Goal: Task Accomplishment & Management: Complete application form

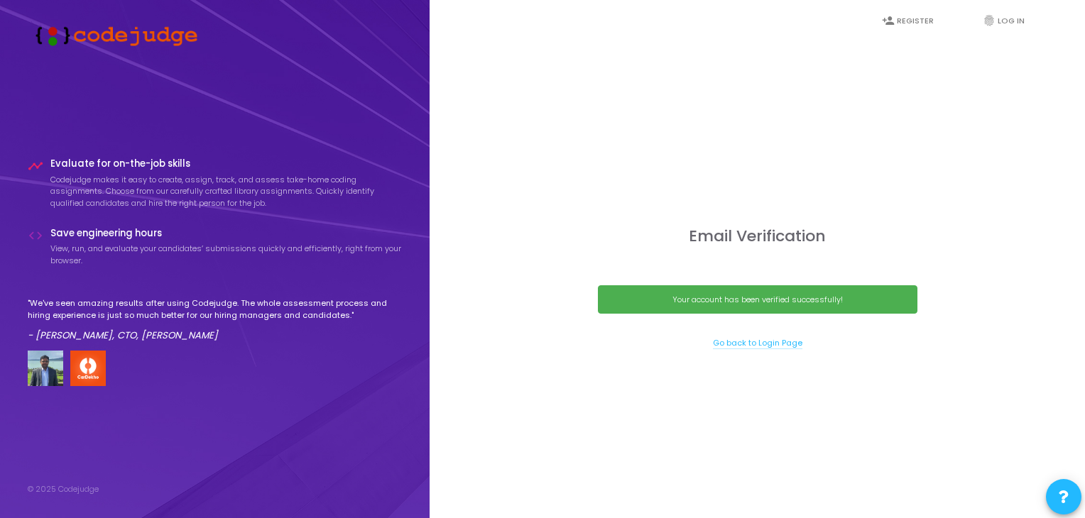
click at [744, 344] on link "Go back to Login Page" at bounding box center [757, 343] width 89 height 12
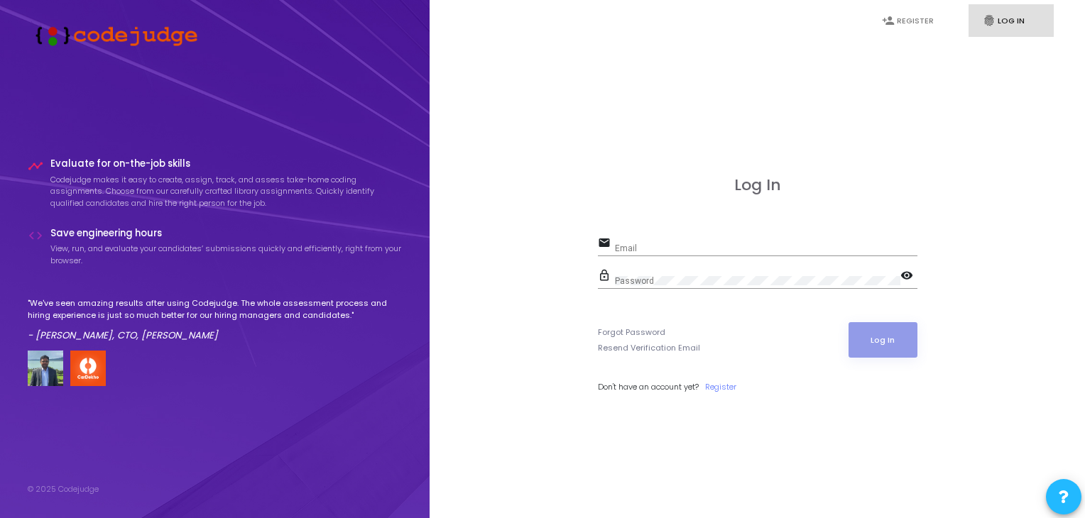
click at [764, 240] on div "Email" at bounding box center [766, 245] width 303 height 22
type input "[EMAIL_ADDRESS][DOMAIN_NAME]"
click at [872, 341] on button "Log In" at bounding box center [883, 340] width 69 height 36
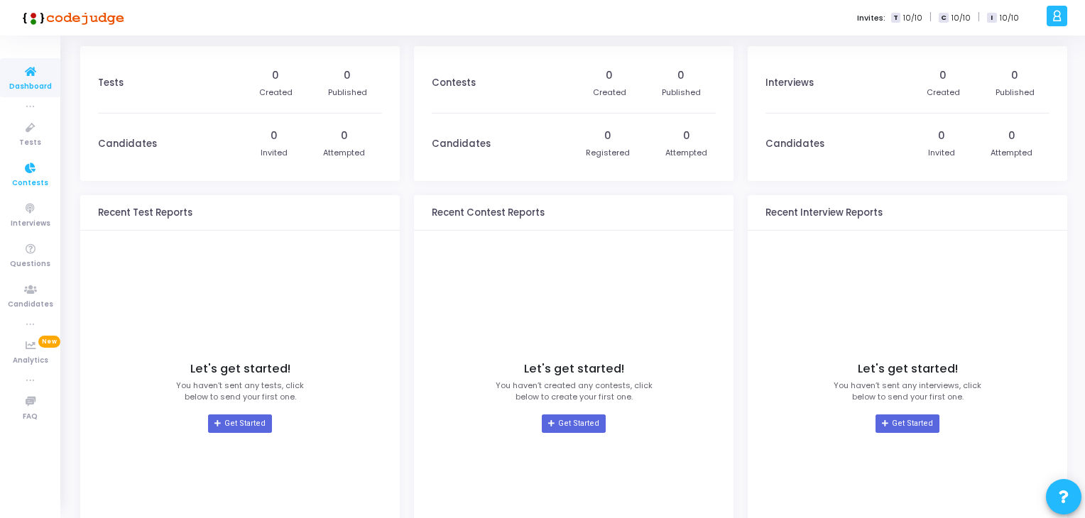
click at [31, 165] on icon at bounding box center [31, 169] width 30 height 18
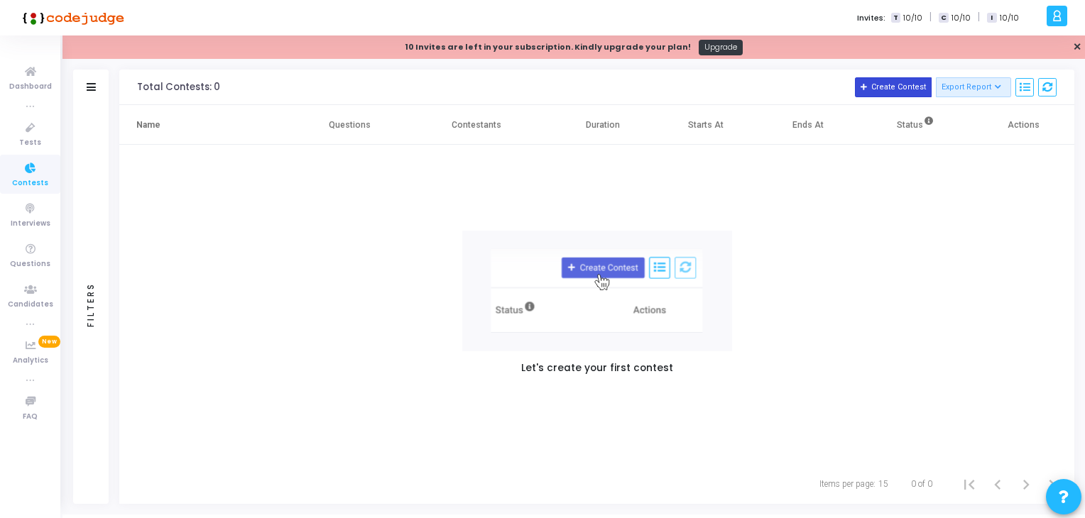
click at [879, 89] on button "Create Contest" at bounding box center [893, 87] width 77 height 20
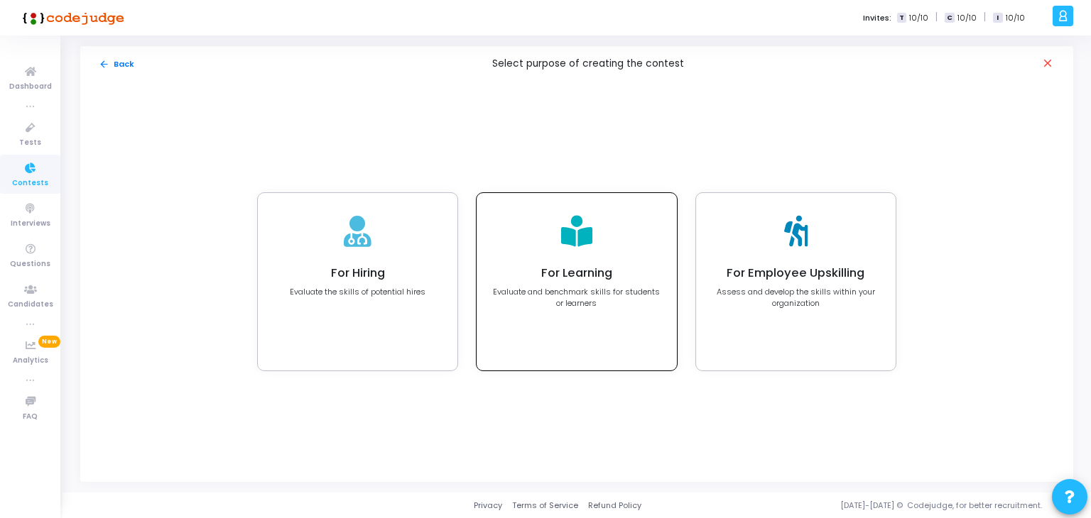
click at [611, 336] on div "For Learning Evaluate and benchmark skills for students or learners" at bounding box center [577, 282] width 200 height 178
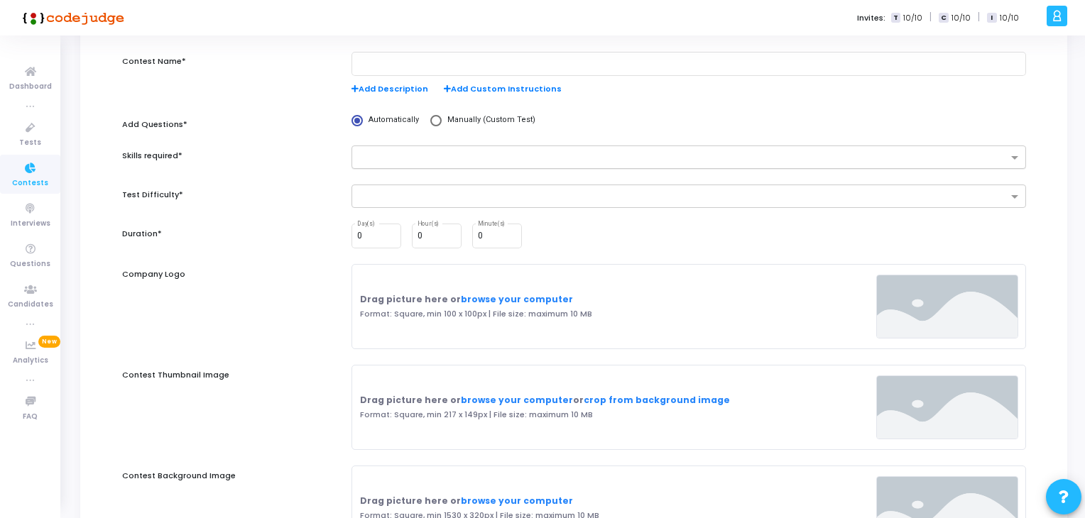
scroll to position [142, 0]
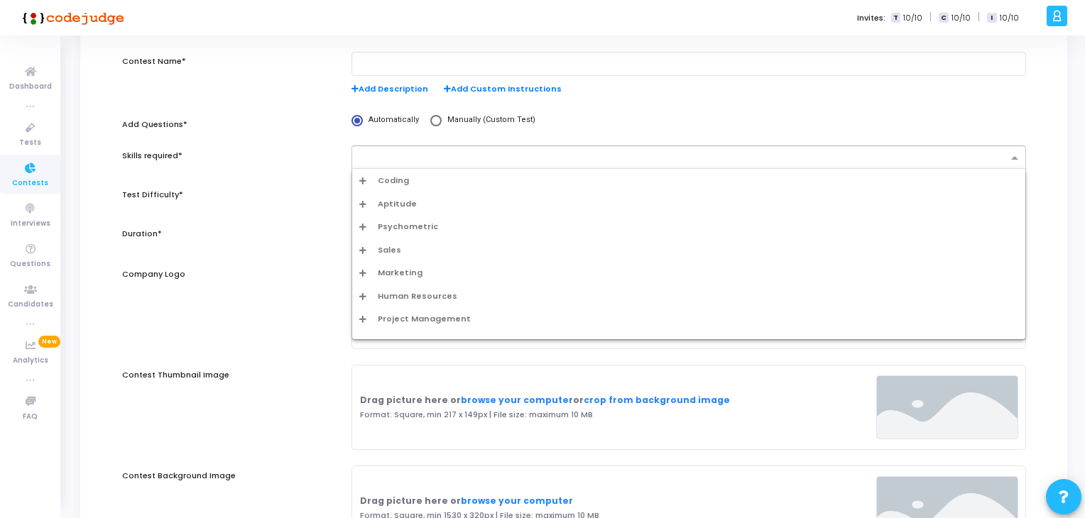
click at [475, 156] on input "text" at bounding box center [683, 159] width 648 height 12
click at [439, 178] on div "Coding" at bounding box center [688, 181] width 659 height 12
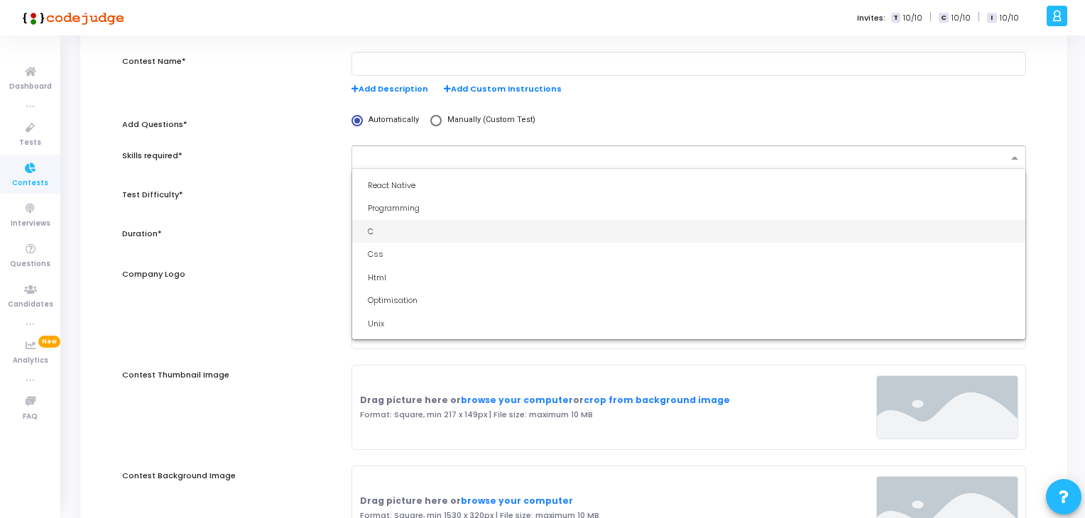
scroll to position [295, 0]
click at [434, 235] on div "C" at bounding box center [693, 232] width 651 height 12
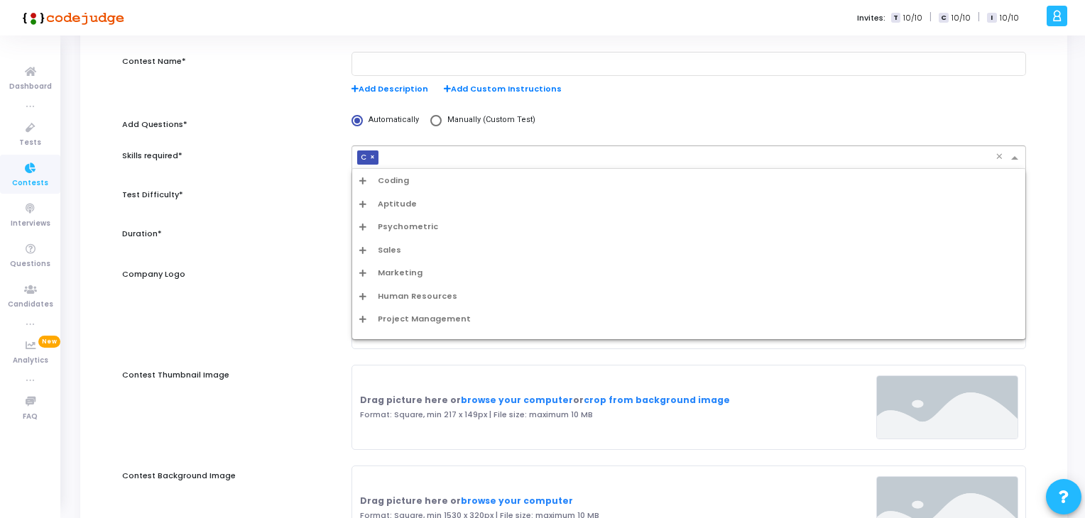
click at [411, 158] on input "text" at bounding box center [689, 159] width 611 height 12
click at [401, 182] on span "Coding" at bounding box center [393, 181] width 31 height 12
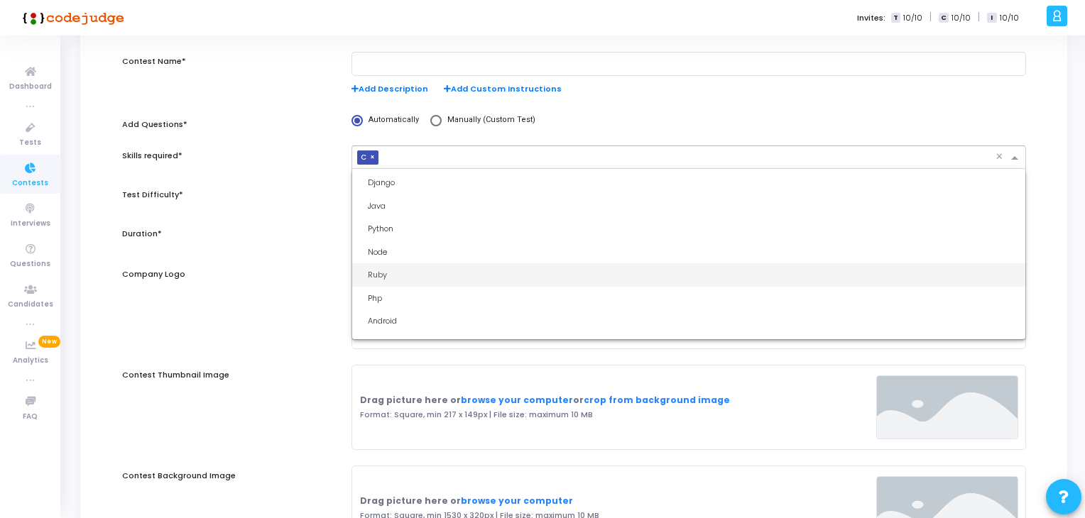
scroll to position [3783, 0]
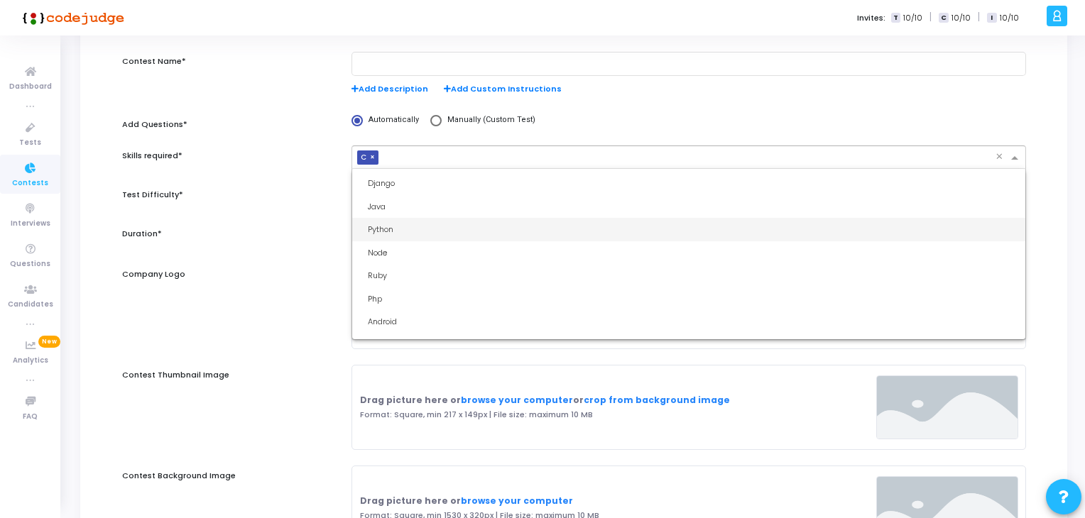
click at [402, 228] on div "Python" at bounding box center [693, 230] width 651 height 12
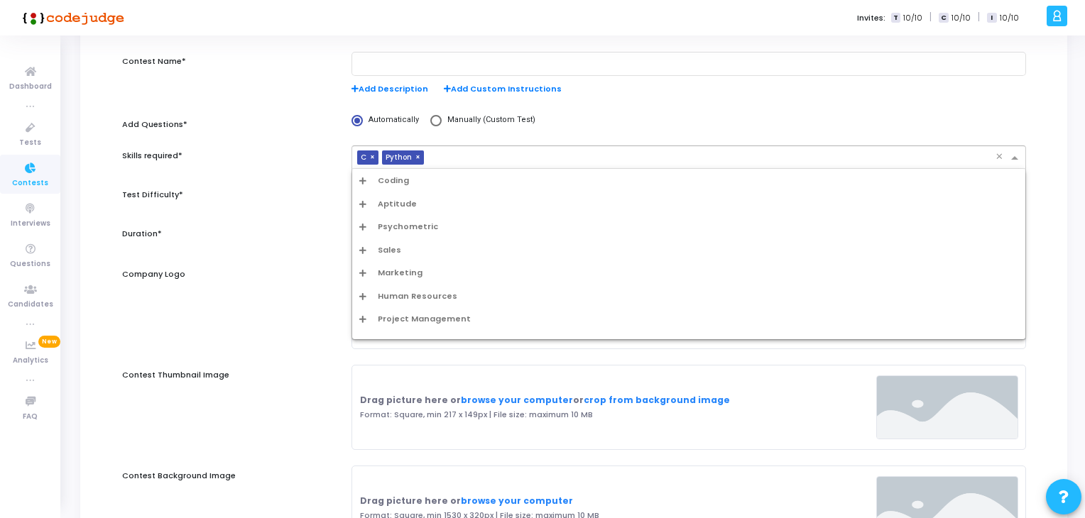
click at [450, 148] on div "× C × Python" at bounding box center [673, 158] width 643 height 22
click at [403, 177] on span "Coding" at bounding box center [393, 181] width 31 height 12
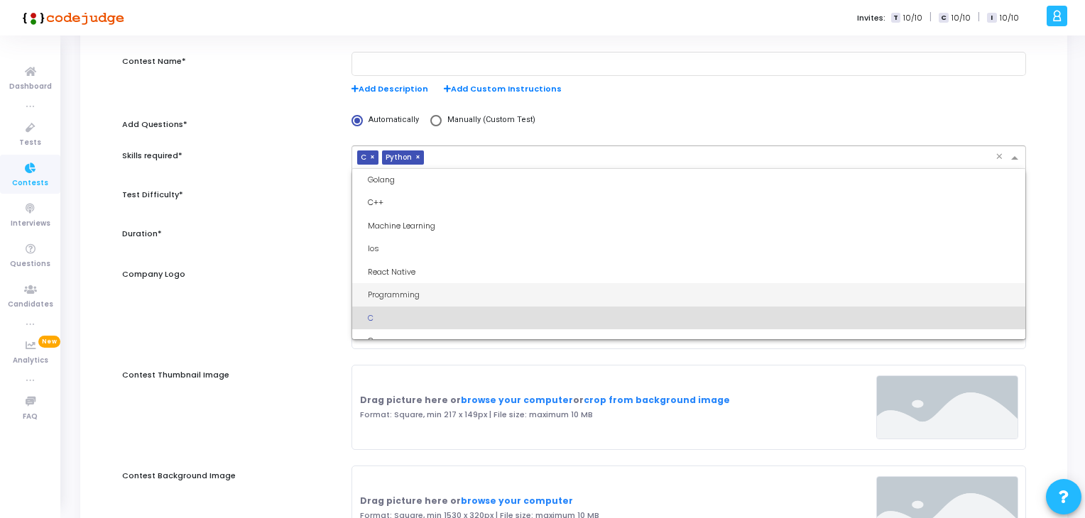
scroll to position [209, 0]
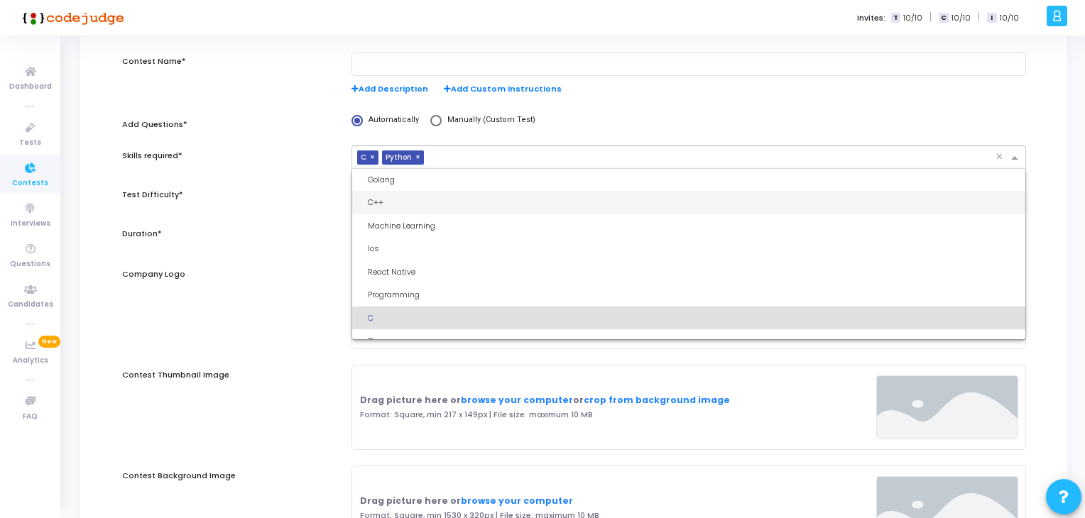
click at [418, 197] on div "C++" at bounding box center [693, 203] width 651 height 12
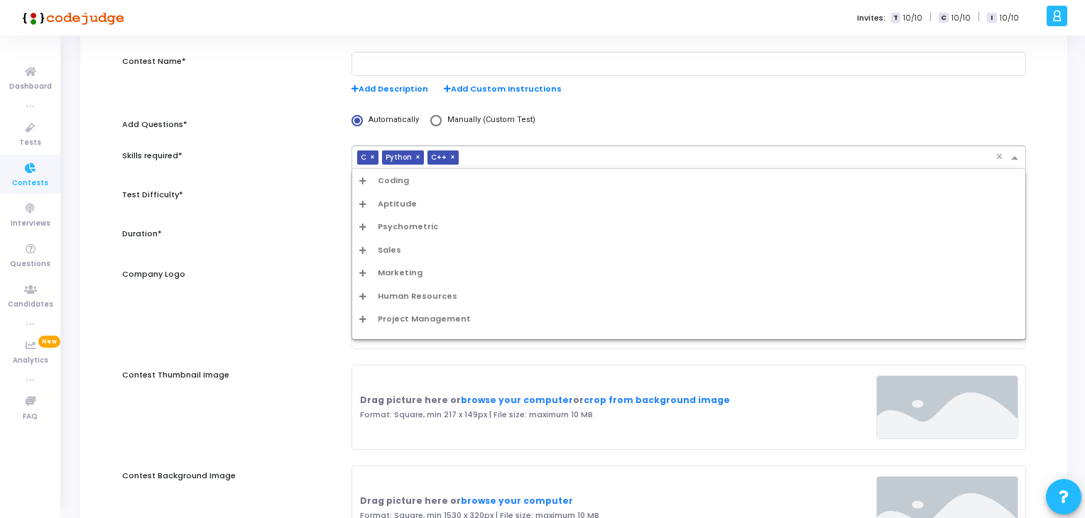
click at [472, 157] on input "text" at bounding box center [729, 159] width 531 height 12
click at [436, 180] on div "Coding" at bounding box center [688, 181] width 659 height 12
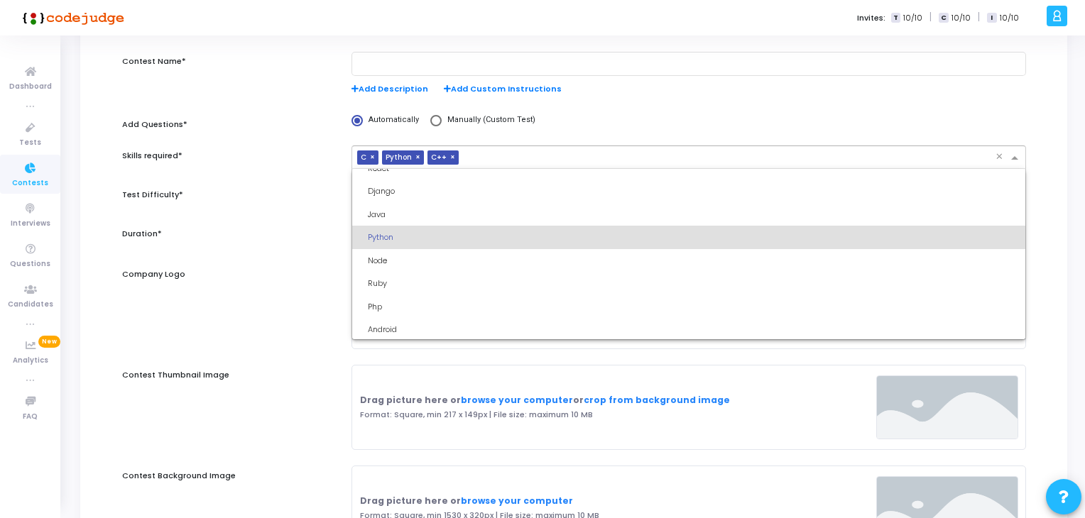
scroll to position [3748, 0]
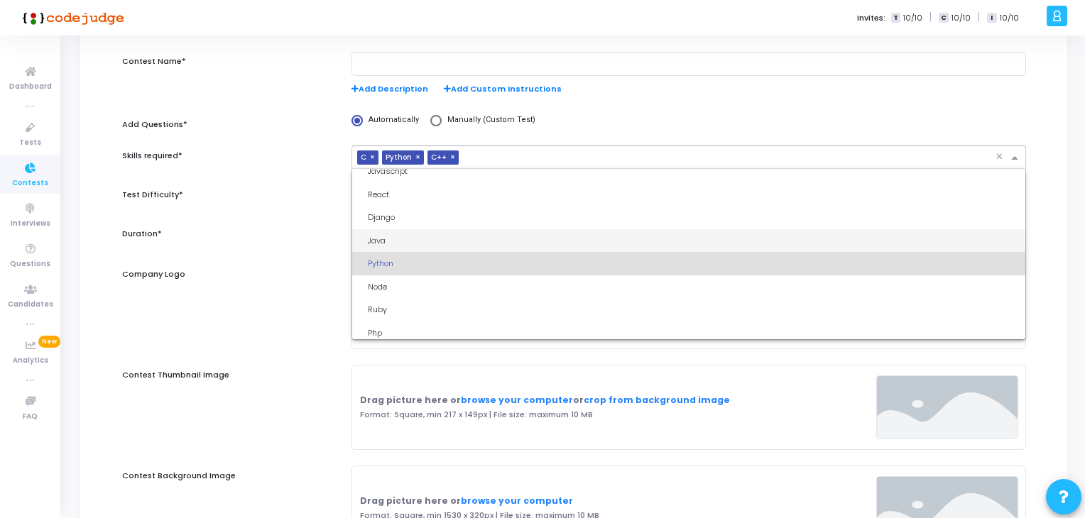
click at [407, 238] on div "Java" at bounding box center [693, 241] width 651 height 12
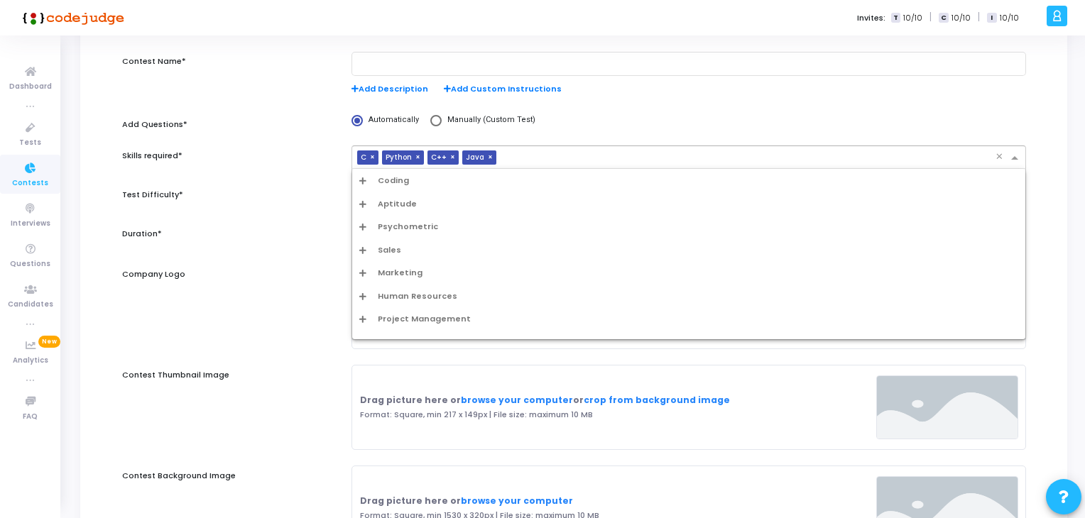
click at [531, 156] on input "text" at bounding box center [749, 159] width 494 height 12
click at [419, 201] on div "Aptitude" at bounding box center [688, 204] width 659 height 12
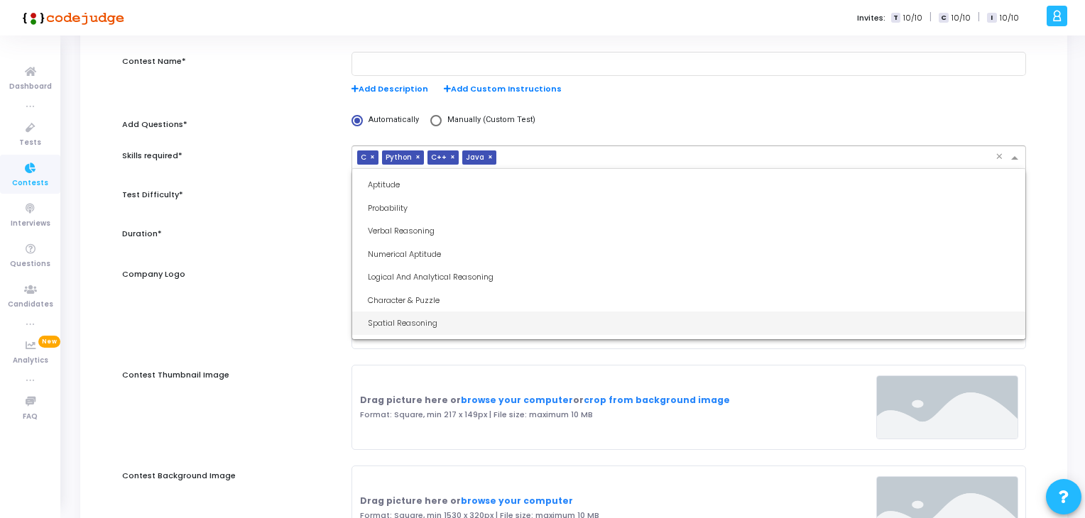
scroll to position [40, 0]
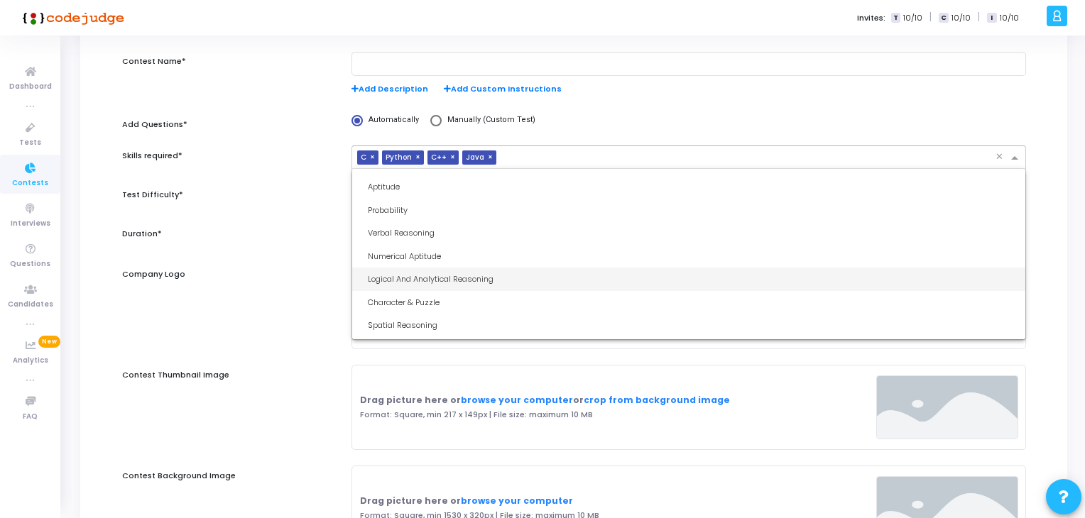
click at [440, 278] on div "Logical And Analytical Reasoning" at bounding box center [693, 279] width 651 height 12
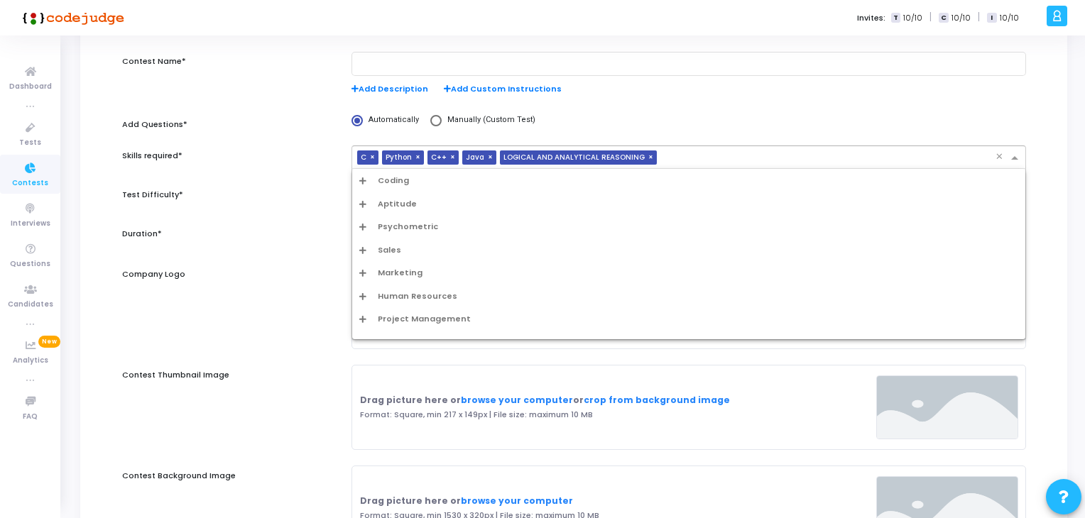
click at [677, 153] on input "text" at bounding box center [829, 159] width 333 height 12
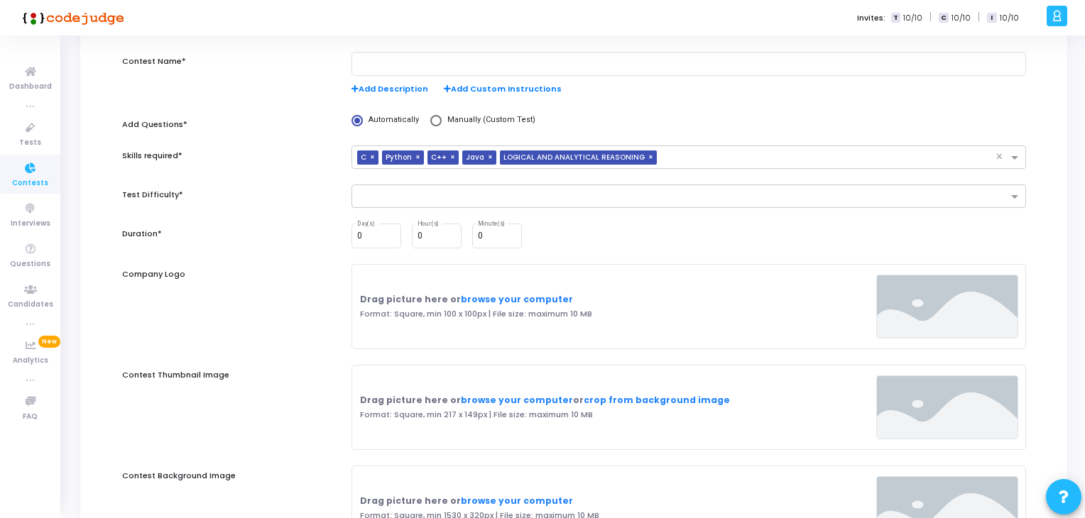
click at [751, 117] on mat-radio-group "Automatically Manually (Custom Test)" at bounding box center [689, 120] width 675 height 12
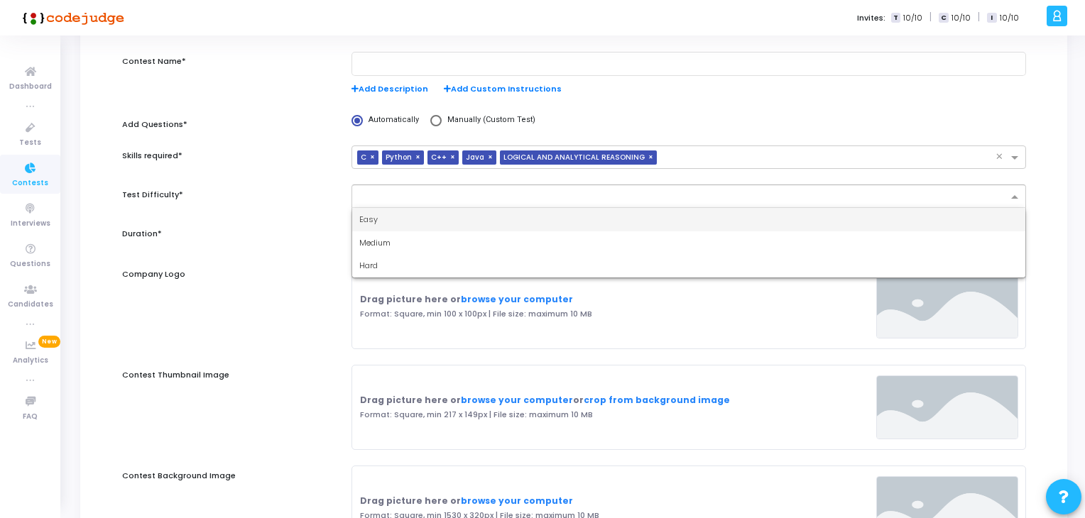
click at [581, 193] on input "text" at bounding box center [683, 198] width 648 height 12
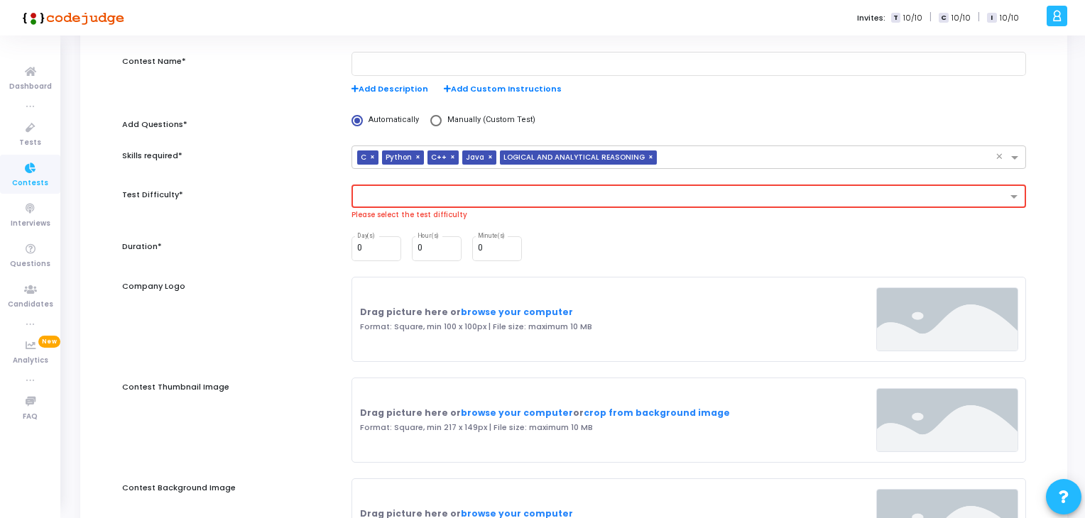
click at [727, 97] on div "Add Description Add Custom Instructions" at bounding box center [688, 81] width 689 height 59
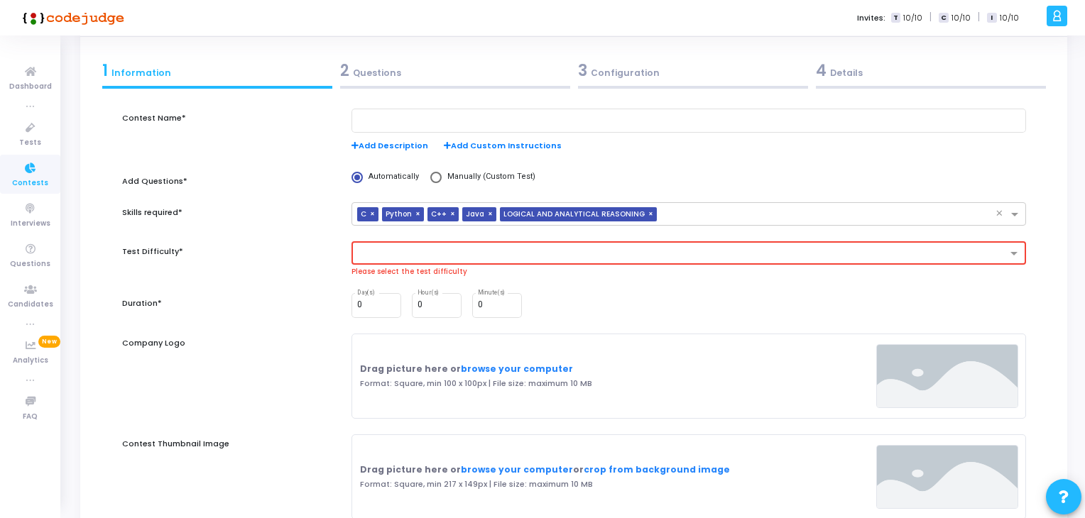
scroll to position [44, 0]
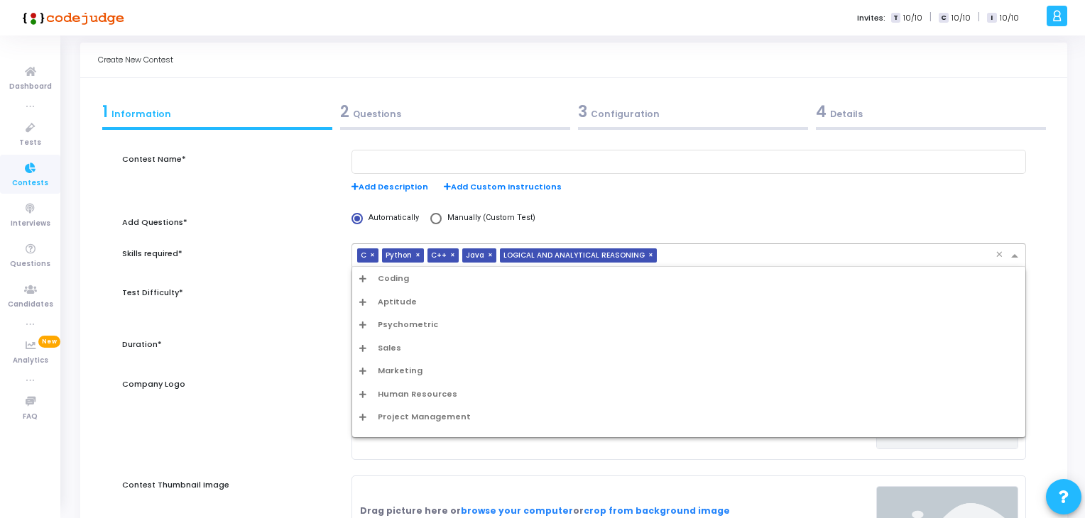
click at [1014, 254] on span at bounding box center [1017, 257] width 18 height 12
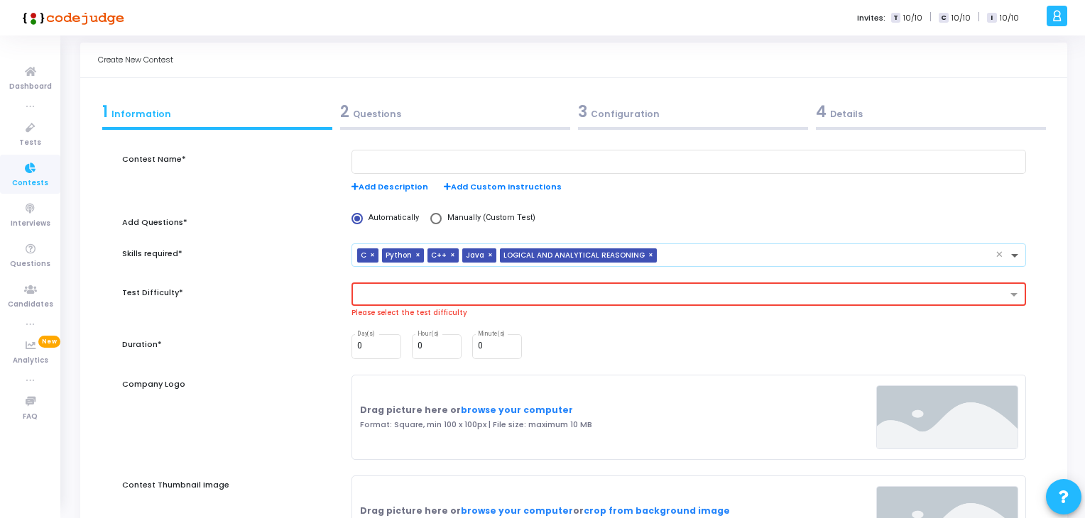
click at [1014, 254] on span at bounding box center [1017, 257] width 18 height 12
click at [450, 254] on span "×" at bounding box center [454, 256] width 9 height 15
click at [453, 254] on span "×" at bounding box center [457, 256] width 9 height 15
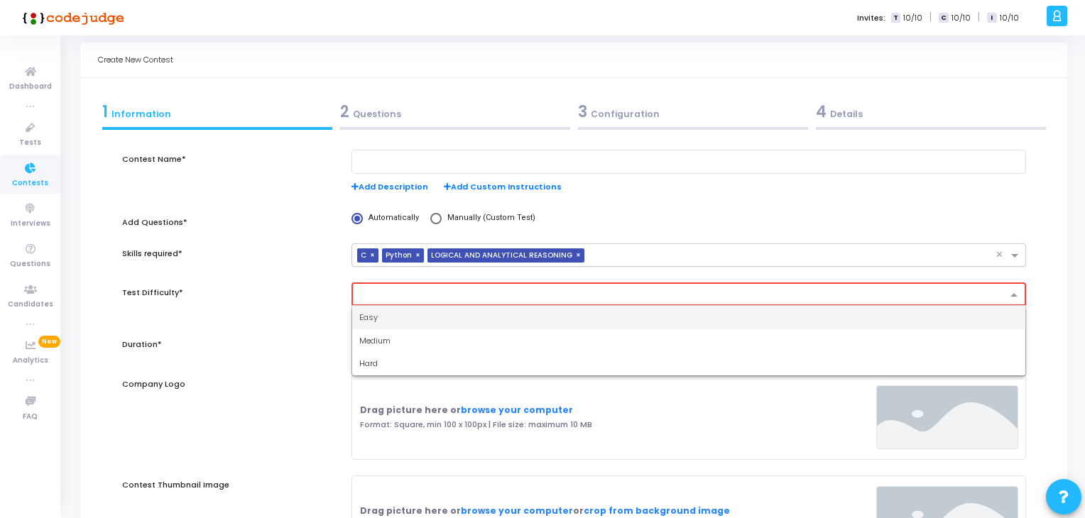
click at [514, 293] on input "text" at bounding box center [683, 296] width 647 height 12
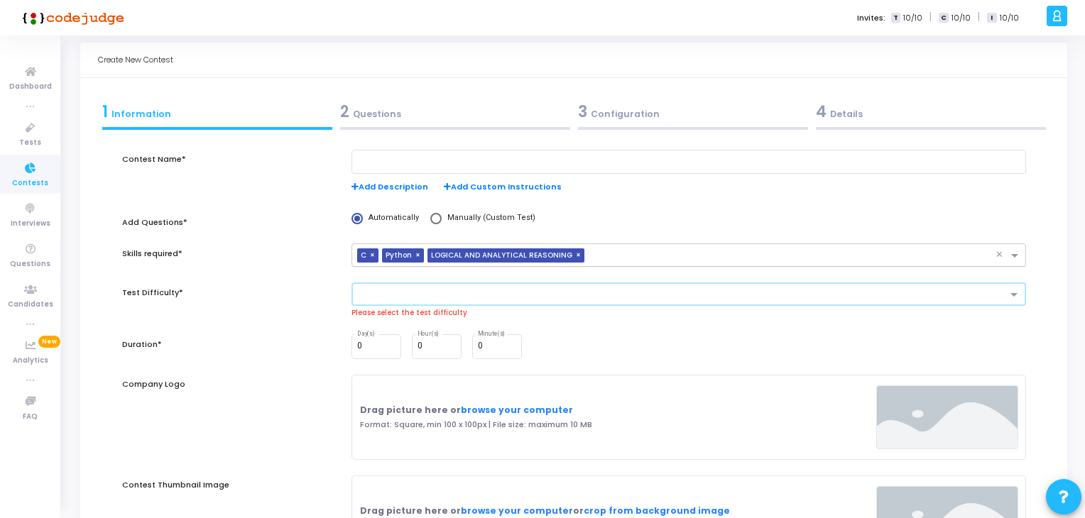
click at [374, 256] on span "×" at bounding box center [374, 256] width 9 height 15
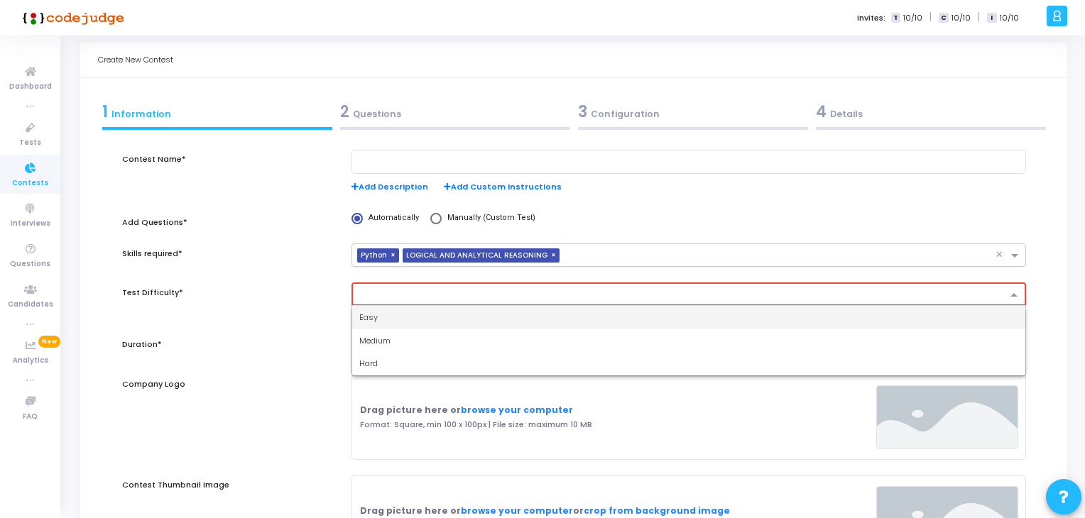
click at [397, 295] on input "text" at bounding box center [683, 296] width 647 height 12
click at [392, 337] on div "Medium" at bounding box center [688, 341] width 673 height 23
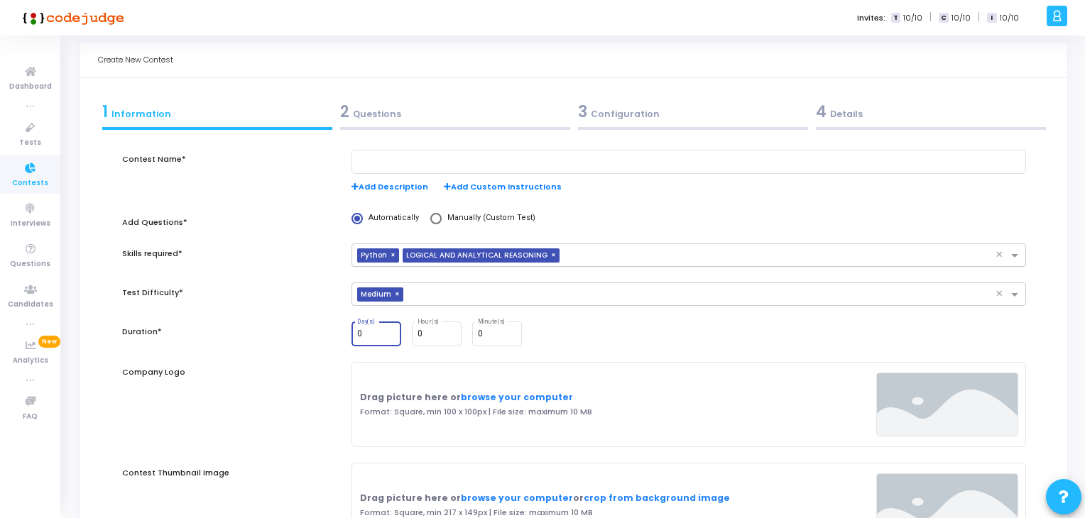
click at [392, 337] on input "0" at bounding box center [376, 335] width 38 height 10
click at [366, 335] on input "0" at bounding box center [376, 335] width 38 height 10
type input "1"
type input "0"
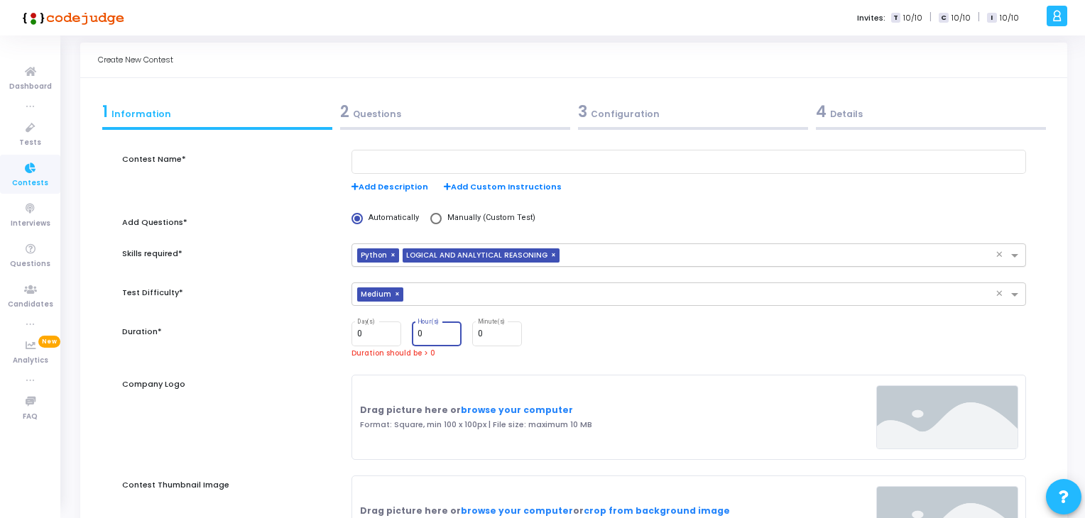
click at [430, 333] on input "0" at bounding box center [437, 335] width 38 height 10
type input "1"
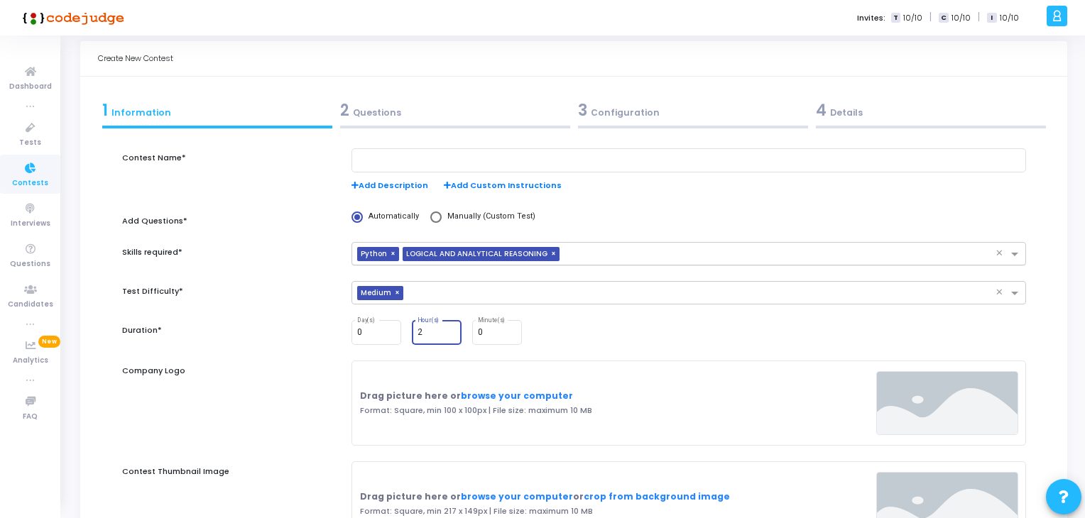
scroll to position [47, 0]
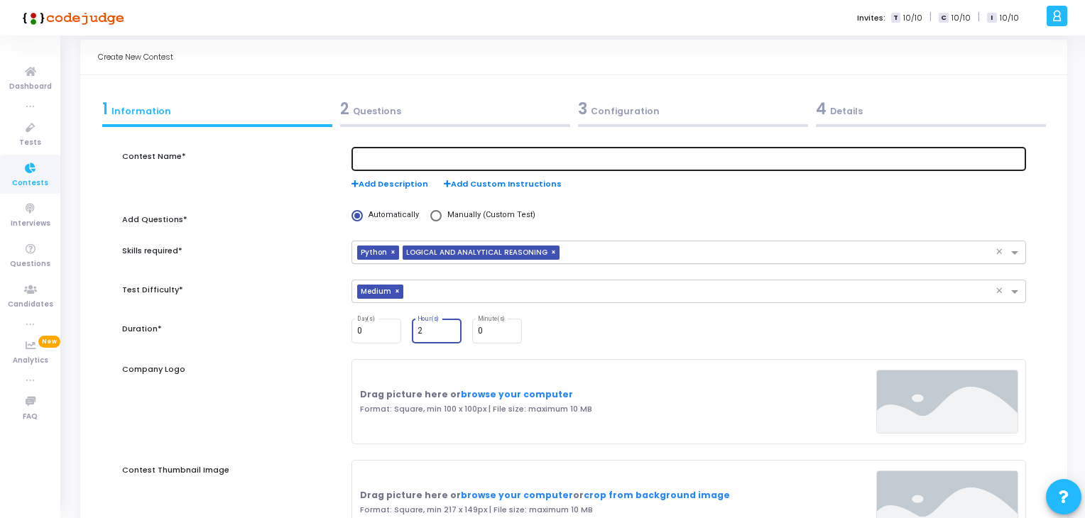
type input "2"
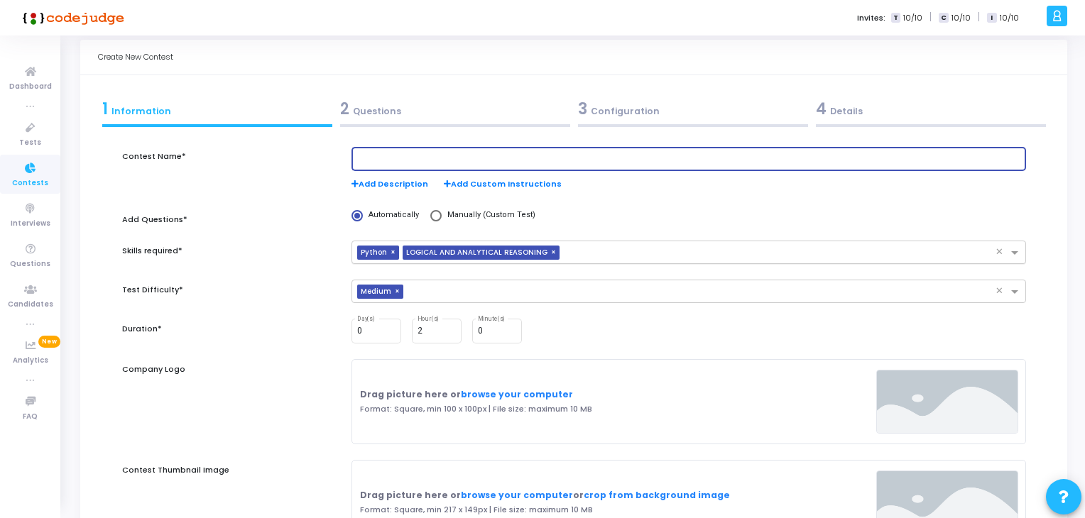
click at [556, 160] on input "text" at bounding box center [688, 159] width 663 height 10
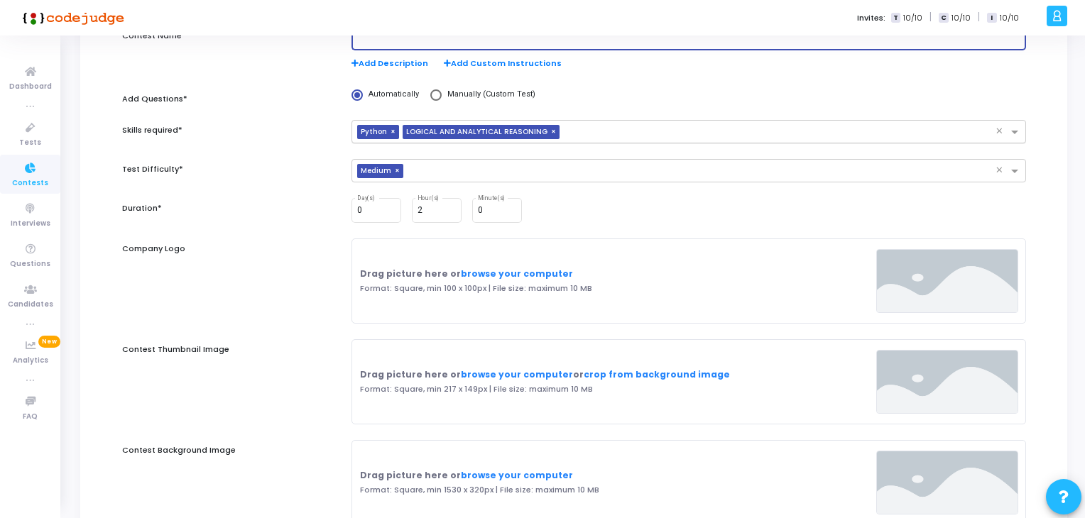
scroll to position [171, 0]
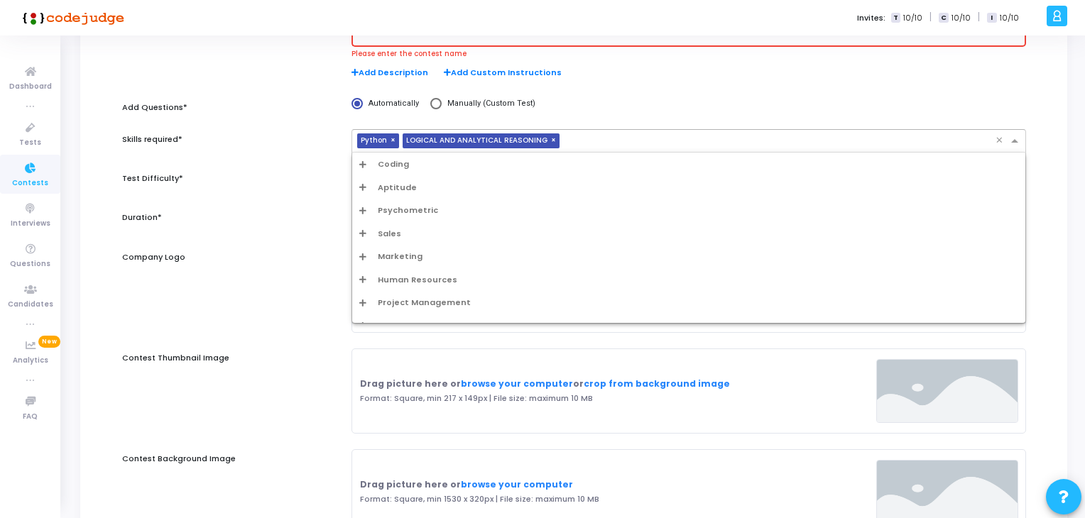
click at [1015, 129] on div "Contest Name* Please enter the contest name Add Description Add Custom Instruct…" at bounding box center [574, 300] width 904 height 555
click at [700, 163] on div "Coding" at bounding box center [688, 164] width 659 height 12
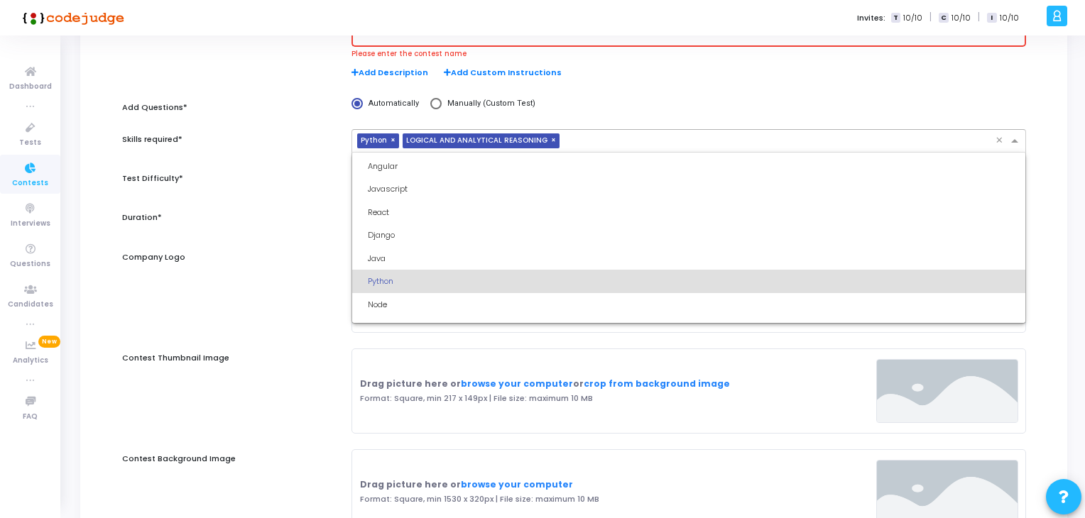
scroll to position [3696, 0]
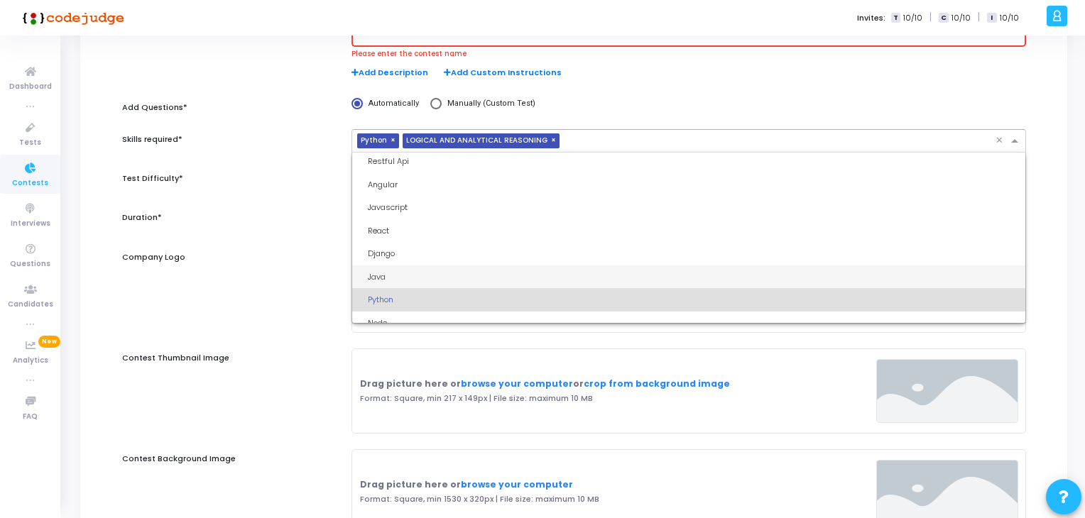
click at [485, 276] on div "Java" at bounding box center [693, 277] width 651 height 12
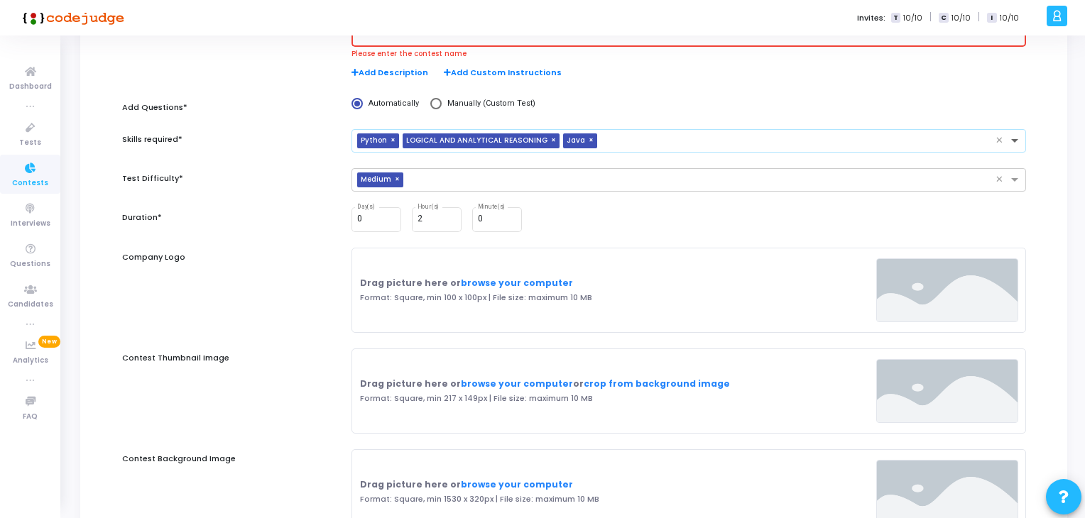
click at [1017, 138] on span at bounding box center [1017, 142] width 18 height 12
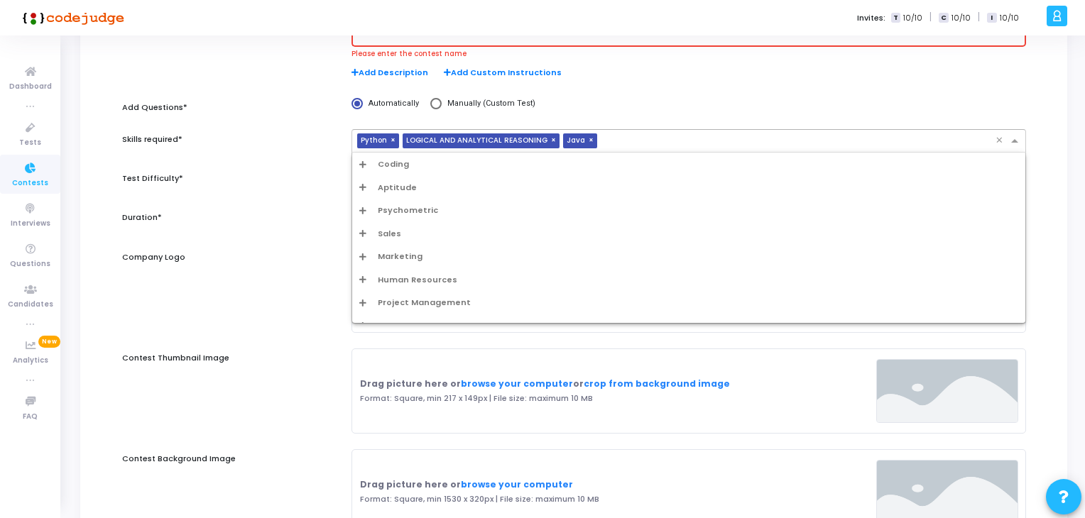
click at [406, 160] on span "Coding" at bounding box center [393, 164] width 31 height 12
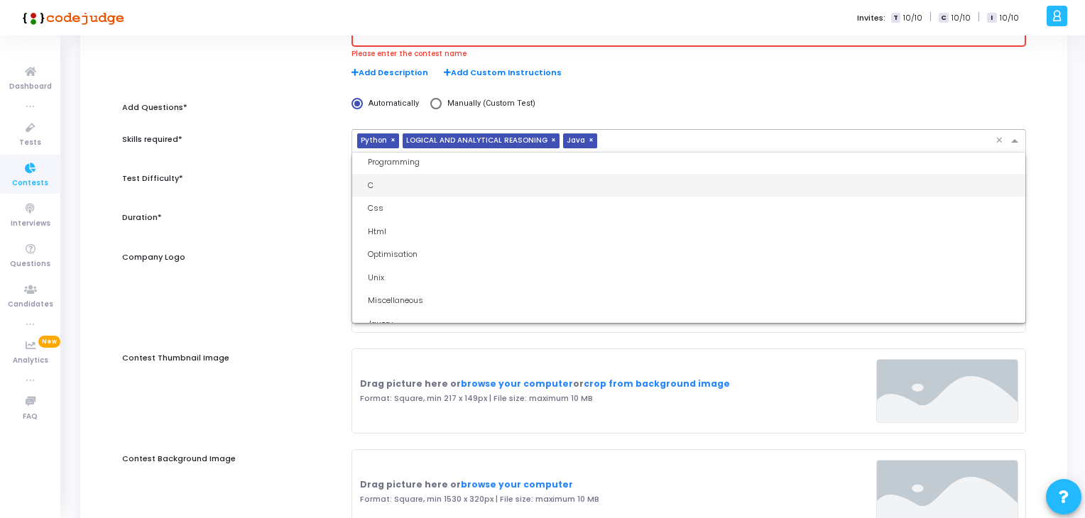
click at [418, 183] on div "C" at bounding box center [693, 186] width 651 height 12
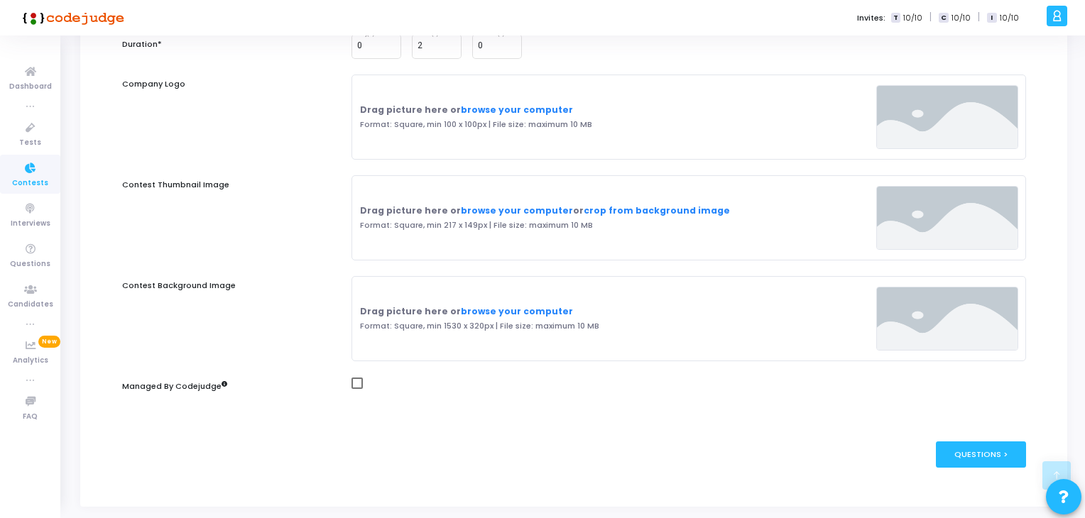
scroll to position [384, 0]
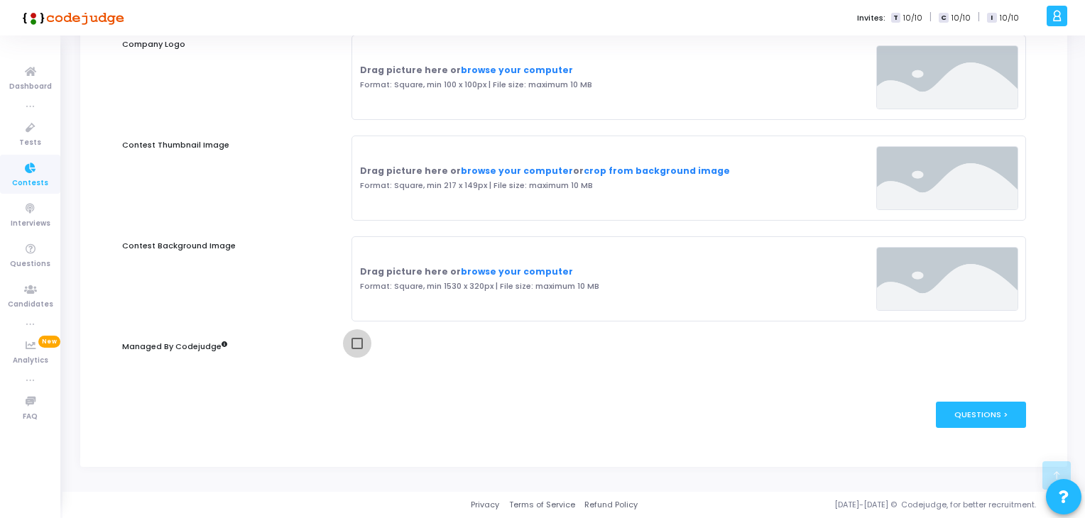
click at [358, 344] on span at bounding box center [357, 343] width 11 height 11
click at [357, 349] on input "checkbox" at bounding box center [357, 349] width 1 height 1
checkbox input "true"
click at [986, 410] on div "Questions >" at bounding box center [981, 415] width 90 height 26
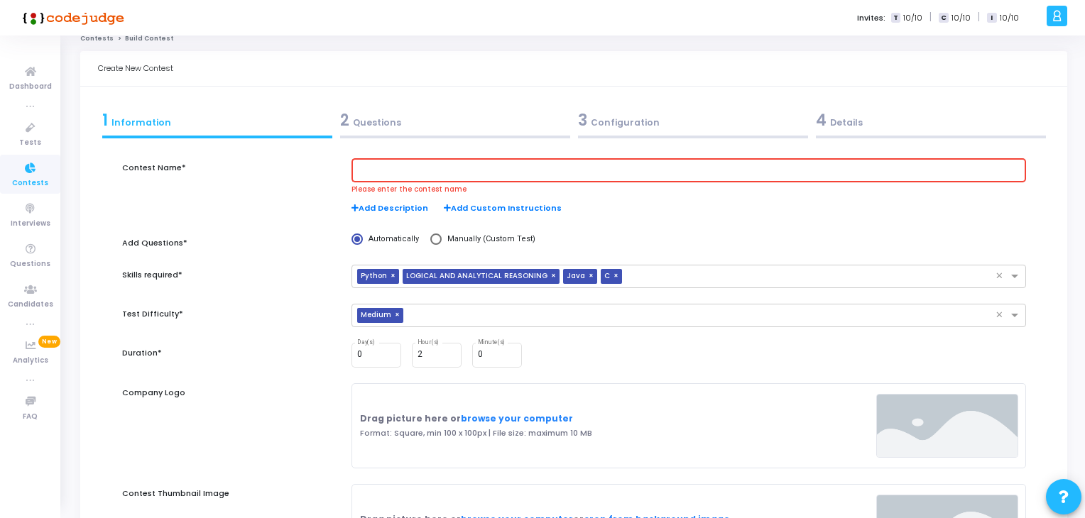
scroll to position [0, 0]
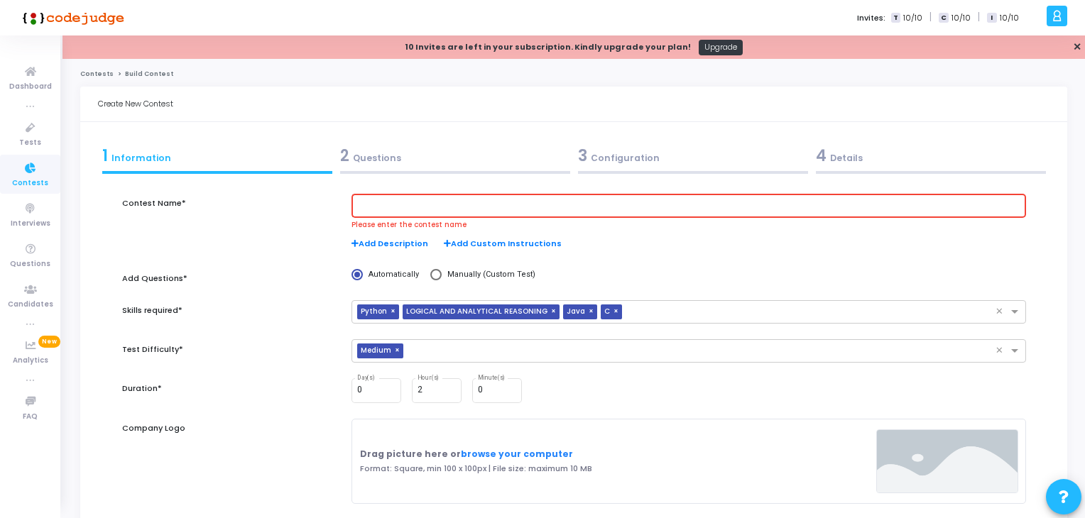
click at [469, 206] on input "text" at bounding box center [688, 206] width 663 height 10
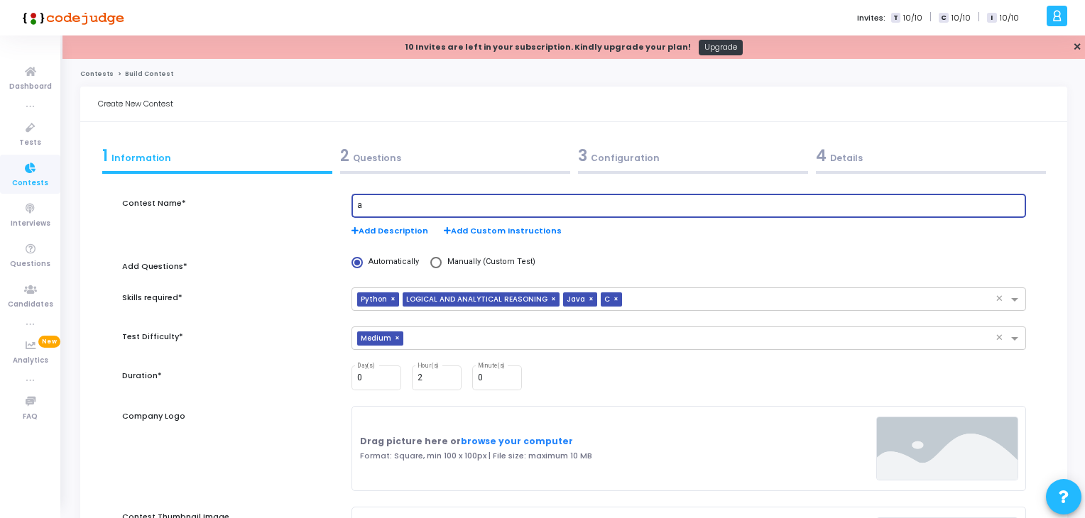
scroll to position [371, 0]
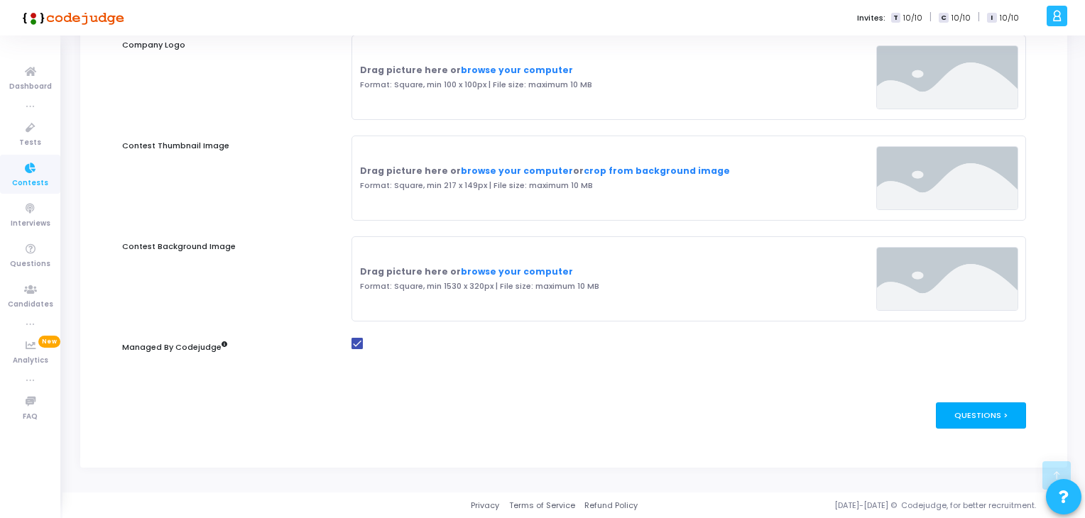
type input "a"
click at [974, 420] on div "Questions >" at bounding box center [981, 416] width 90 height 26
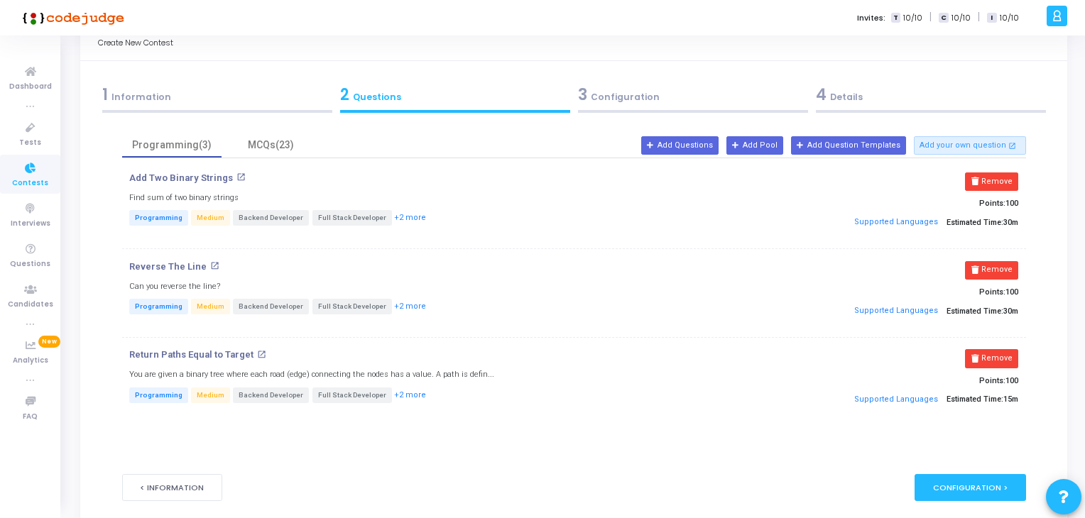
scroll to position [62, 0]
click at [403, 305] on button "+2 more" at bounding box center [409, 306] width 33 height 13
click at [716, 145] on button "Add Questions" at bounding box center [679, 145] width 77 height 18
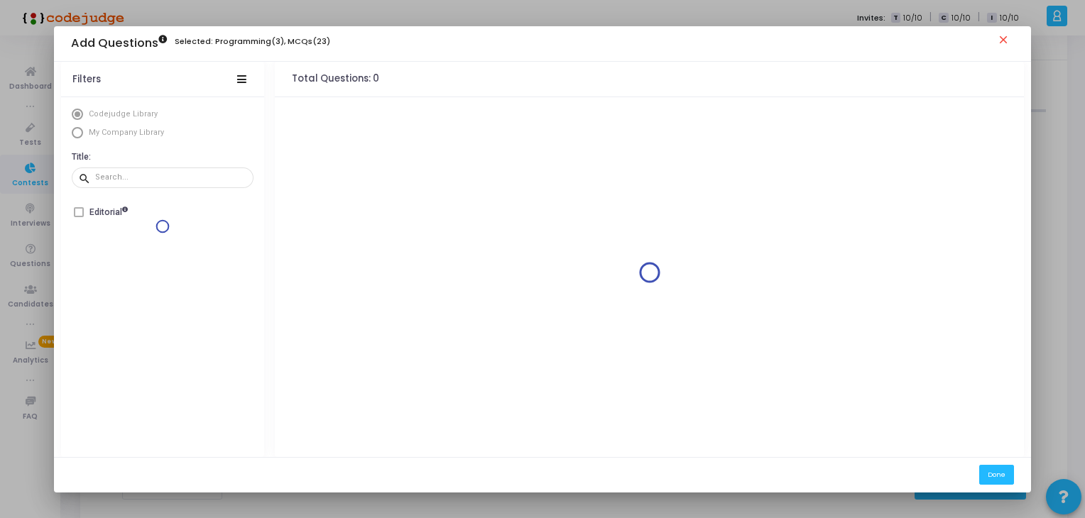
scroll to position [0, 0]
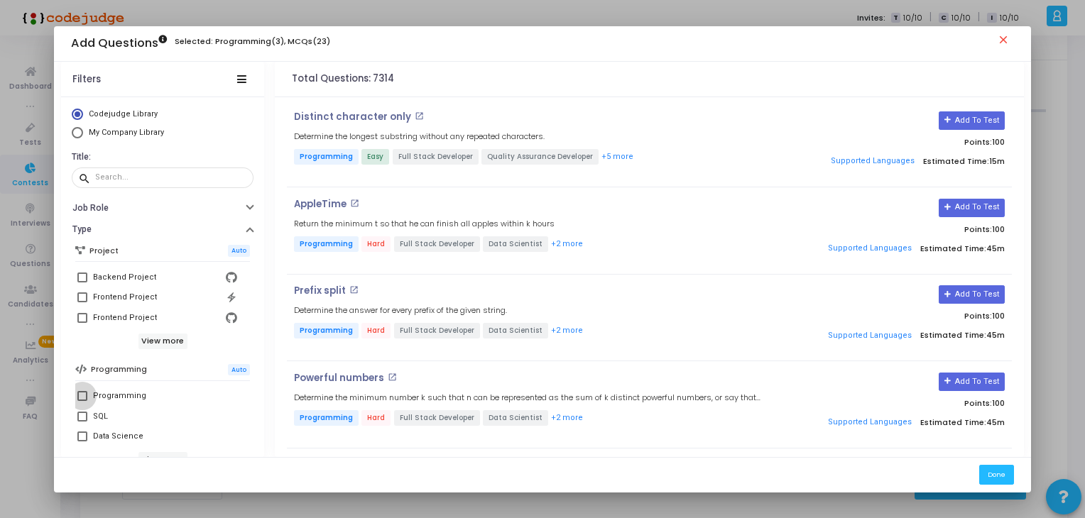
click at [77, 393] on span at bounding box center [82, 396] width 10 height 10
click at [82, 401] on input "Programming" at bounding box center [82, 401] width 1 height 1
checkbox input "true"
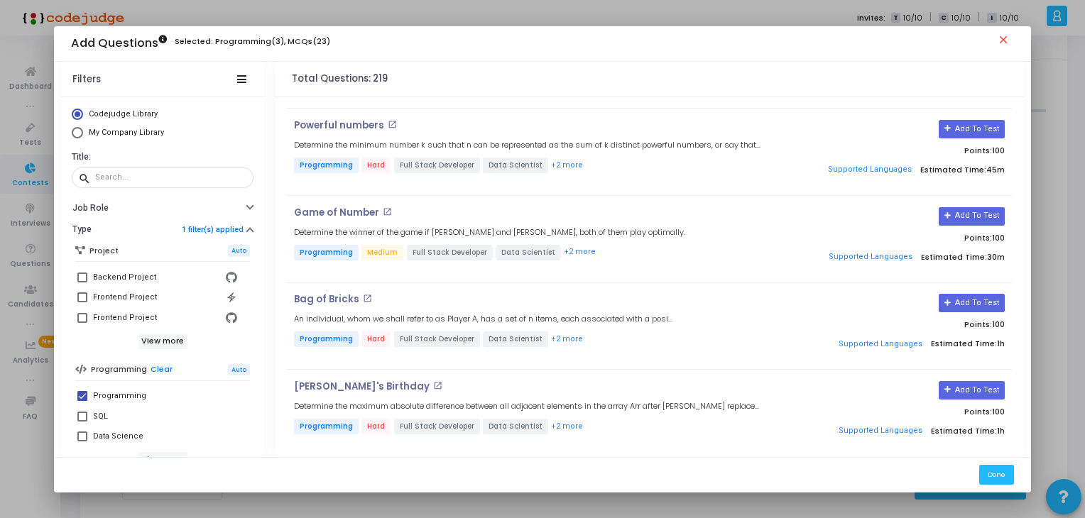
scroll to position [230, 0]
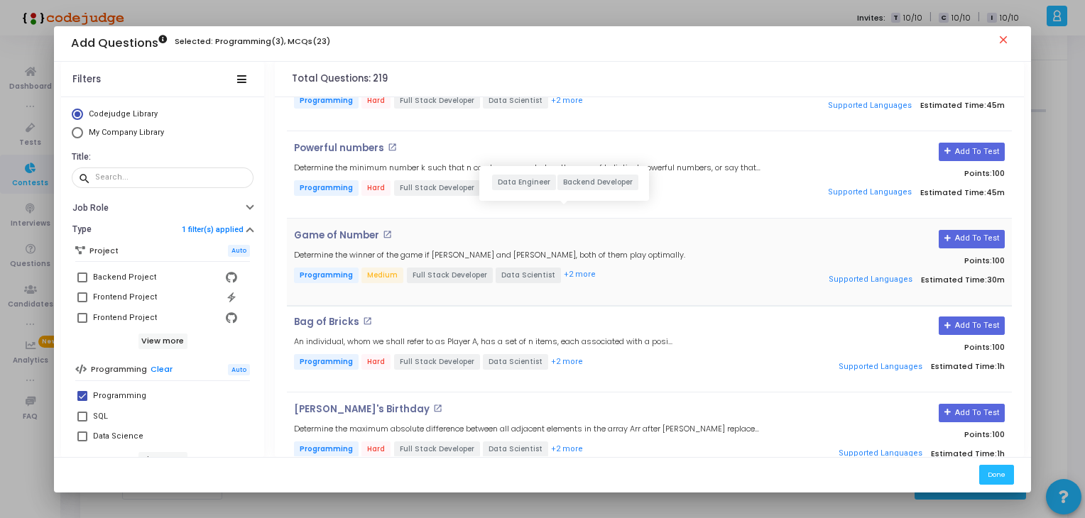
click at [564, 273] on button "+2 more" at bounding box center [579, 274] width 33 height 13
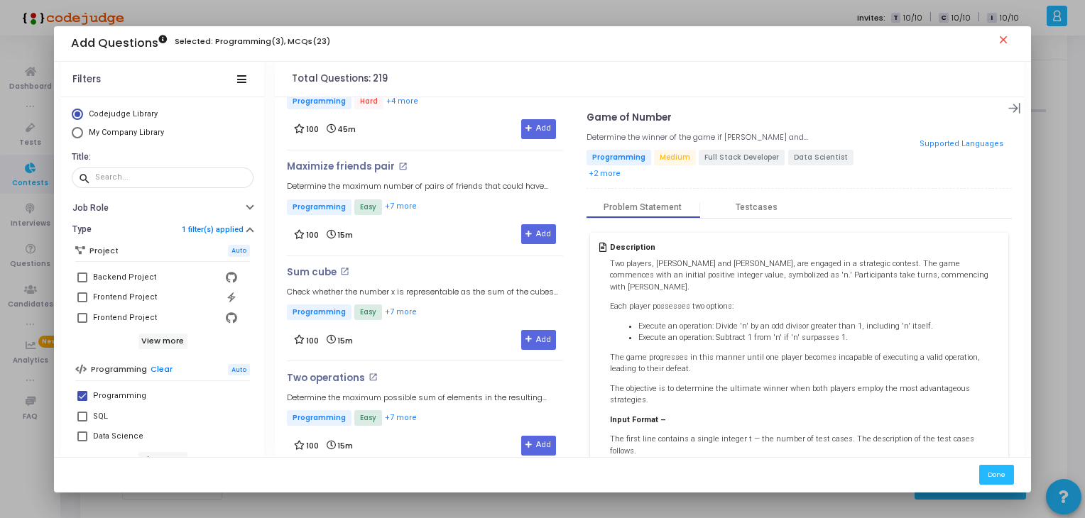
scroll to position [1011, 0]
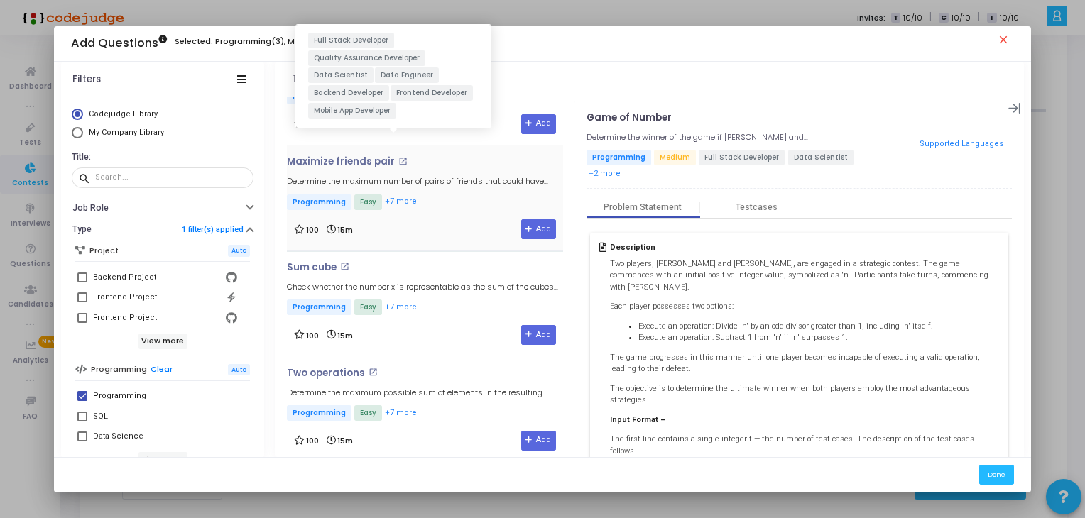
click at [398, 201] on button "+7 more" at bounding box center [400, 201] width 33 height 13
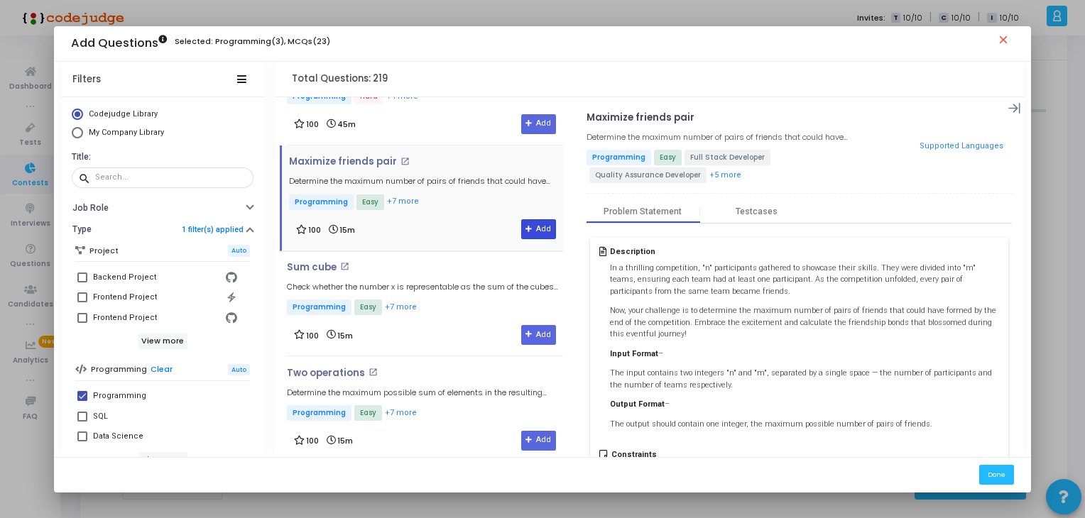
click at [528, 226] on icon at bounding box center [530, 230] width 8 height 8
click at [531, 333] on button "Add" at bounding box center [538, 335] width 35 height 20
click at [1007, 40] on mat-icon "close" at bounding box center [1005, 41] width 17 height 17
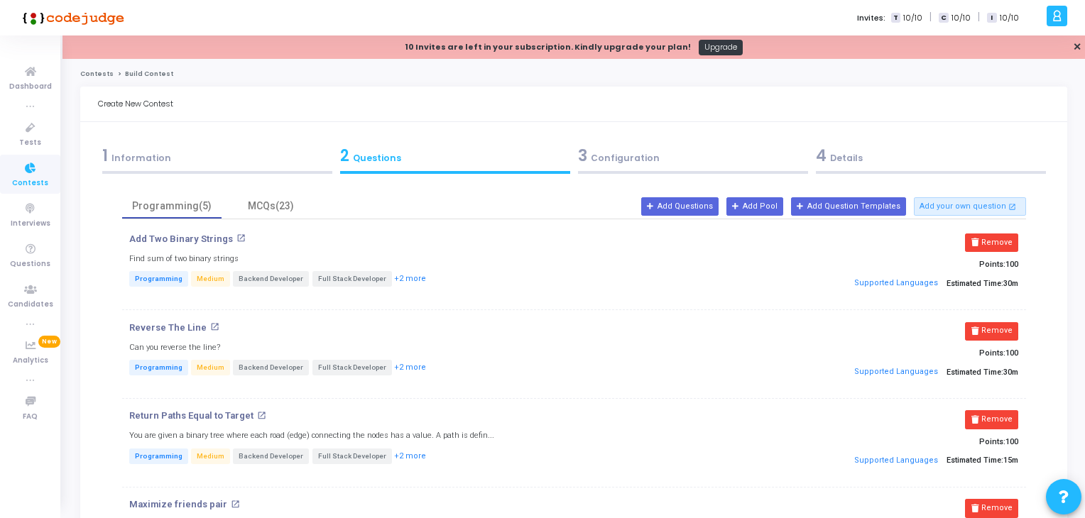
scroll to position [62, 0]
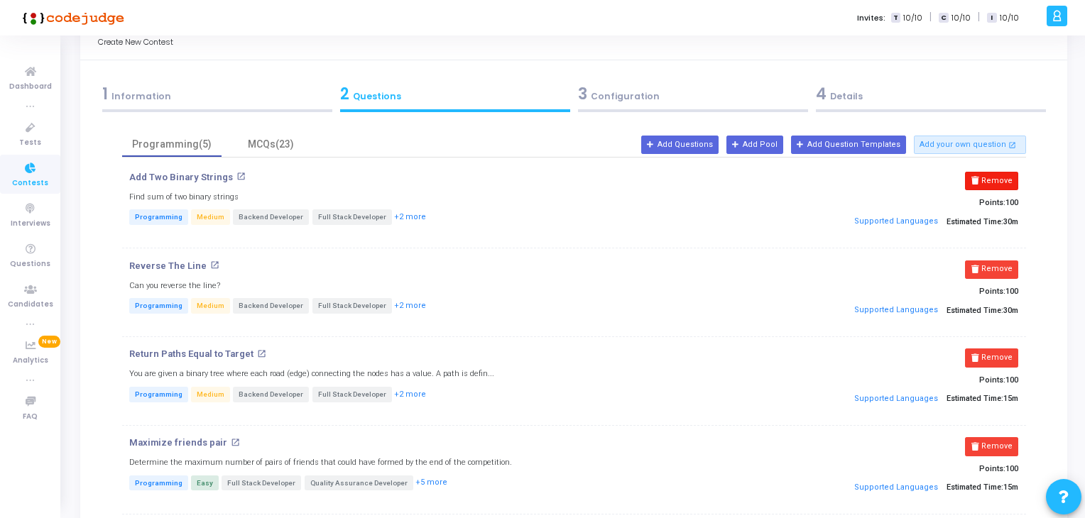
click at [1002, 180] on button "Remove" at bounding box center [991, 181] width 53 height 18
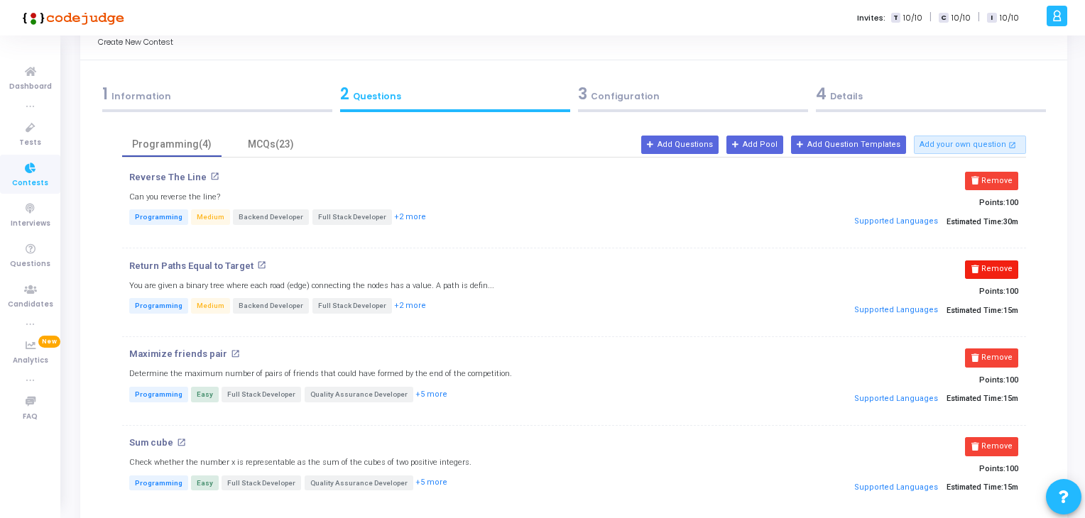
click at [986, 268] on button "Remove" at bounding box center [991, 270] width 53 height 18
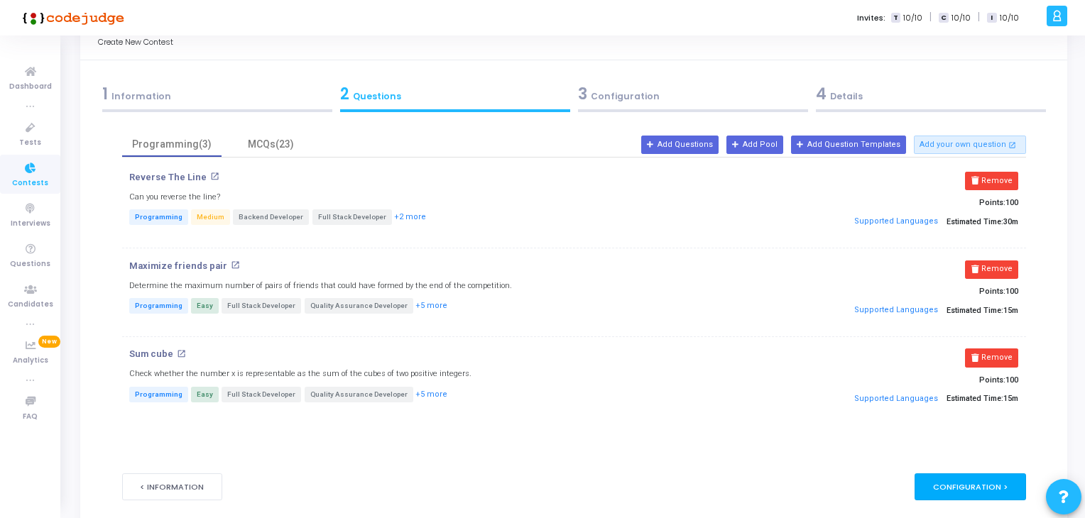
click at [952, 476] on div "Configuration >" at bounding box center [971, 487] width 112 height 26
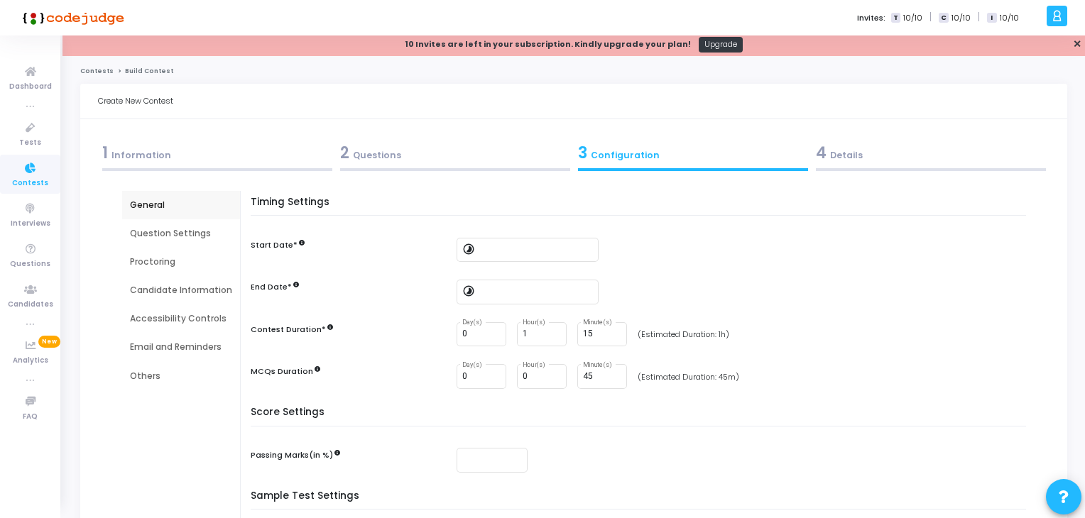
scroll to position [0, 0]
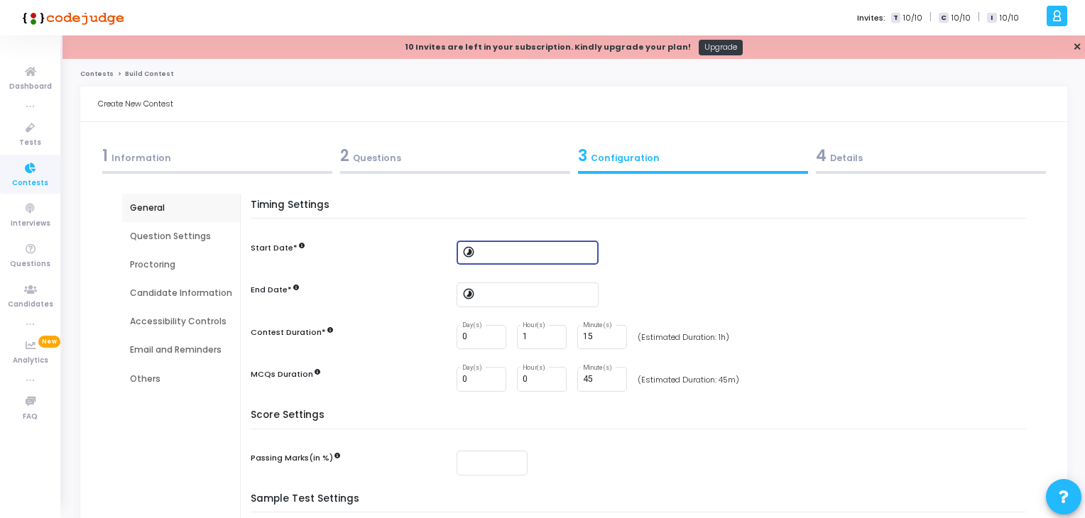
click at [489, 255] on input at bounding box center [536, 253] width 114 height 10
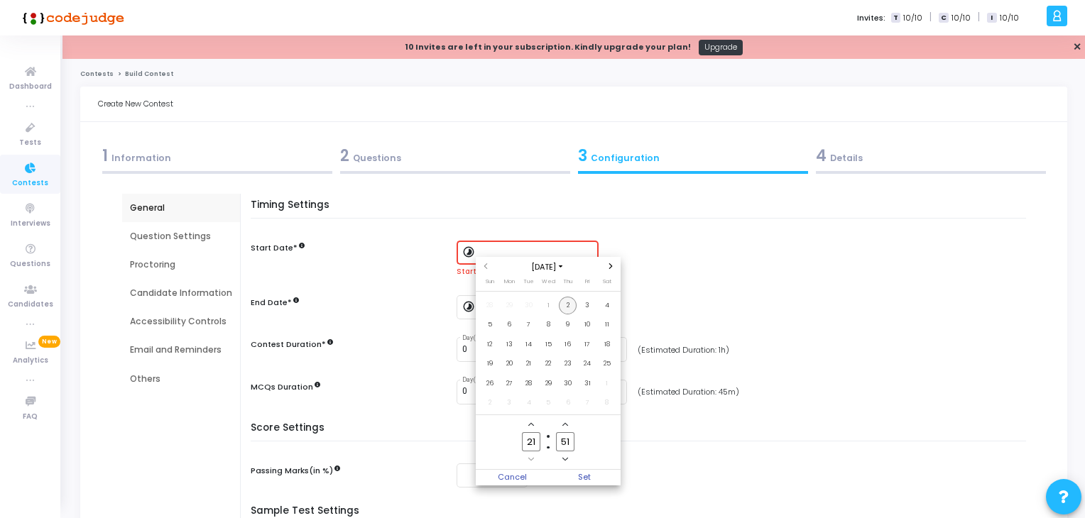
click at [565, 308] on span "2" at bounding box center [568, 306] width 18 height 18
click at [565, 424] on icon "Add a minute" at bounding box center [565, 425] width 6 height 4
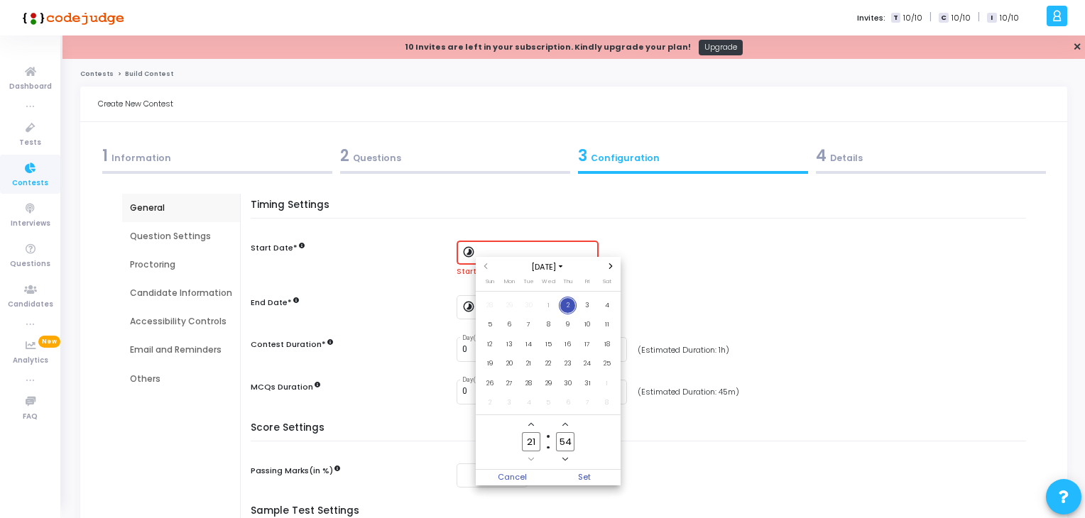
click at [565, 424] on icon "Add a minute" at bounding box center [565, 425] width 6 height 4
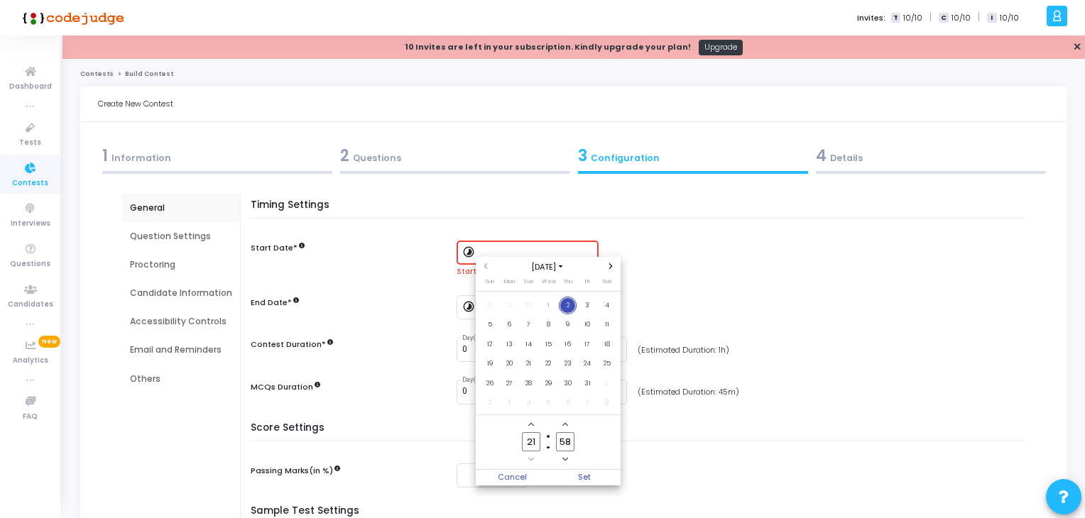
type input "59"
click at [565, 424] on icon "Add a minute" at bounding box center [565, 425] width 6 height 4
type input "22"
type input "00"
click at [583, 483] on span "Set" at bounding box center [584, 478] width 72 height 16
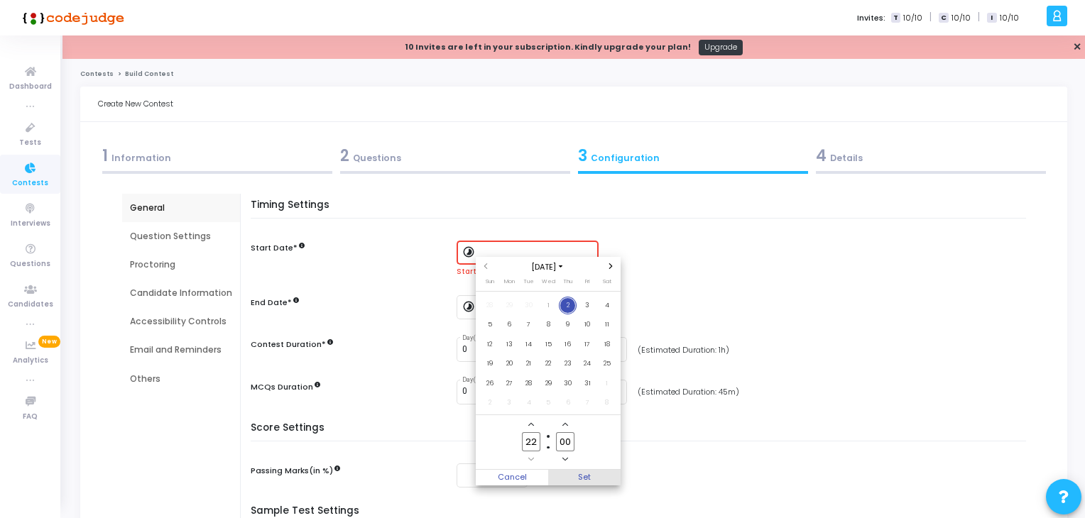
type input "[DATE] 10:00 PM"
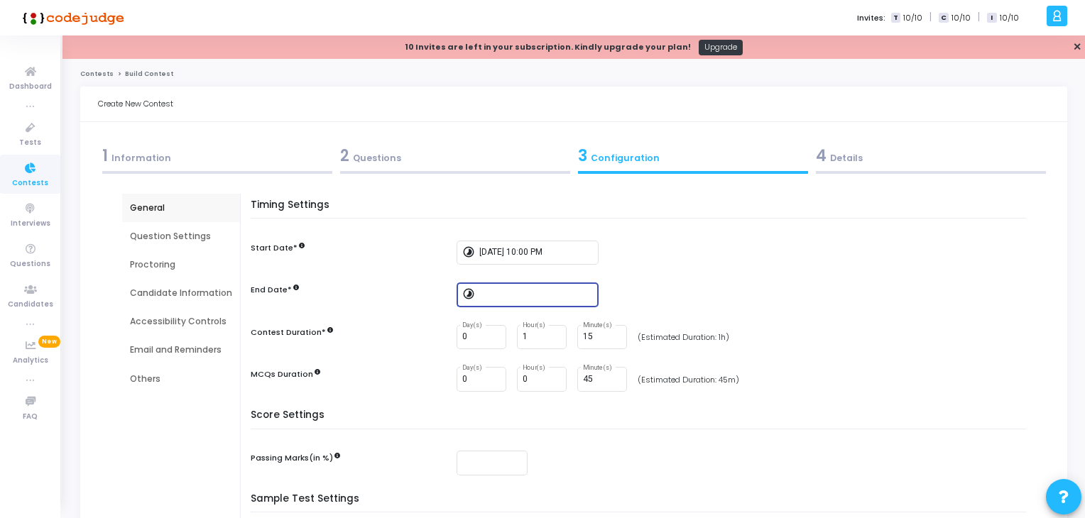
click at [543, 296] on input at bounding box center [536, 295] width 114 height 10
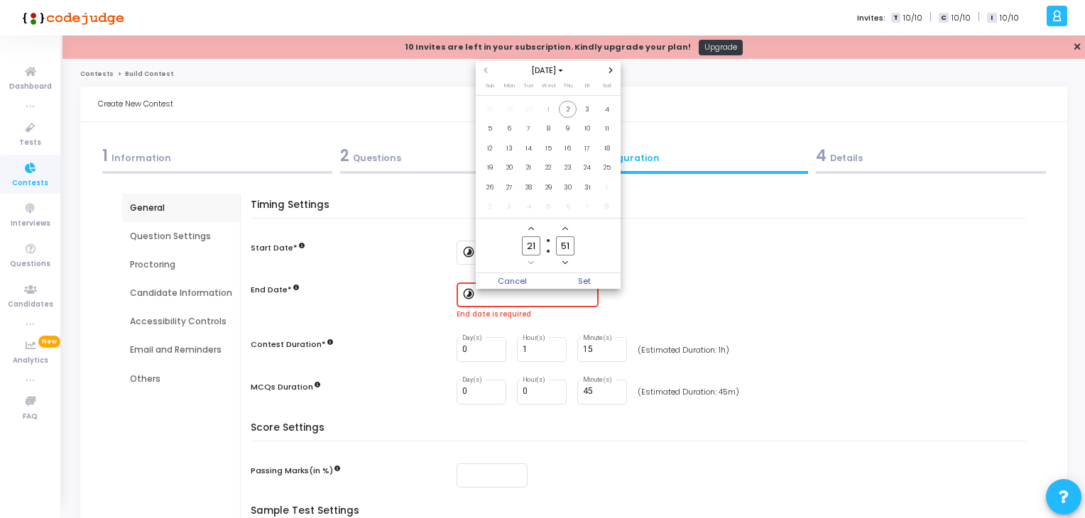
click at [531, 226] on icon "Add a hour" at bounding box center [531, 229] width 6 height 6
type input "22"
click at [565, 228] on icon "Add a minute" at bounding box center [565, 229] width 6 height 4
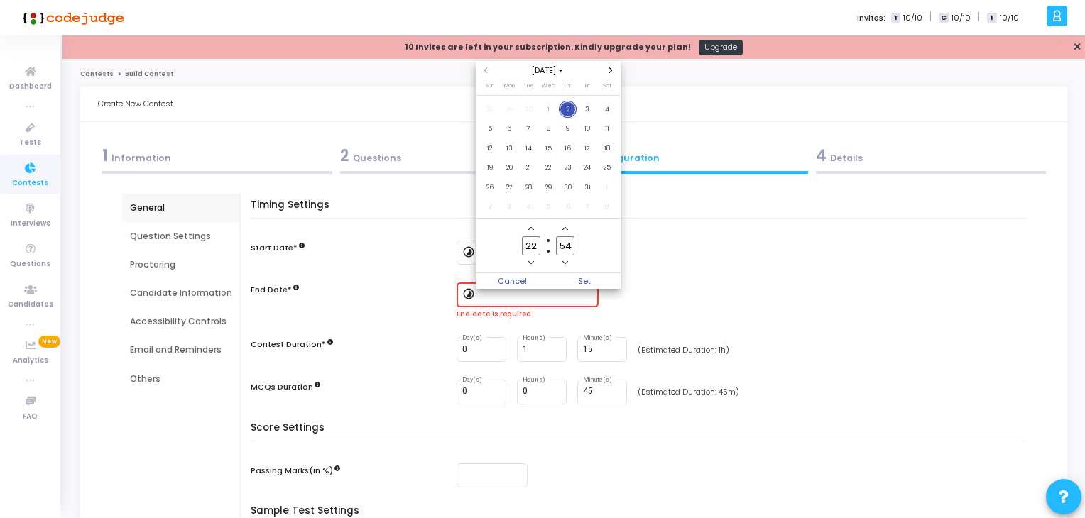
click at [565, 228] on icon "Add a minute" at bounding box center [565, 229] width 6 height 4
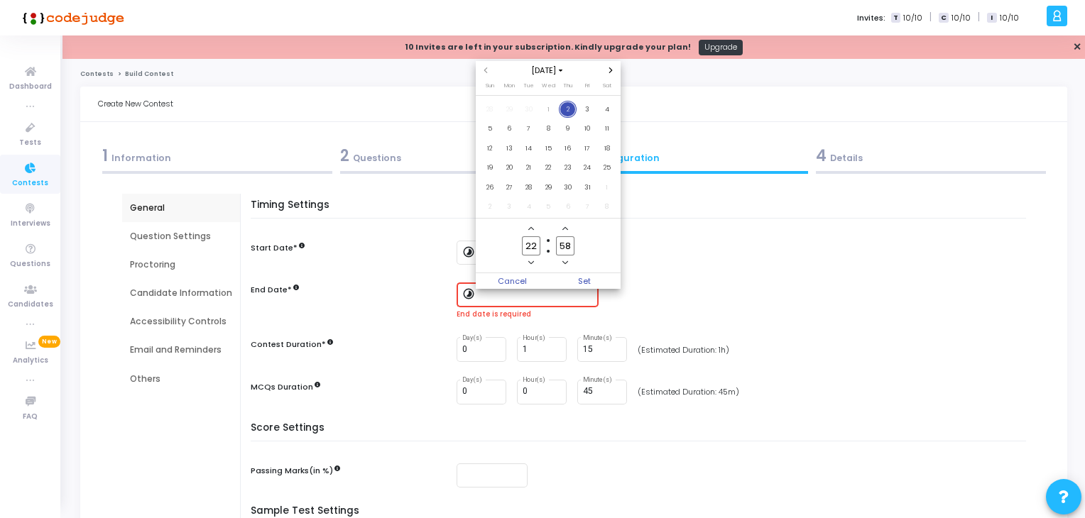
type input "59"
click at [573, 280] on span "Set" at bounding box center [584, 281] width 72 height 16
type input "[DATE] 10:59 PM"
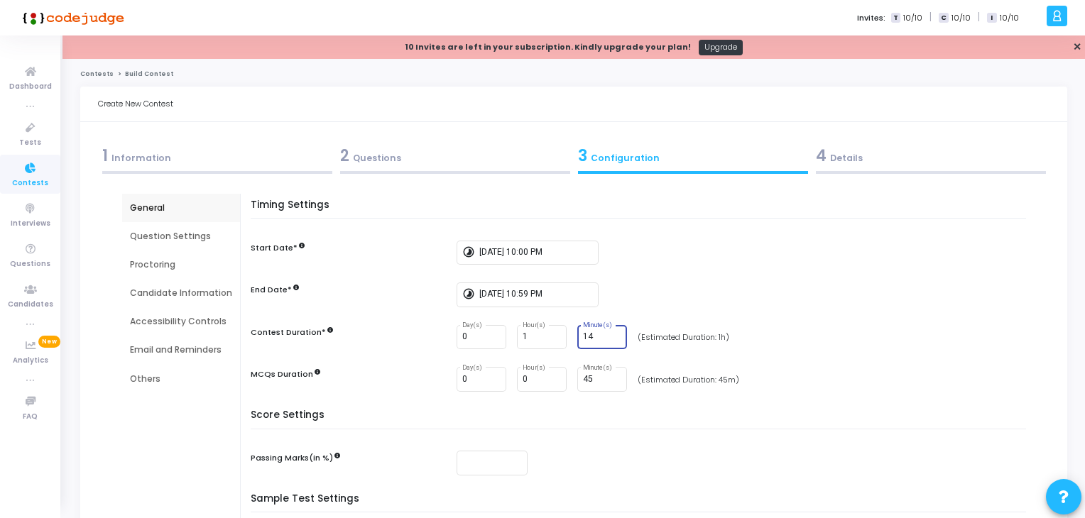
click at [611, 337] on input "14" at bounding box center [602, 337] width 38 height 10
click at [611, 337] on input "13" at bounding box center [602, 337] width 38 height 10
click at [611, 337] on input "12" at bounding box center [602, 337] width 38 height 10
click at [611, 337] on input "11" at bounding box center [602, 337] width 38 height 10
click at [611, 337] on input "10" at bounding box center [602, 337] width 38 height 10
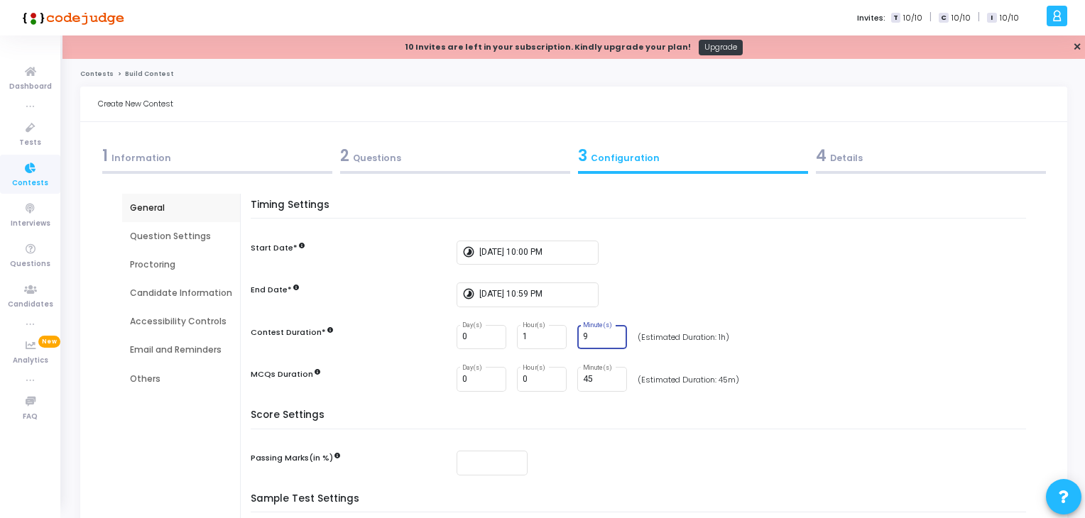
type input "9"
click at [611, 337] on input "9" at bounding box center [602, 337] width 38 height 10
click at [545, 296] on input "[DATE] 10:59 PM" at bounding box center [536, 295] width 114 height 10
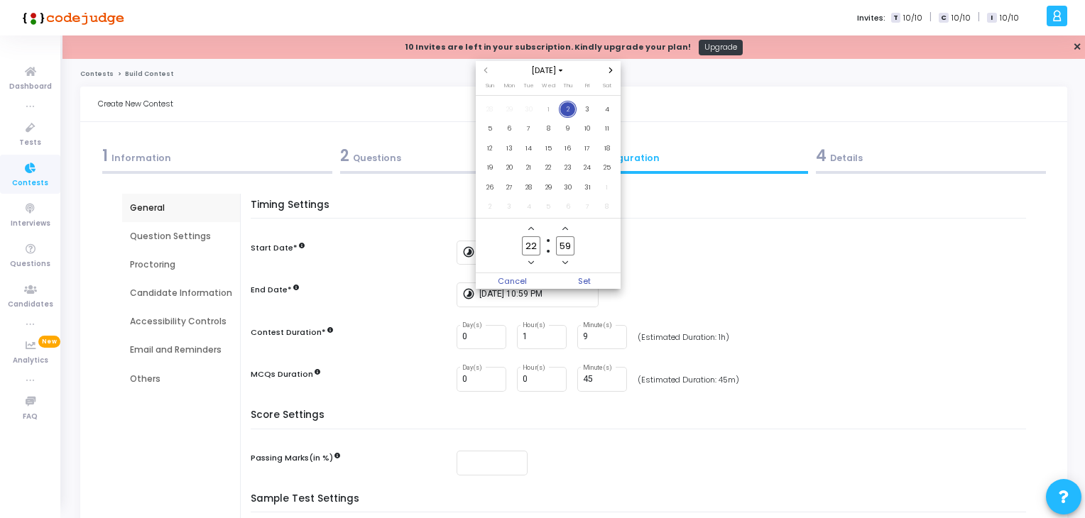
click at [564, 227] on icon "Add a minute" at bounding box center [565, 229] width 6 height 6
type input "23"
type input "00"
click at [582, 283] on span "Set" at bounding box center [584, 281] width 72 height 16
type input "[DATE] 11:00 PM"
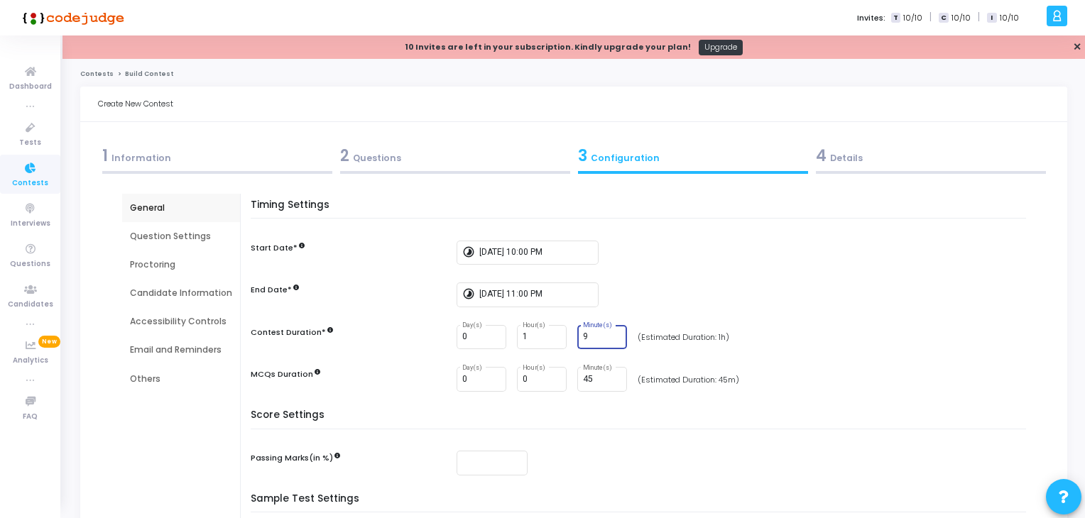
click at [597, 334] on input "9" at bounding box center [602, 337] width 38 height 10
click at [611, 340] on input "8" at bounding box center [602, 337] width 38 height 10
click at [611, 340] on input "7" at bounding box center [602, 337] width 38 height 10
click at [611, 340] on input "6" at bounding box center [602, 337] width 38 height 10
click at [611, 340] on input "5" at bounding box center [602, 337] width 38 height 10
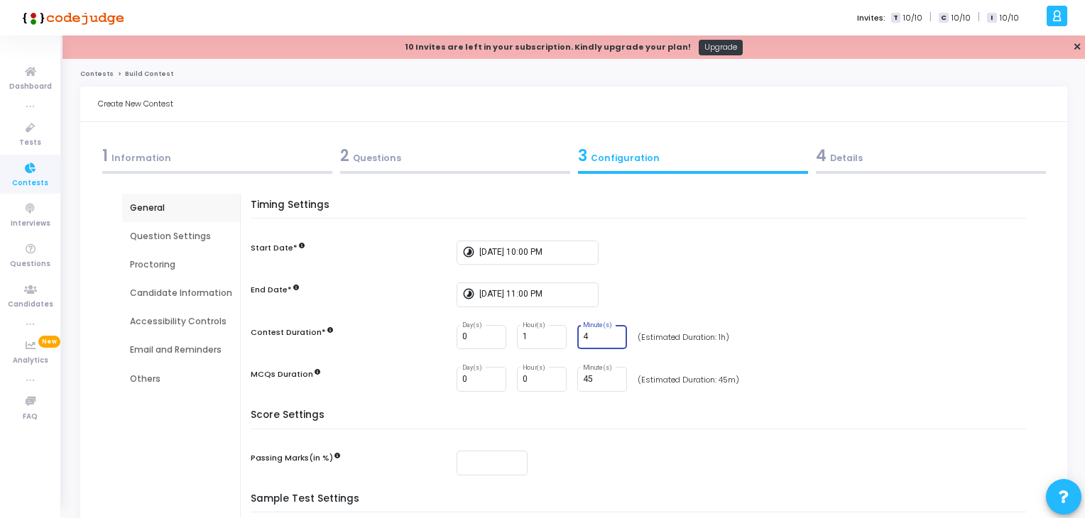
click at [611, 340] on input "4" at bounding box center [602, 337] width 38 height 10
click at [611, 340] on input "3" at bounding box center [602, 337] width 38 height 10
click at [611, 340] on input "2" at bounding box center [602, 337] width 38 height 10
click at [611, 340] on input "1" at bounding box center [602, 337] width 38 height 10
type input "0"
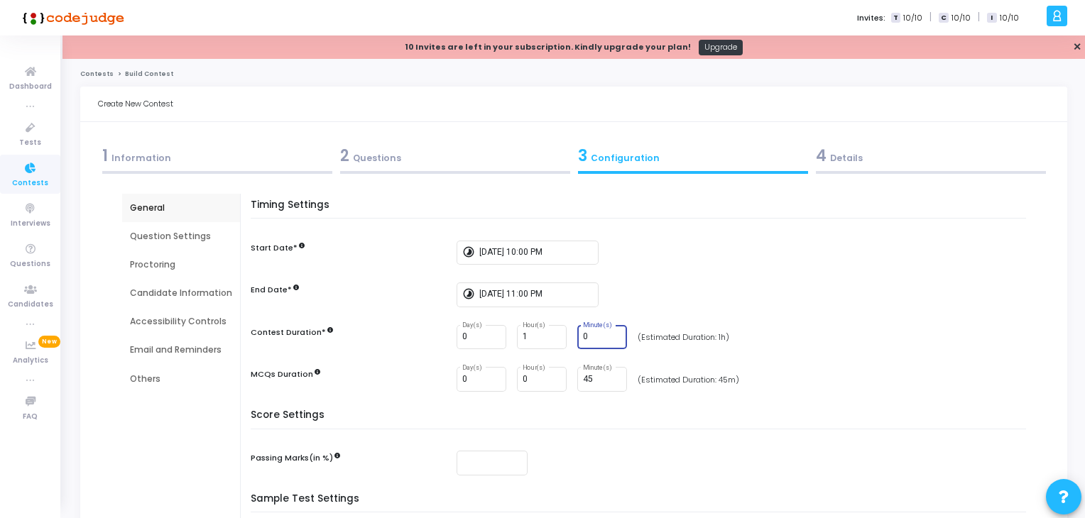
click at [611, 340] on input "0" at bounding box center [602, 337] width 38 height 10
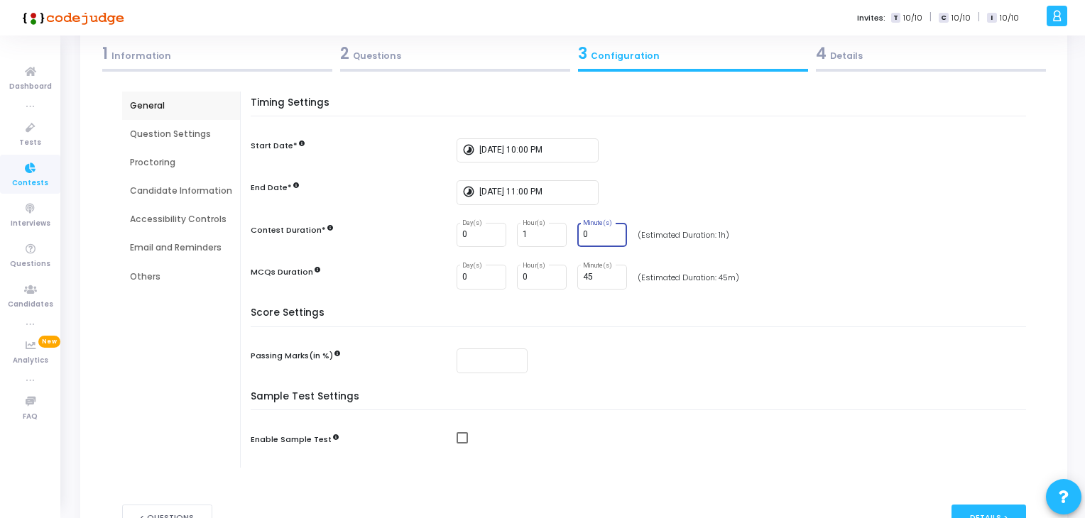
scroll to position [104, 0]
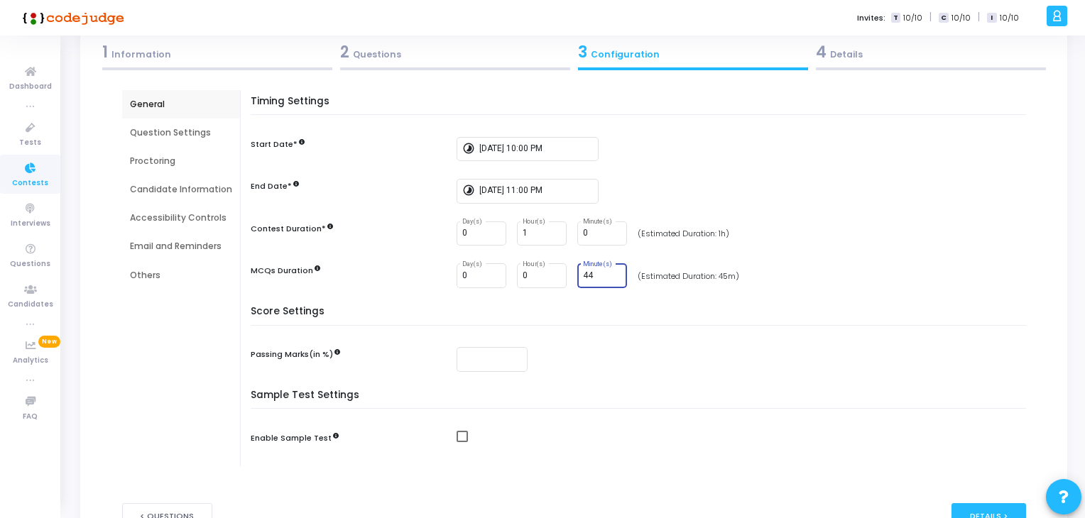
click at [613, 276] on input "44" at bounding box center [602, 276] width 38 height 10
click at [613, 276] on input "43" at bounding box center [602, 276] width 38 height 10
click at [613, 276] on input "42" at bounding box center [602, 276] width 38 height 10
click at [613, 276] on input "41" at bounding box center [602, 276] width 38 height 10
click at [613, 276] on input "40" at bounding box center [602, 276] width 38 height 10
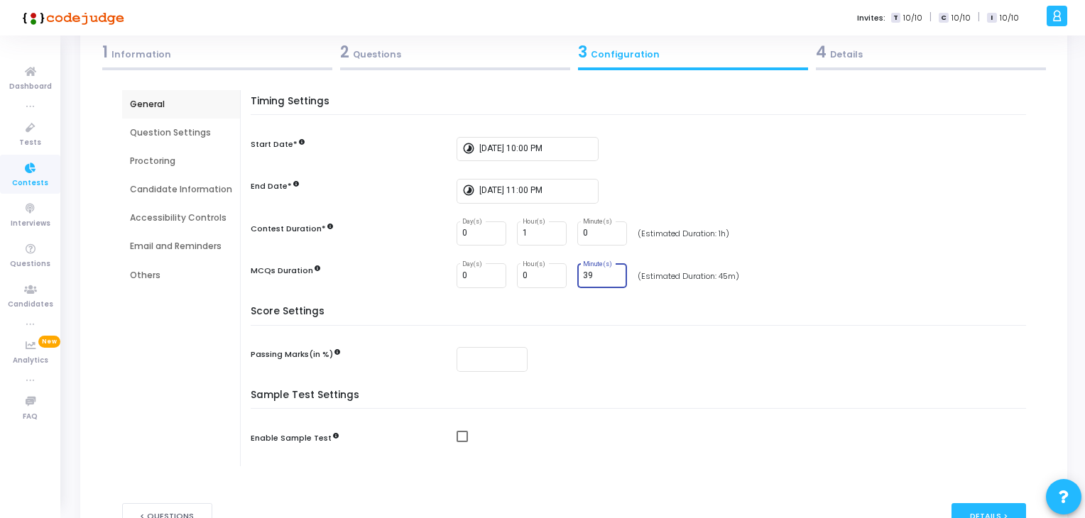
click at [613, 276] on input "39" at bounding box center [602, 276] width 38 height 10
click at [613, 276] on input "38" at bounding box center [602, 276] width 38 height 10
click at [613, 276] on input "37" at bounding box center [602, 276] width 38 height 10
click at [613, 276] on input "36" at bounding box center [602, 276] width 38 height 10
click at [613, 276] on input "35" at bounding box center [602, 276] width 38 height 10
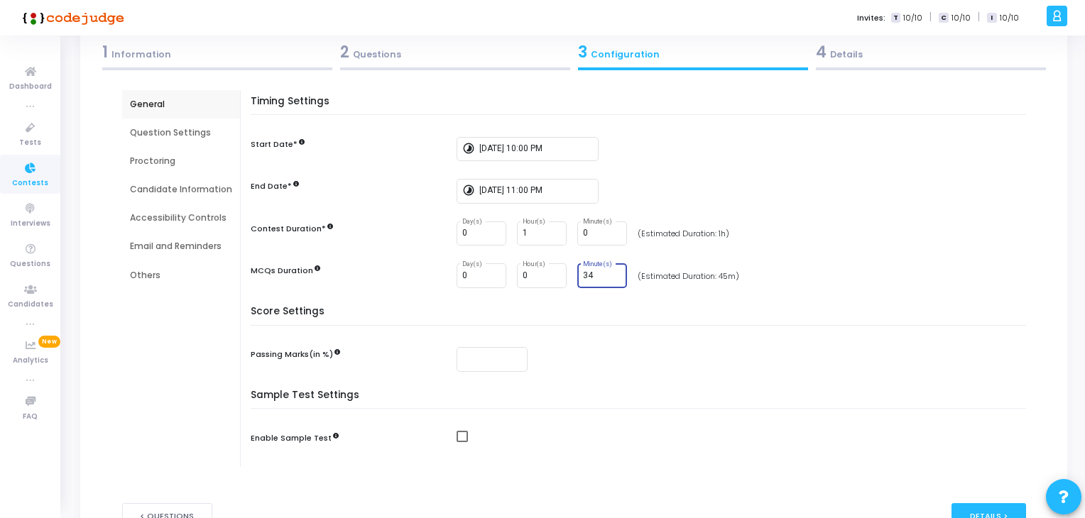
click at [613, 276] on input "34" at bounding box center [602, 276] width 38 height 10
click at [613, 276] on input "33" at bounding box center [602, 276] width 38 height 10
click at [613, 276] on input "32" at bounding box center [602, 276] width 38 height 10
click at [613, 276] on input "31" at bounding box center [602, 276] width 38 height 10
type input "30"
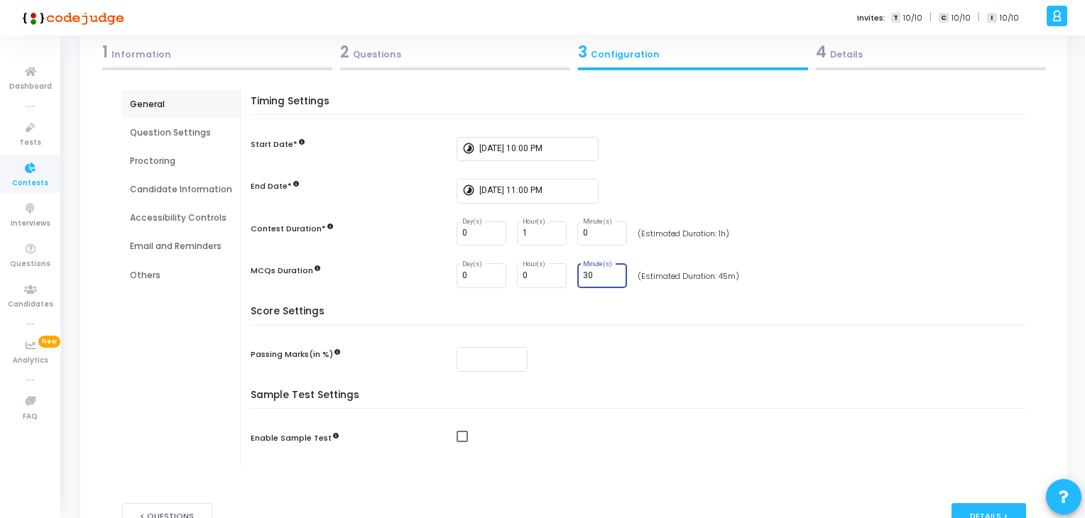
click at [613, 276] on input "30" at bounding box center [602, 276] width 38 height 10
click at [478, 359] on input "number" at bounding box center [492, 359] width 60 height 10
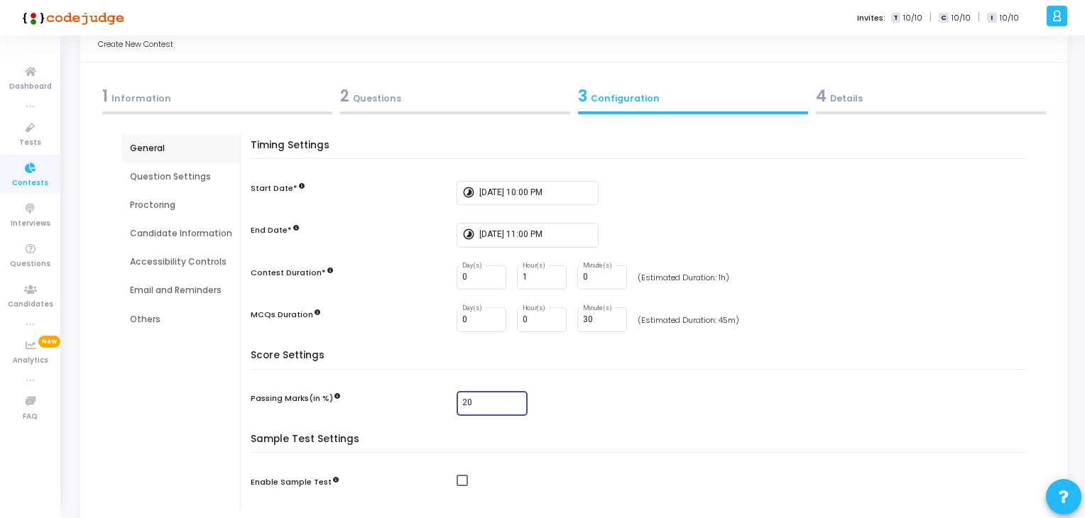
scroll to position [54, 0]
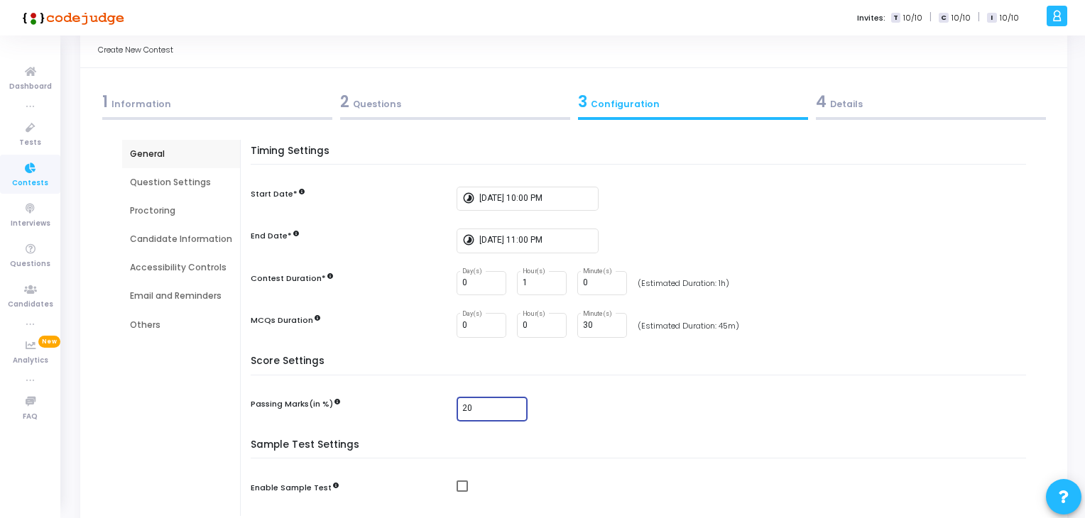
type input "20"
click at [411, 92] on div "2 Questions" at bounding box center [455, 101] width 230 height 23
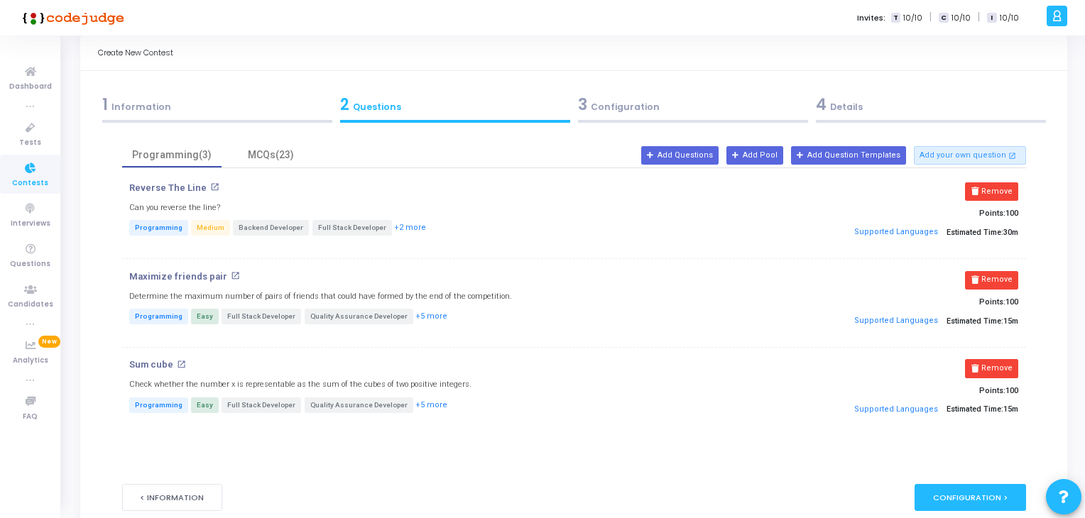
scroll to position [31, 0]
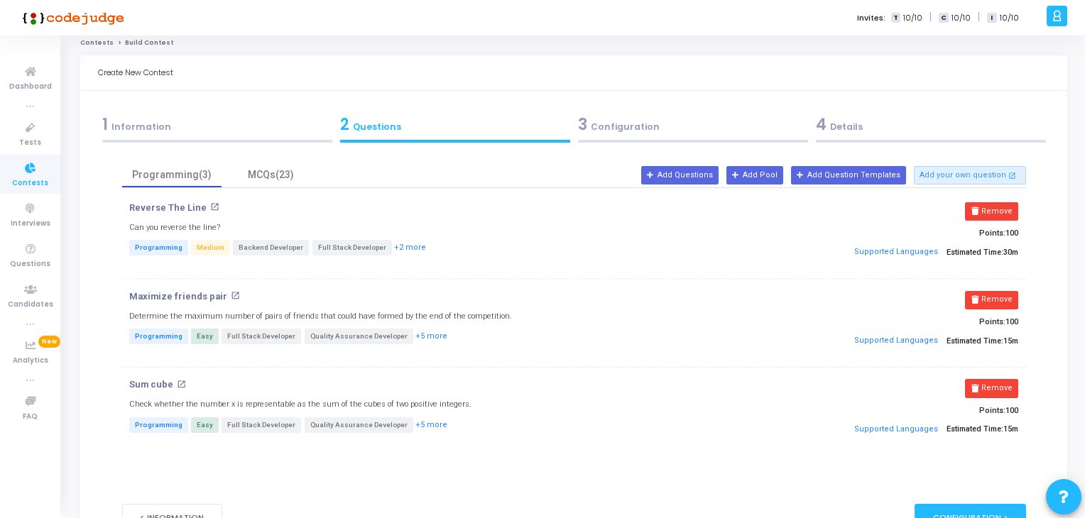
click at [651, 136] on div "3 Configuration" at bounding box center [693, 124] width 230 height 23
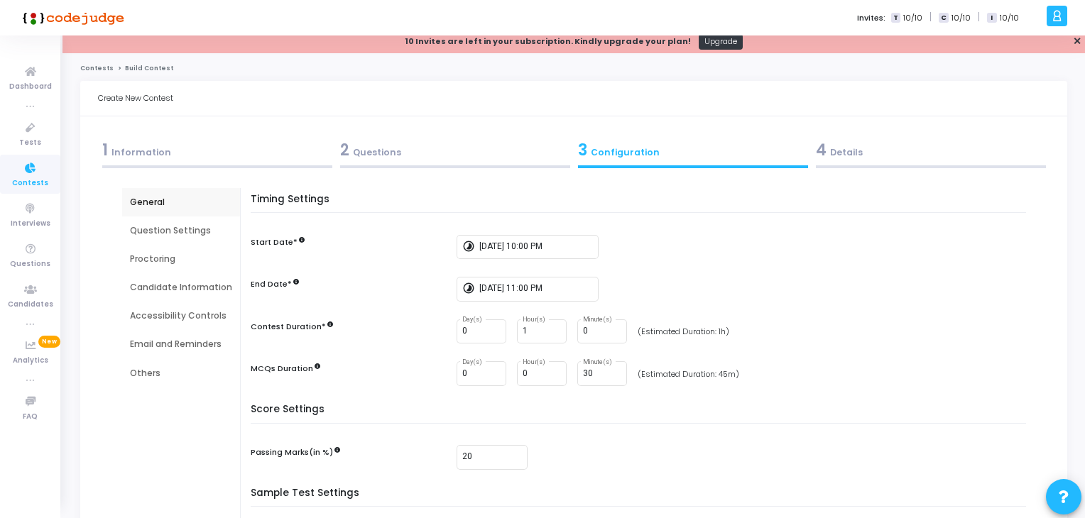
scroll to position [8, 0]
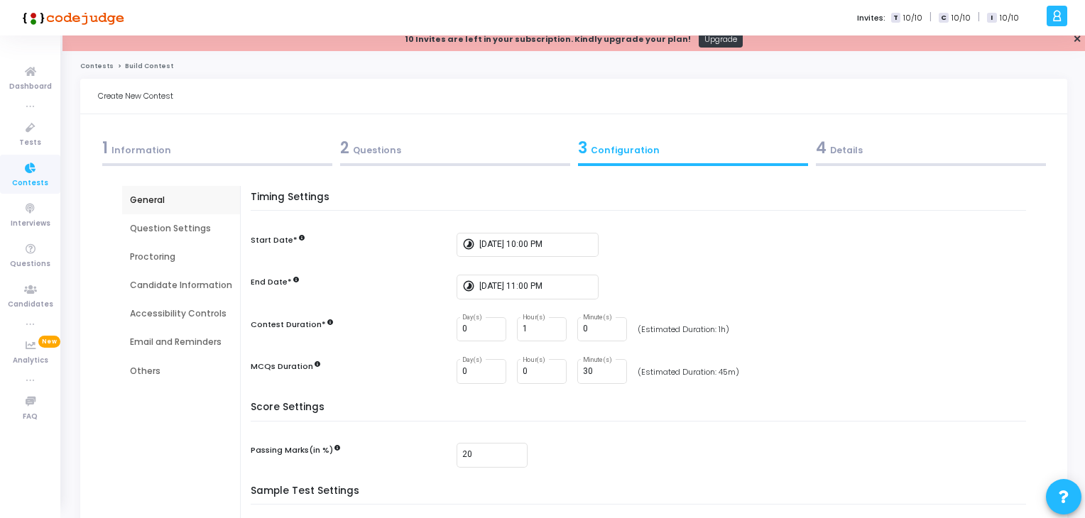
click at [187, 227] on div "Question Settings" at bounding box center [181, 228] width 102 height 13
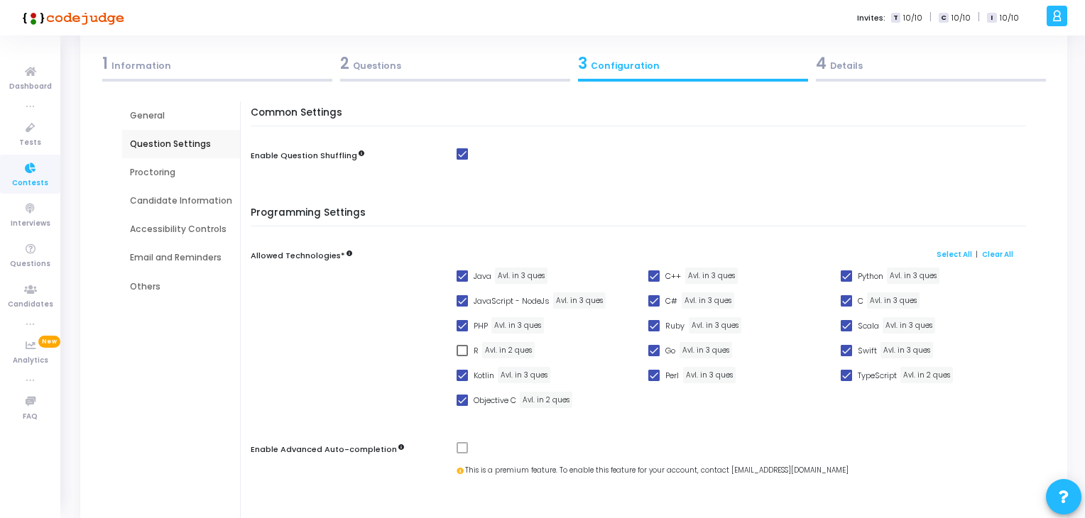
scroll to position [100, 0]
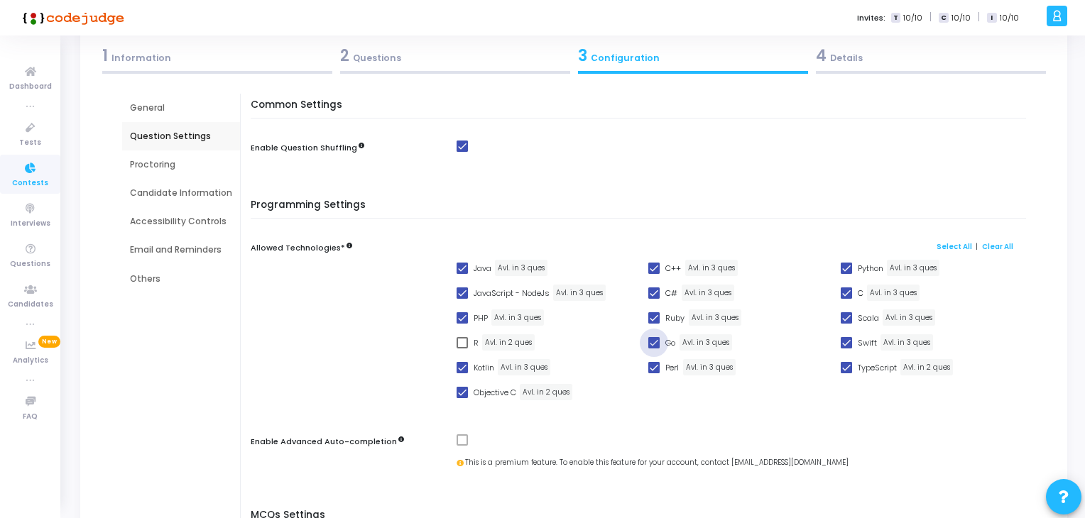
click at [651, 345] on span at bounding box center [653, 342] width 11 height 11
click at [653, 349] on input "Go" at bounding box center [653, 349] width 1 height 1
checkbox input "false"
click at [651, 366] on span at bounding box center [653, 367] width 11 height 11
click at [653, 374] on input "Perl" at bounding box center [653, 374] width 1 height 1
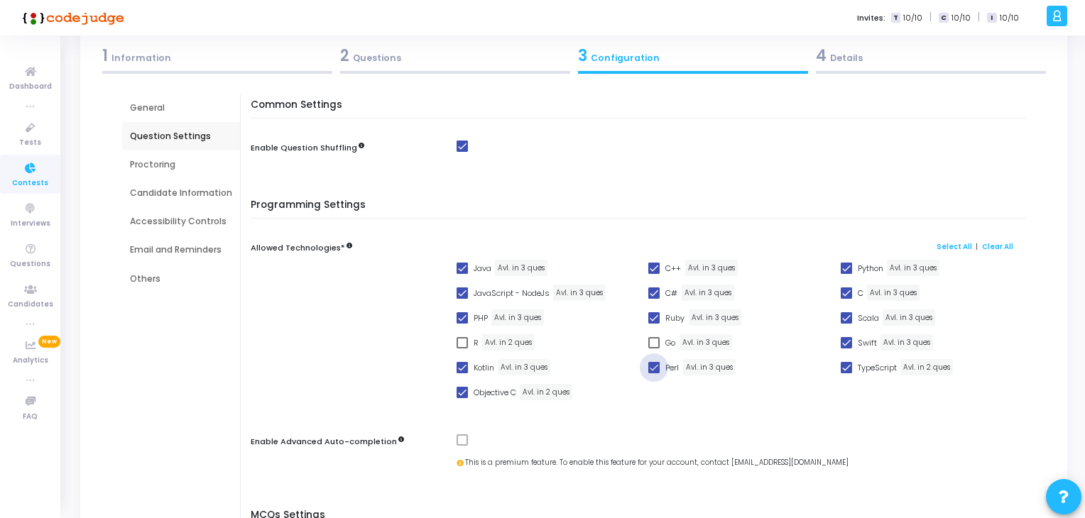
checkbox input "false"
click at [457, 293] on span at bounding box center [462, 293] width 11 height 11
click at [462, 299] on input "JavaScript - NodeJs" at bounding box center [462, 299] width 1 height 1
checkbox input "false"
click at [457, 313] on span at bounding box center [462, 317] width 11 height 11
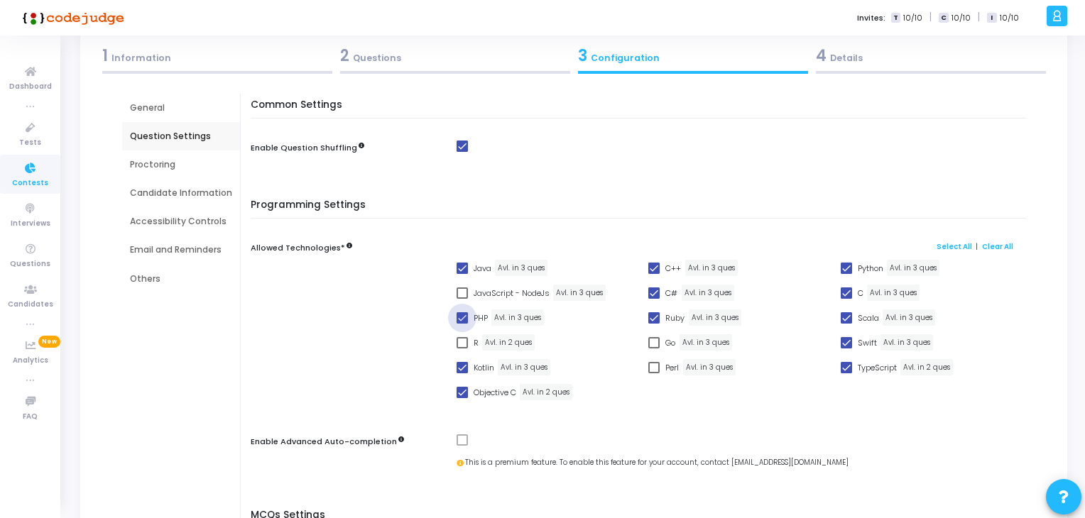
click at [462, 324] on input "PHP" at bounding box center [462, 324] width 1 height 1
checkbox input "false"
click at [457, 364] on span at bounding box center [462, 367] width 11 height 11
click at [462, 374] on input "Kotlin" at bounding box center [462, 374] width 1 height 1
checkbox input "false"
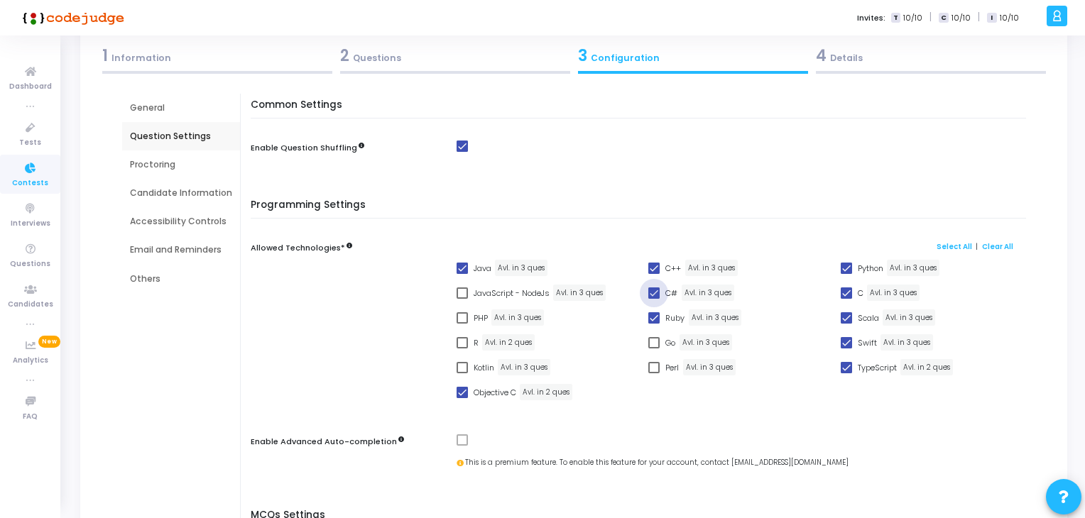
click at [651, 293] on span at bounding box center [653, 293] width 11 height 11
click at [653, 299] on input "C#" at bounding box center [653, 299] width 1 height 1
checkbox input "false"
click at [651, 310] on label "Ruby" at bounding box center [666, 318] width 36 height 17
click at [653, 324] on input "Ruby" at bounding box center [653, 324] width 1 height 1
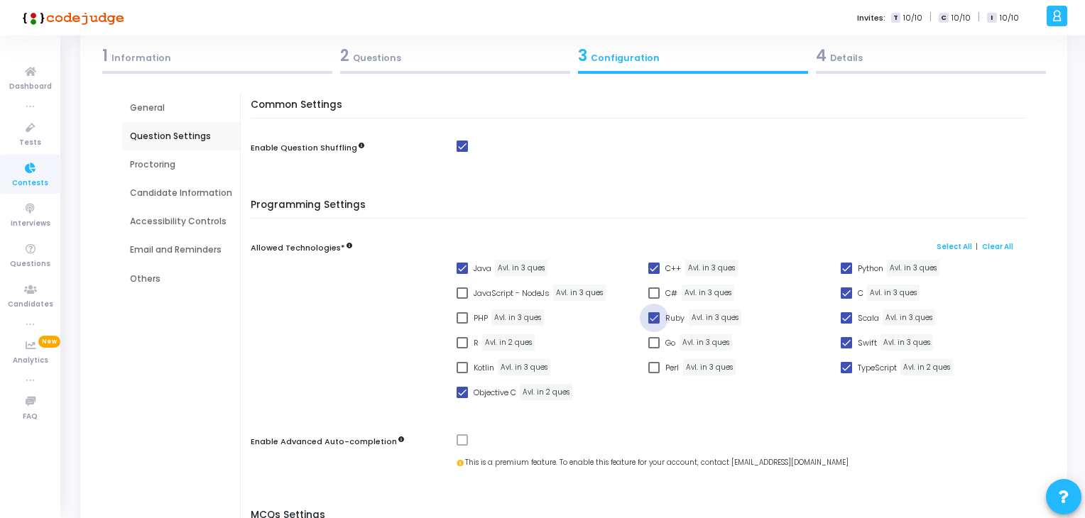
checkbox input "false"
click at [847, 315] on span at bounding box center [846, 317] width 11 height 11
click at [847, 324] on input "Scala" at bounding box center [846, 324] width 1 height 1
checkbox input "false"
click at [847, 341] on span at bounding box center [846, 342] width 11 height 11
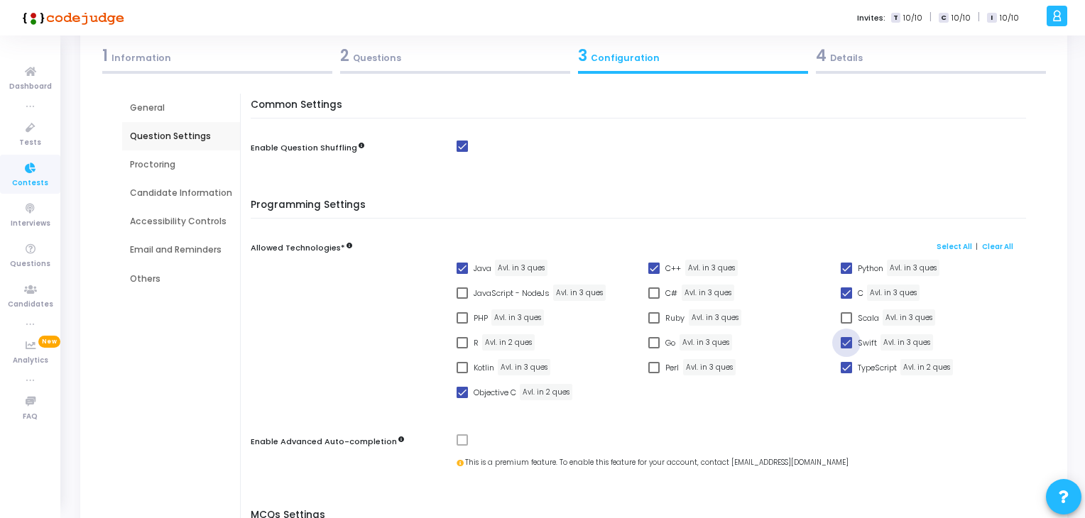
click at [847, 349] on input "Swift" at bounding box center [846, 349] width 1 height 1
checkbox input "false"
click at [844, 364] on span at bounding box center [846, 367] width 11 height 11
click at [846, 374] on input "TypeScript" at bounding box center [846, 374] width 1 height 1
checkbox input "false"
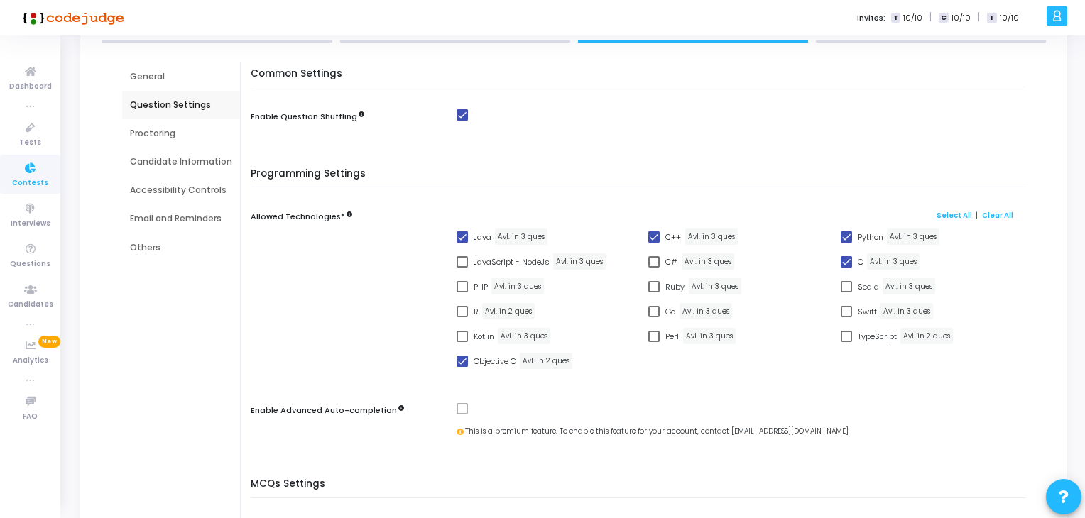
scroll to position [129, 0]
click at [187, 132] on div "Proctoring" at bounding box center [181, 135] width 102 height 13
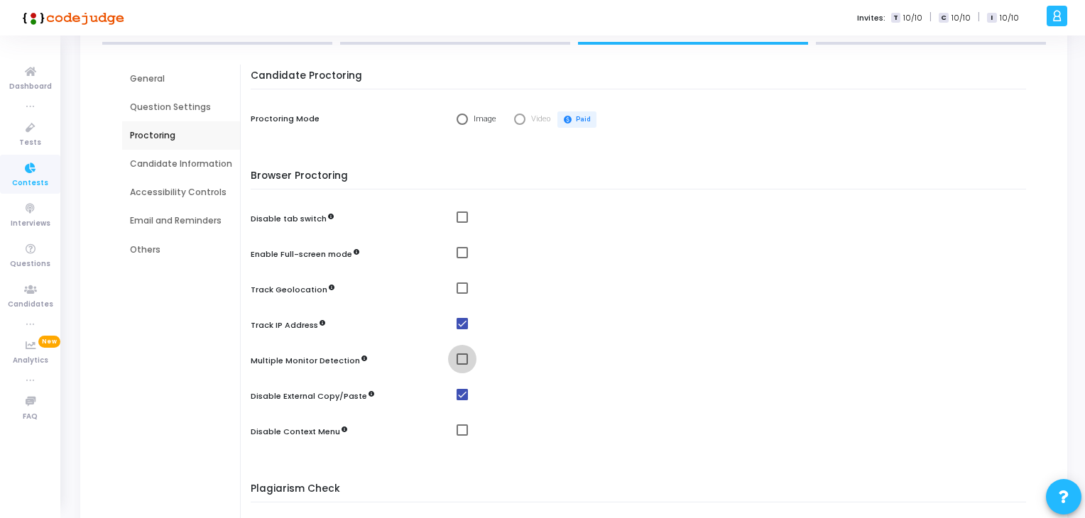
click at [457, 357] on span at bounding box center [462, 359] width 11 height 11
click at [462, 365] on input "checkbox" at bounding box center [462, 365] width 1 height 1
checkbox input "true"
click at [457, 247] on span at bounding box center [462, 252] width 11 height 11
click at [462, 259] on input "checkbox" at bounding box center [462, 259] width 1 height 1
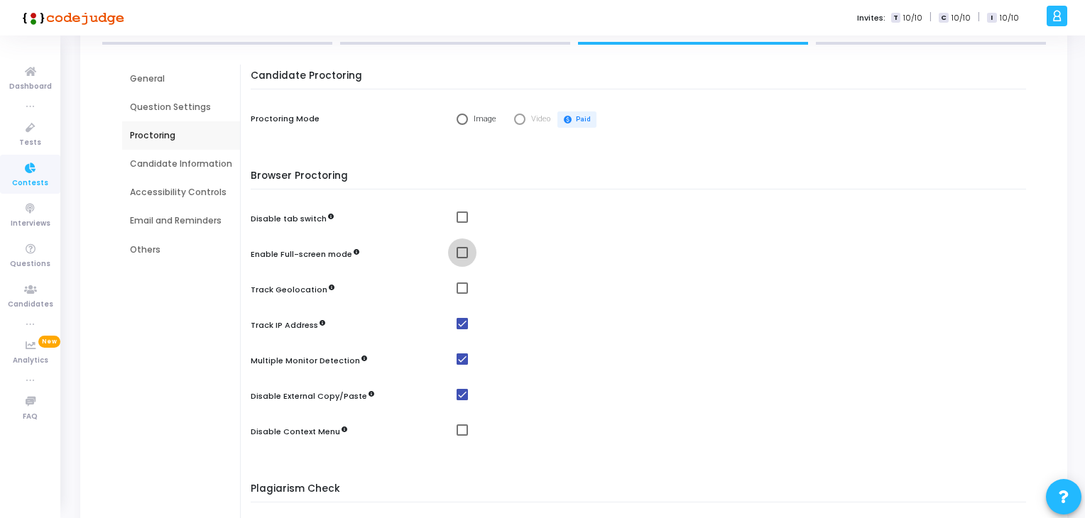
checkbox input "true"
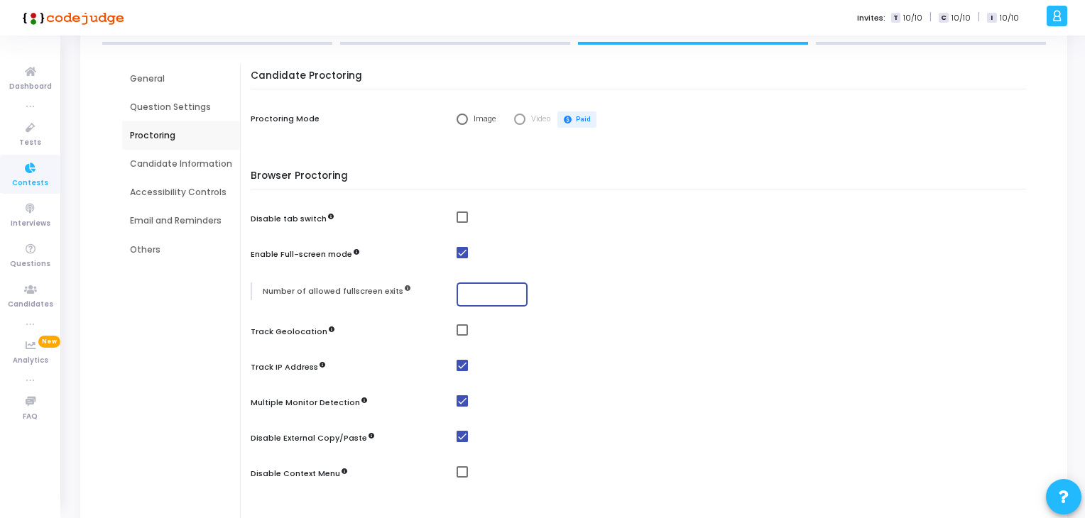
click at [463, 290] on input "number" at bounding box center [492, 295] width 60 height 10
type input "5"
click at [459, 215] on span at bounding box center [462, 217] width 11 height 11
click at [462, 223] on input "checkbox" at bounding box center [462, 223] width 1 height 1
checkbox input "true"
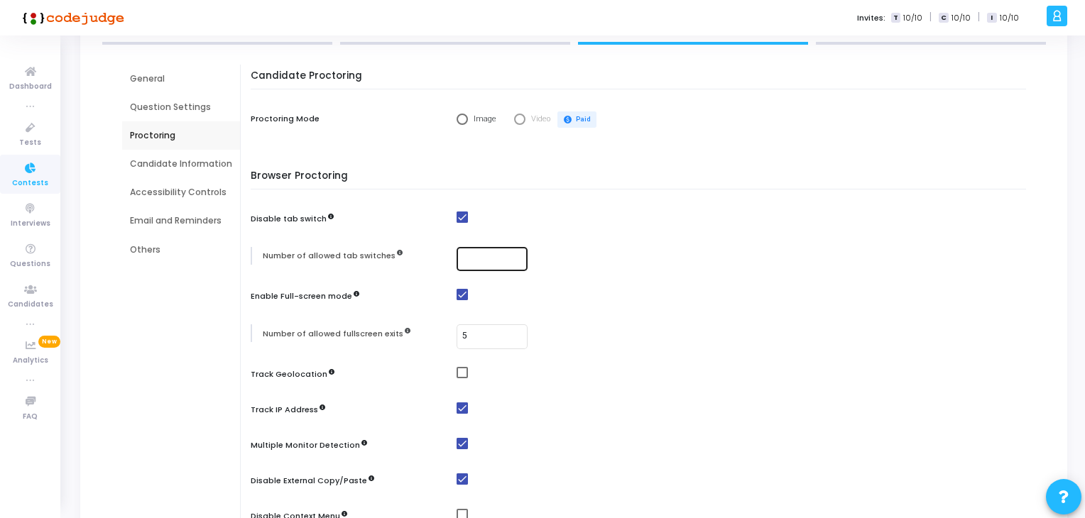
click at [470, 251] on div at bounding box center [492, 258] width 60 height 26
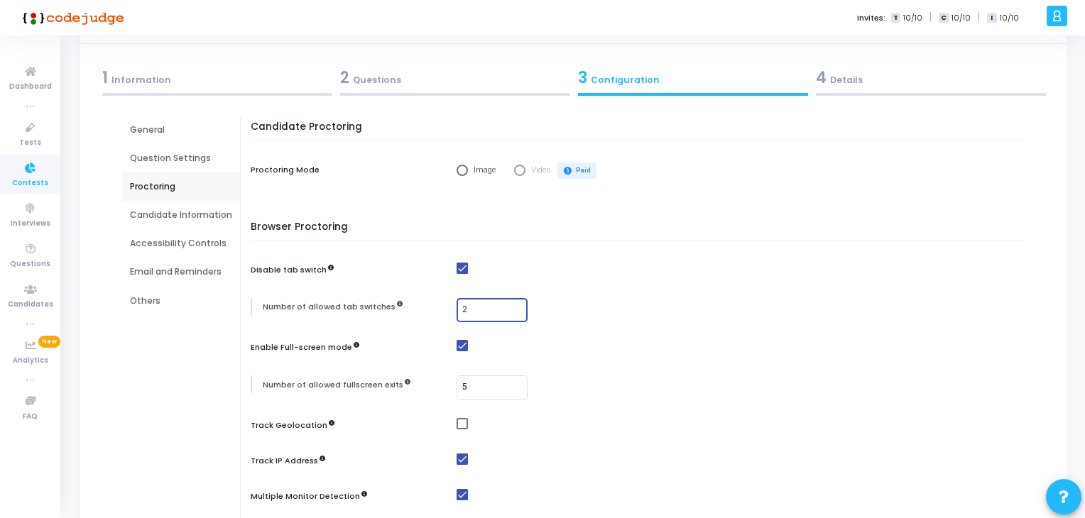
scroll to position [72, 0]
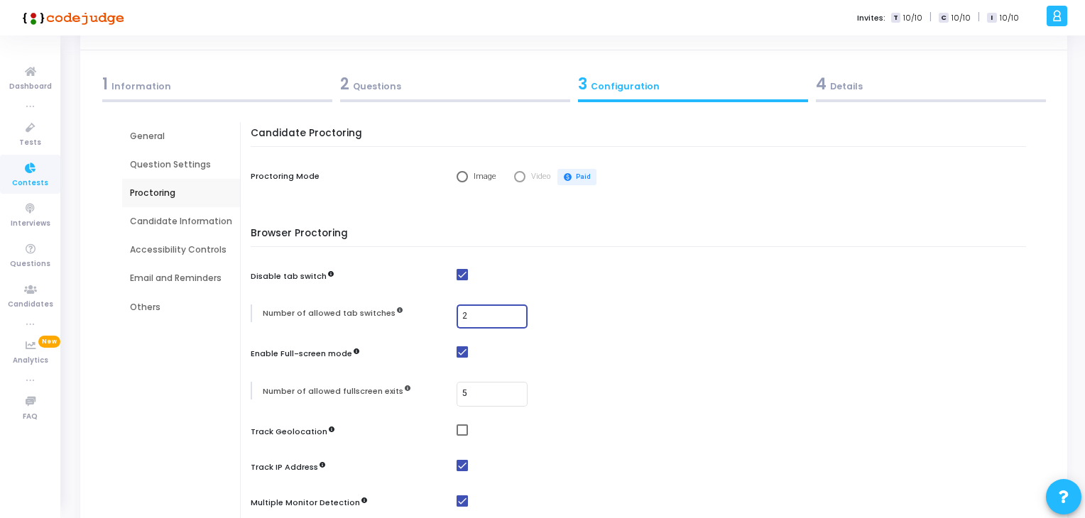
type input "2"
click at [215, 222] on div "Candidate Information" at bounding box center [181, 221] width 102 height 13
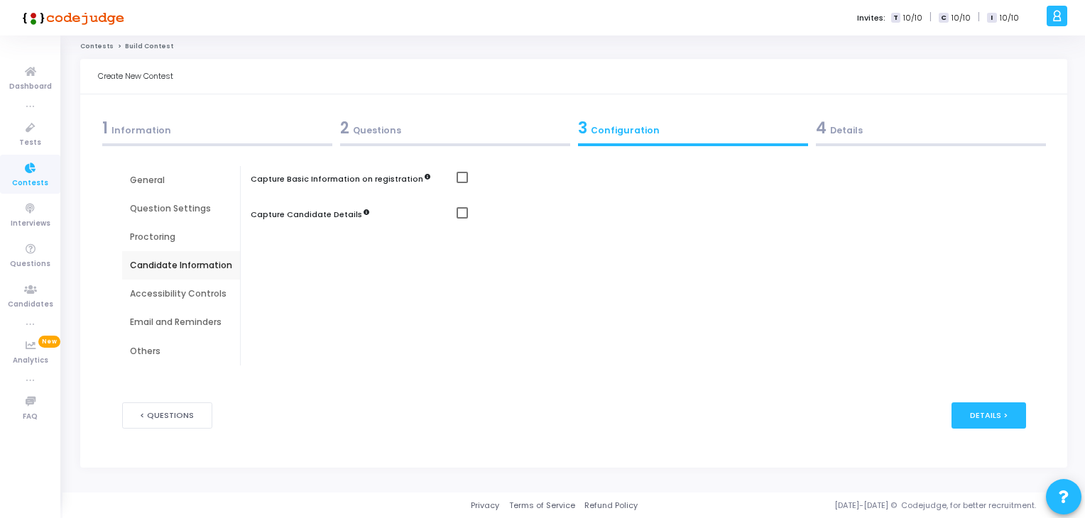
scroll to position [28, 0]
click at [459, 214] on span at bounding box center [462, 212] width 11 height 11
click at [462, 219] on input "checkbox" at bounding box center [462, 219] width 1 height 1
checkbox input "true"
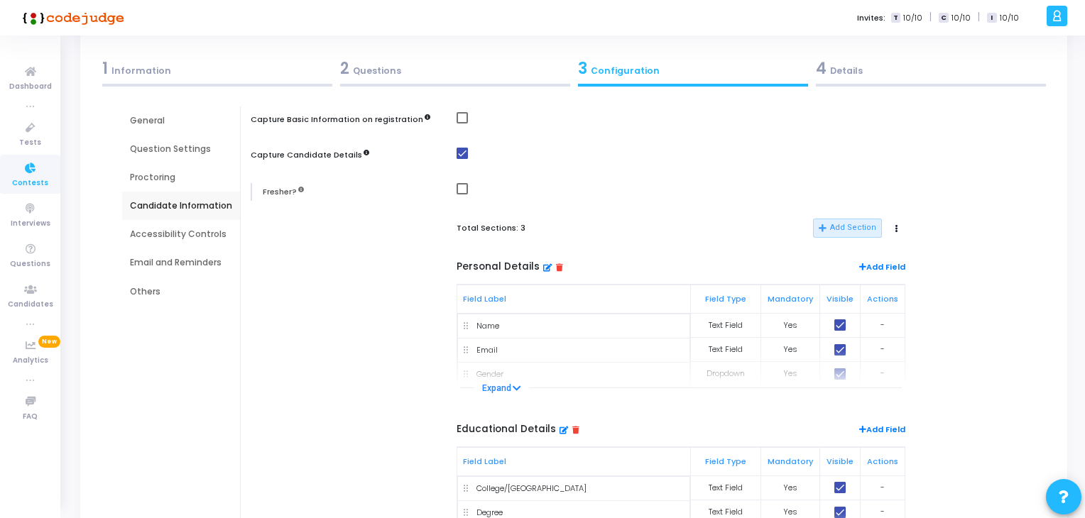
scroll to position [75, 0]
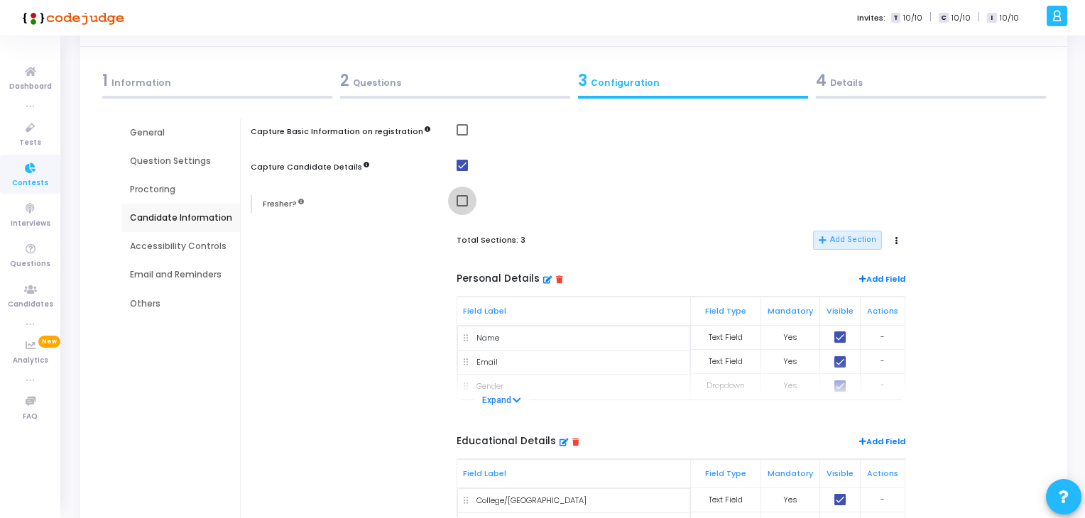
click at [457, 198] on span at bounding box center [462, 200] width 11 height 11
click at [462, 207] on input "checkbox" at bounding box center [462, 207] width 1 height 1
click at [457, 198] on span at bounding box center [462, 200] width 11 height 11
click at [462, 207] on input "checkbox" at bounding box center [462, 207] width 1 height 1
checkbox input "false"
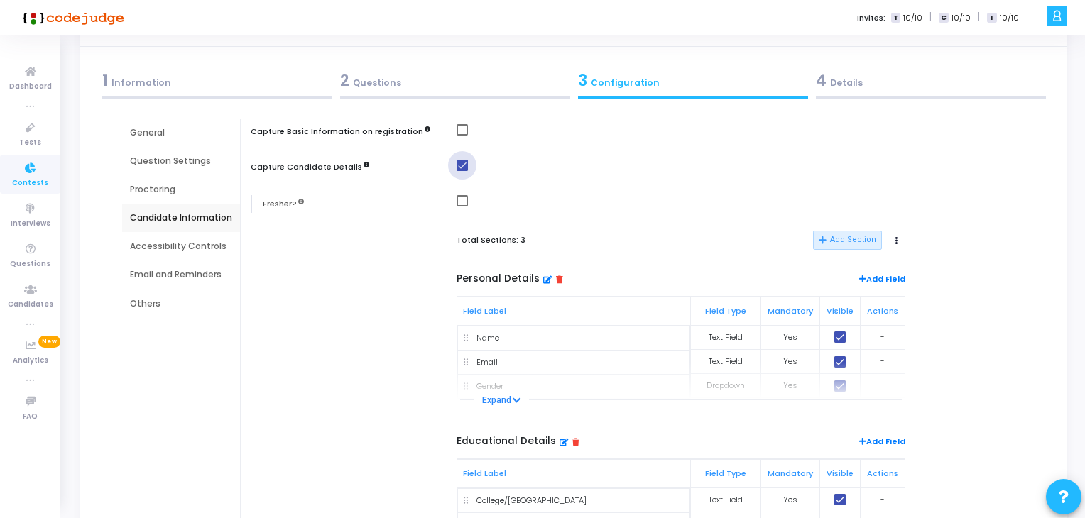
click at [459, 165] on span at bounding box center [462, 165] width 11 height 11
click at [462, 171] on input "checkbox" at bounding box center [462, 171] width 1 height 1
checkbox input "false"
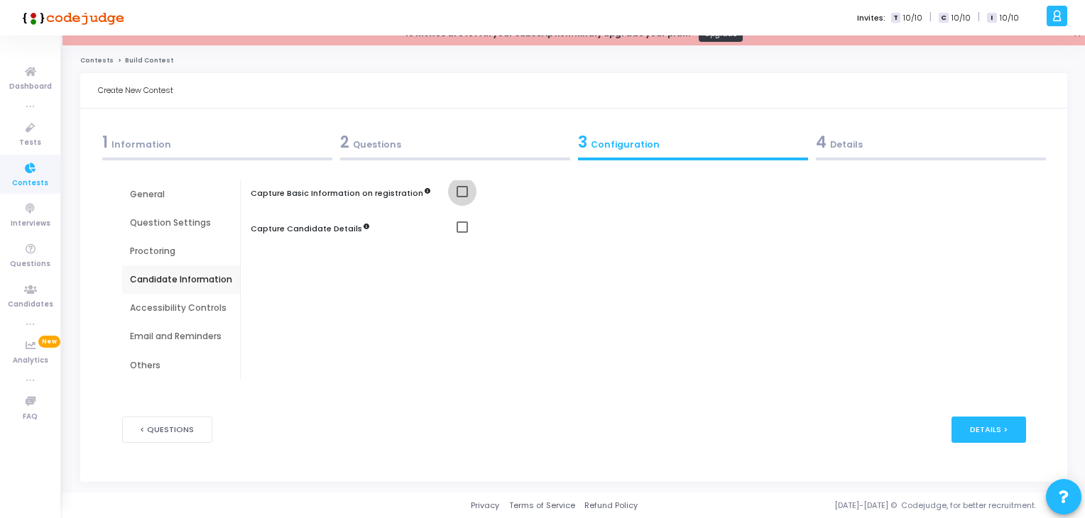
click at [457, 189] on span at bounding box center [462, 191] width 11 height 11
click at [462, 197] on input "checkbox" at bounding box center [462, 197] width 1 height 1
checkbox input "true"
click at [202, 309] on div "Accessibility Controls" at bounding box center [181, 308] width 102 height 13
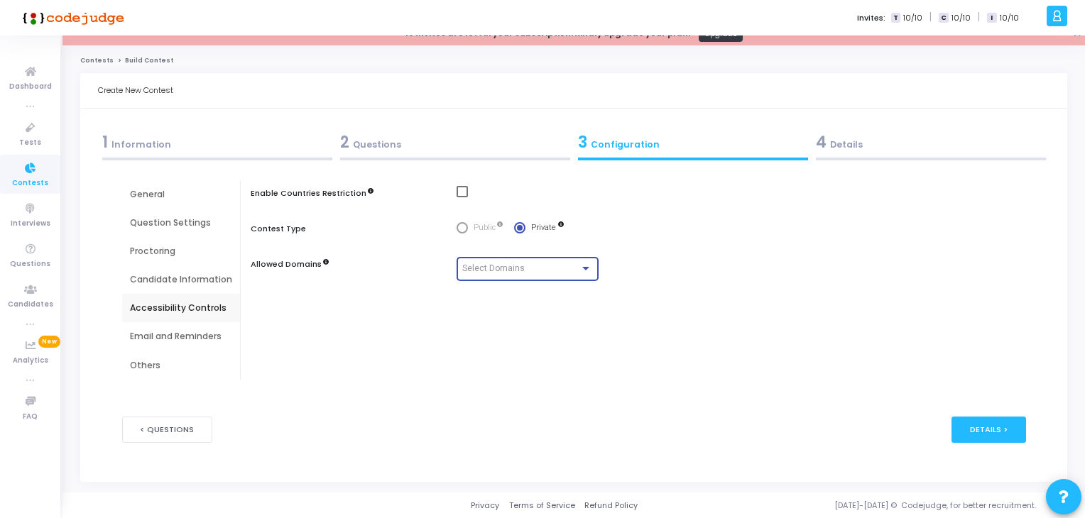
click at [503, 267] on span "Select Domains" at bounding box center [493, 268] width 62 height 10
click at [446, 263] on mat-pseudo-checkbox at bounding box center [448, 268] width 13 height 13
click at [453, 296] on div at bounding box center [542, 259] width 1085 height 518
click at [197, 333] on div "Email and Reminders" at bounding box center [181, 336] width 102 height 13
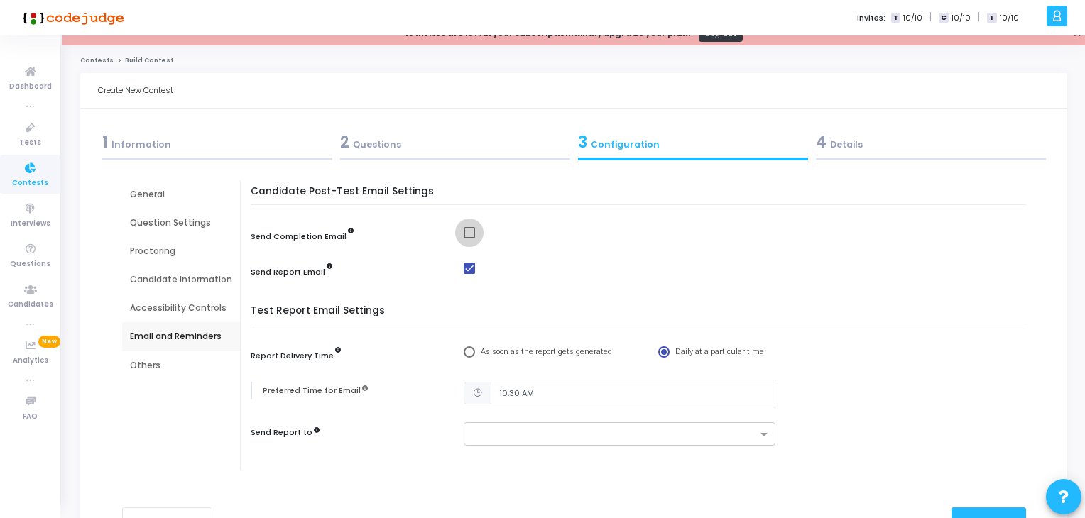
click at [467, 230] on span at bounding box center [469, 232] width 11 height 11
click at [469, 239] on input "checkbox" at bounding box center [469, 239] width 1 height 1
checkbox input "true"
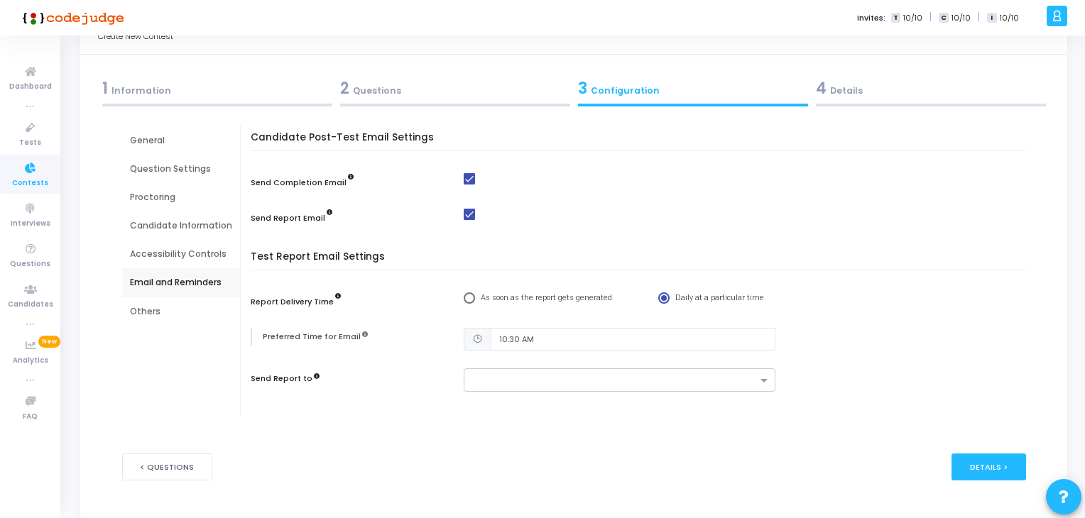
scroll to position [105, 0]
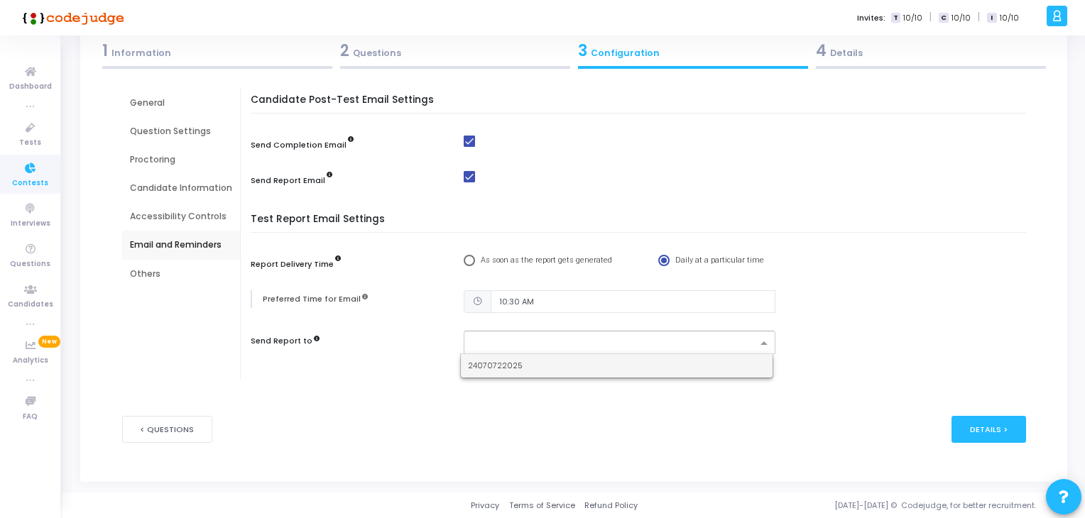
click at [531, 339] on input "text" at bounding box center [614, 344] width 285 height 12
click at [520, 366] on div "24070722025" at bounding box center [617, 365] width 312 height 23
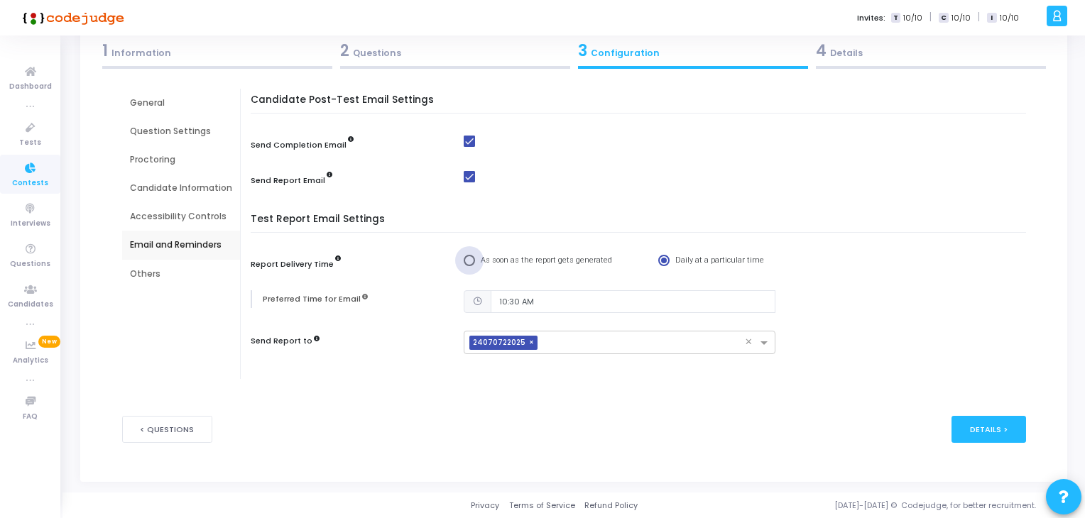
click at [467, 258] on span at bounding box center [469, 260] width 11 height 11
click at [467, 258] on input "As soon as the report gets generated" at bounding box center [469, 260] width 11 height 11
radio input "true"
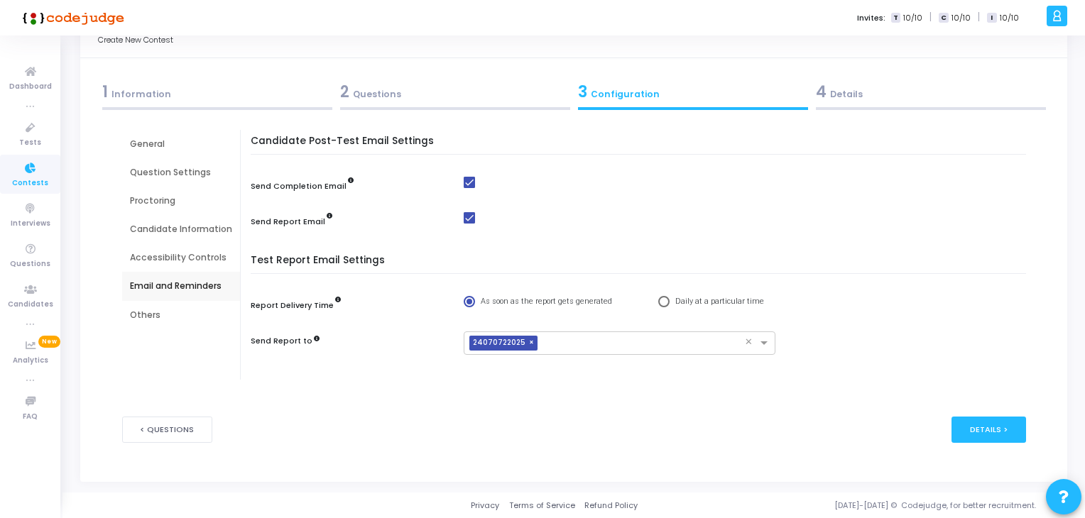
click at [148, 313] on div "Others" at bounding box center [181, 315] width 102 height 13
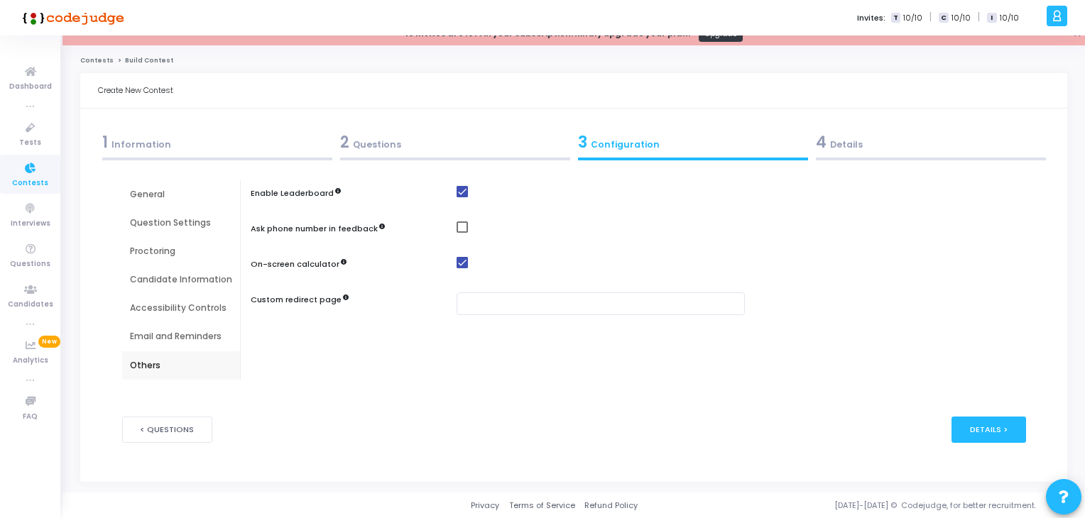
scroll to position [13, 0]
click at [969, 429] on div "Details >" at bounding box center [989, 430] width 75 height 26
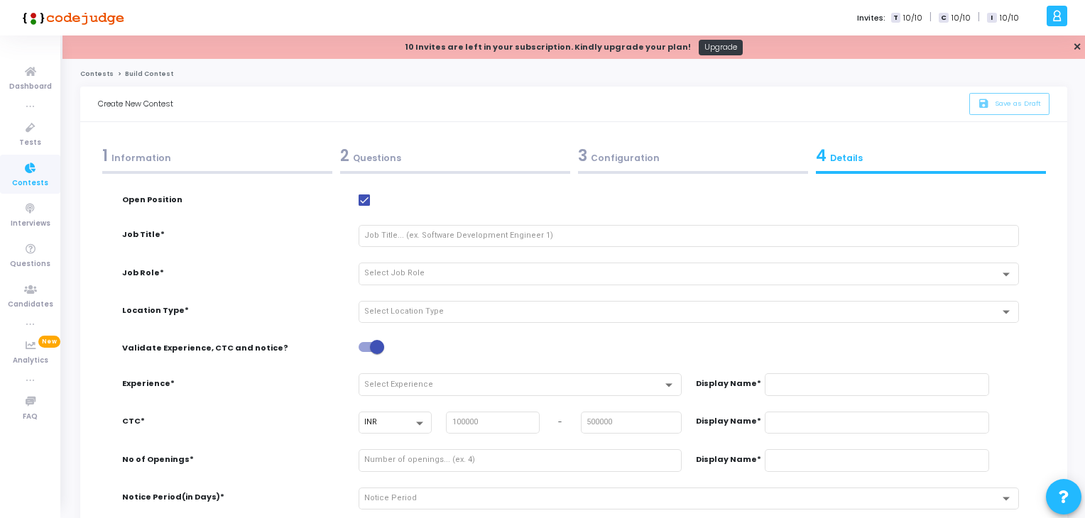
scroll to position [0, 0]
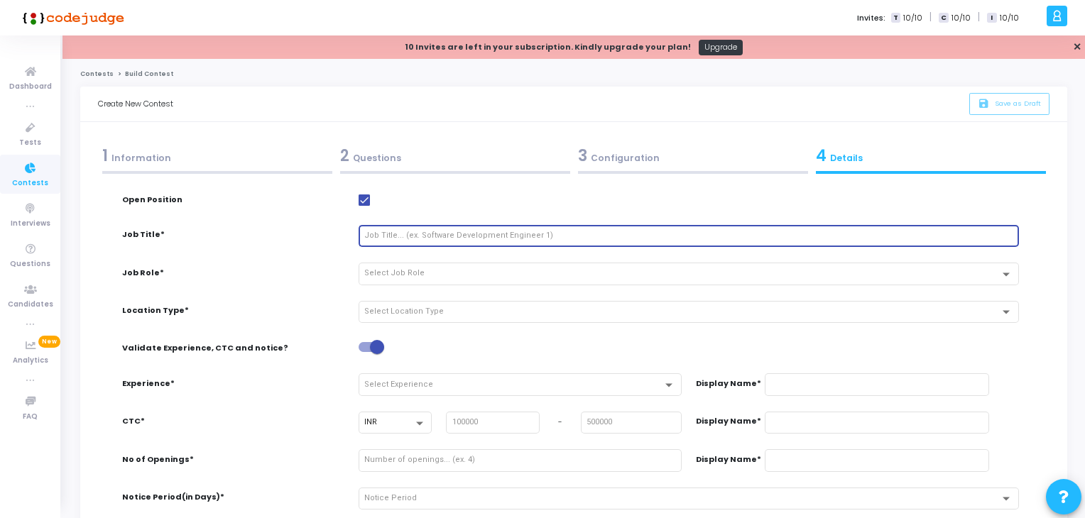
click at [430, 236] on input "text" at bounding box center [688, 236] width 648 height 9
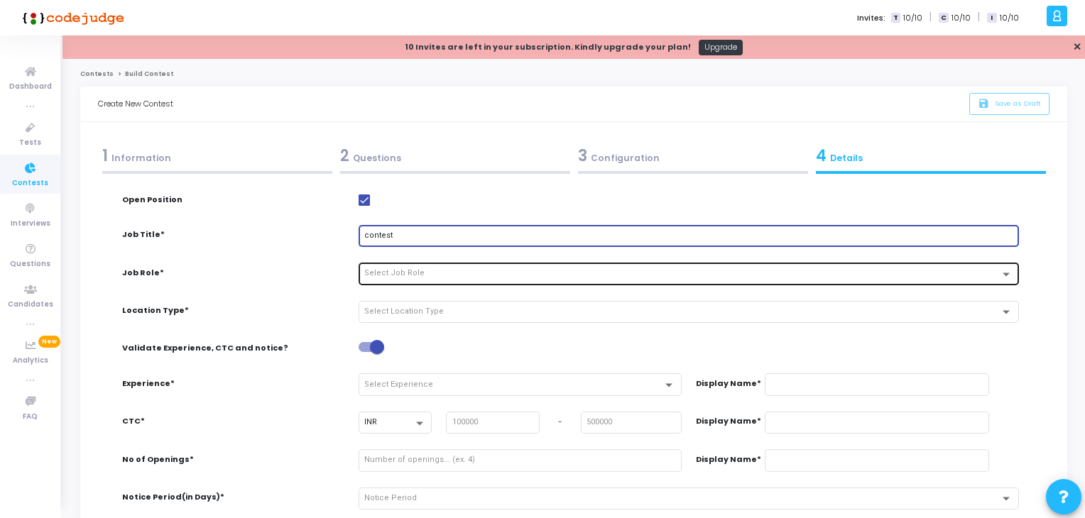
type input "contest"
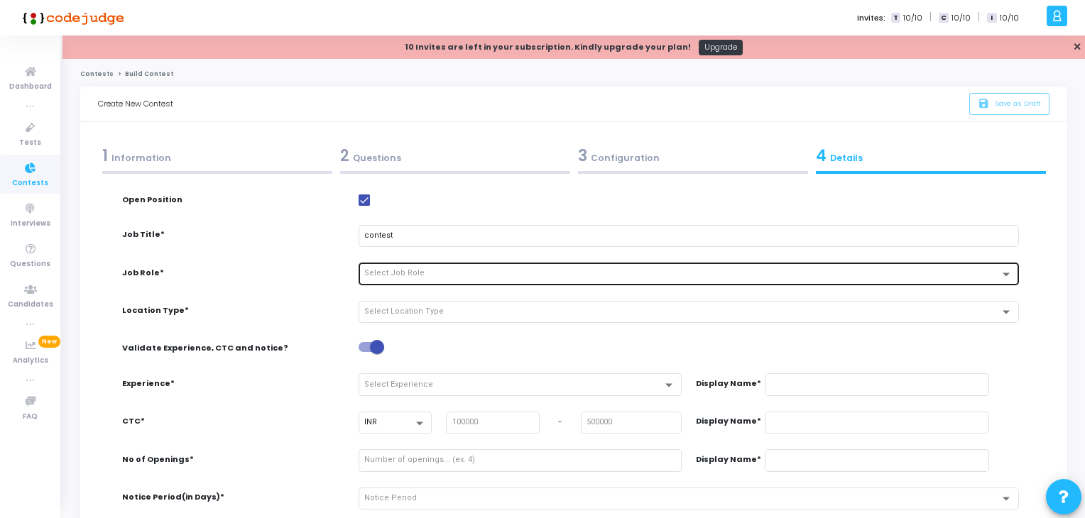
click at [408, 279] on div "Select Job Role" at bounding box center [688, 273] width 648 height 24
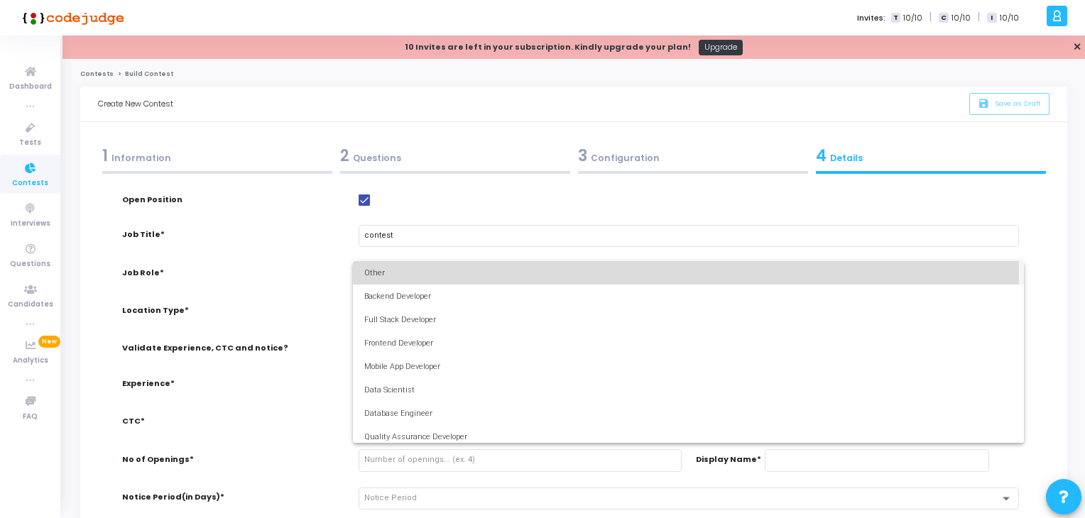
click at [408, 279] on span "Other" at bounding box center [688, 272] width 648 height 23
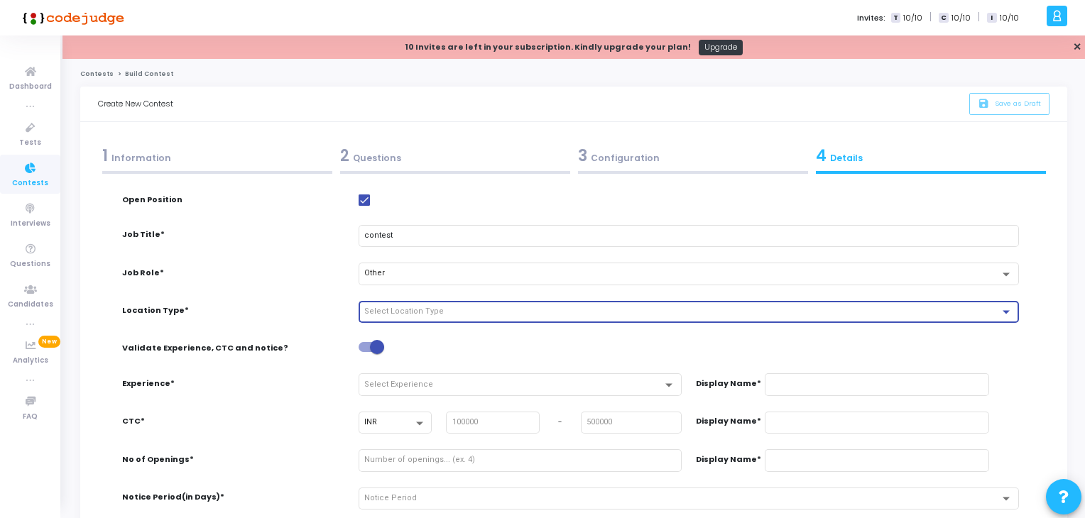
click at [405, 308] on span "Select Location Type" at bounding box center [404, 311] width 80 height 9
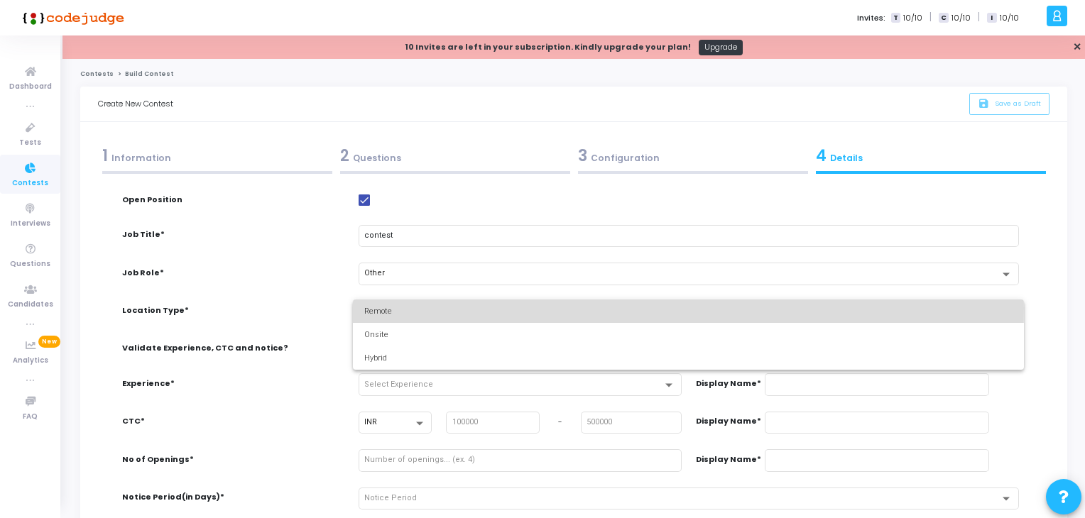
click at [405, 308] on span "Remote" at bounding box center [688, 311] width 648 height 23
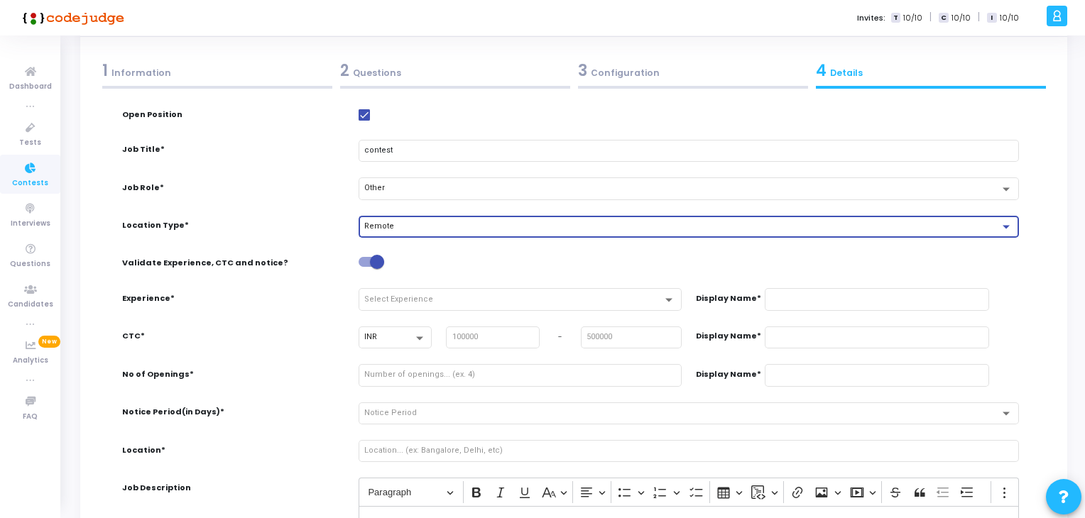
scroll to position [90, 0]
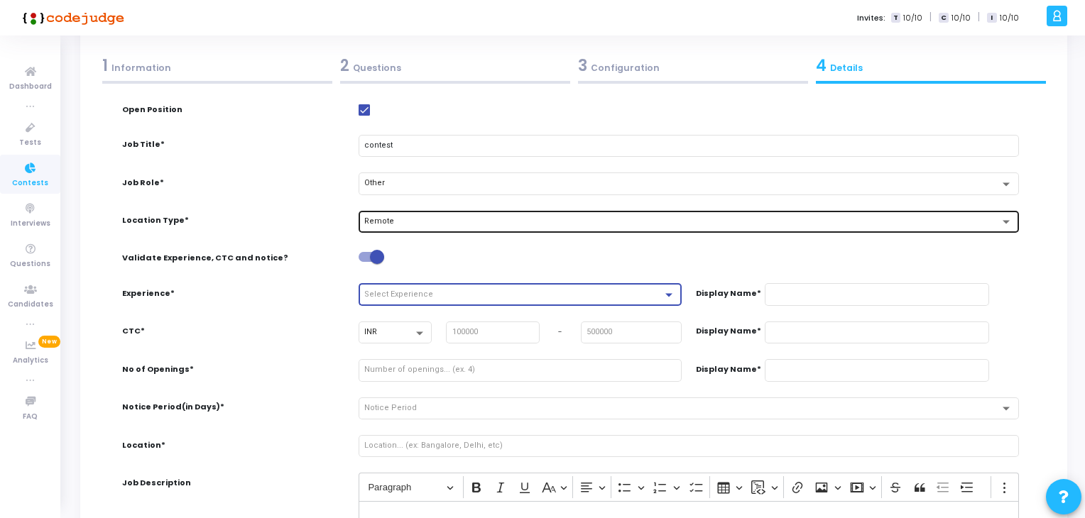
click at [507, 290] on div "Select Experience" at bounding box center [513, 294] width 298 height 9
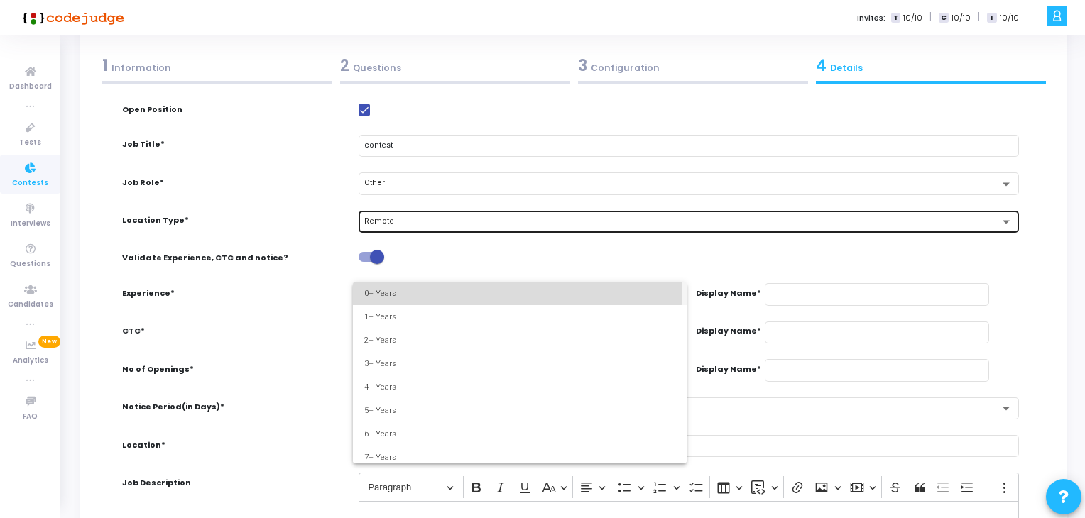
click at [507, 288] on span "0+ Years" at bounding box center [519, 293] width 311 height 23
type input "0+ Years"
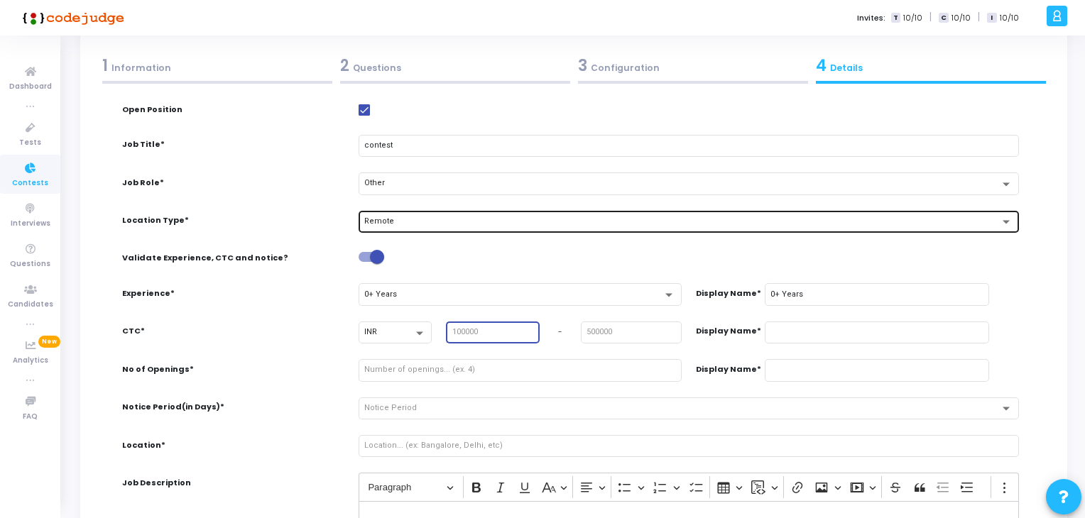
click at [501, 330] on input "number" at bounding box center [493, 332] width 82 height 9
type input "1"
click at [528, 330] on input "1" at bounding box center [493, 332] width 82 height 9
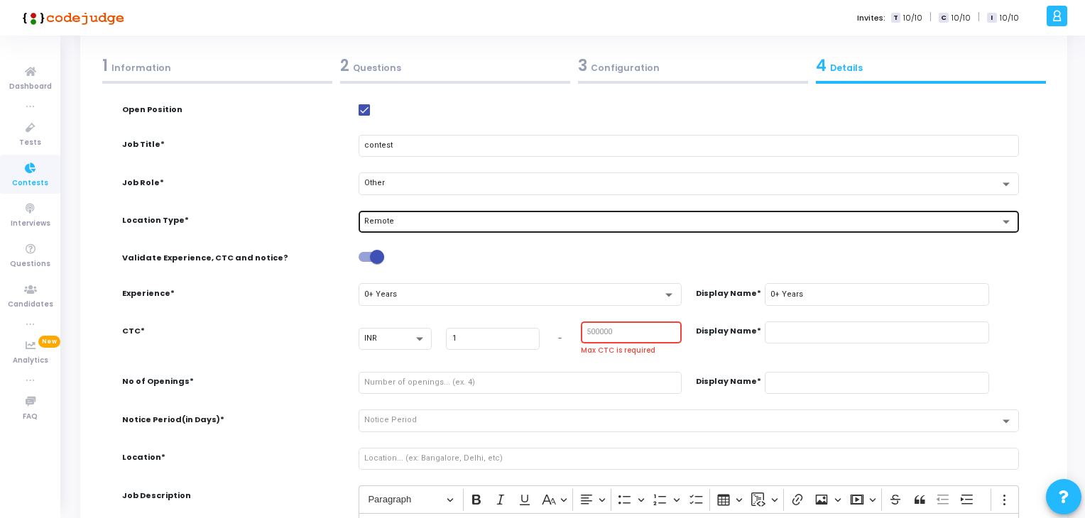
click at [609, 330] on input "number" at bounding box center [631, 332] width 89 height 9
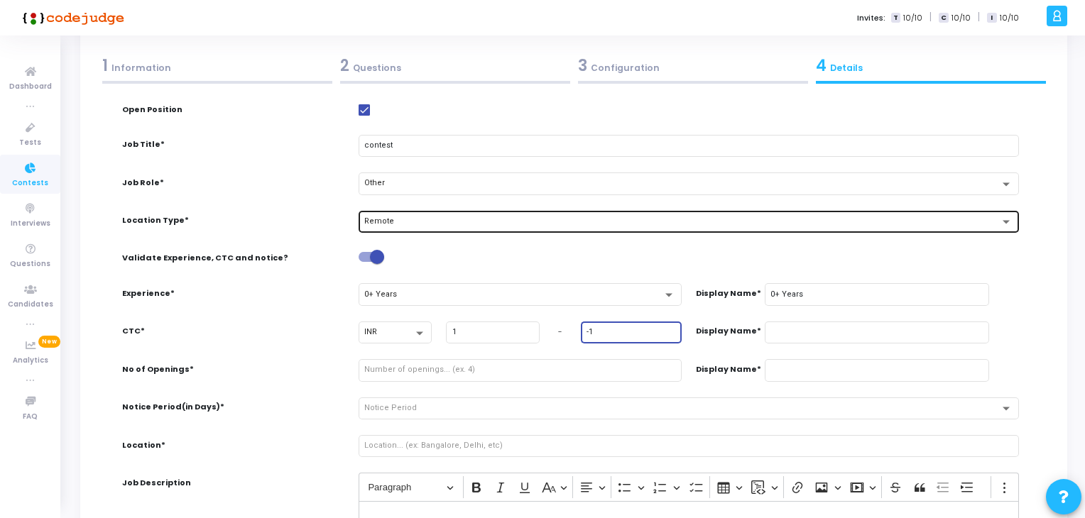
type input "-1"
click at [670, 333] on input "-1" at bounding box center [631, 332] width 89 height 9
type input "₹1 - -1"
type input "-2"
click at [670, 333] on input "-2" at bounding box center [631, 332] width 89 height 9
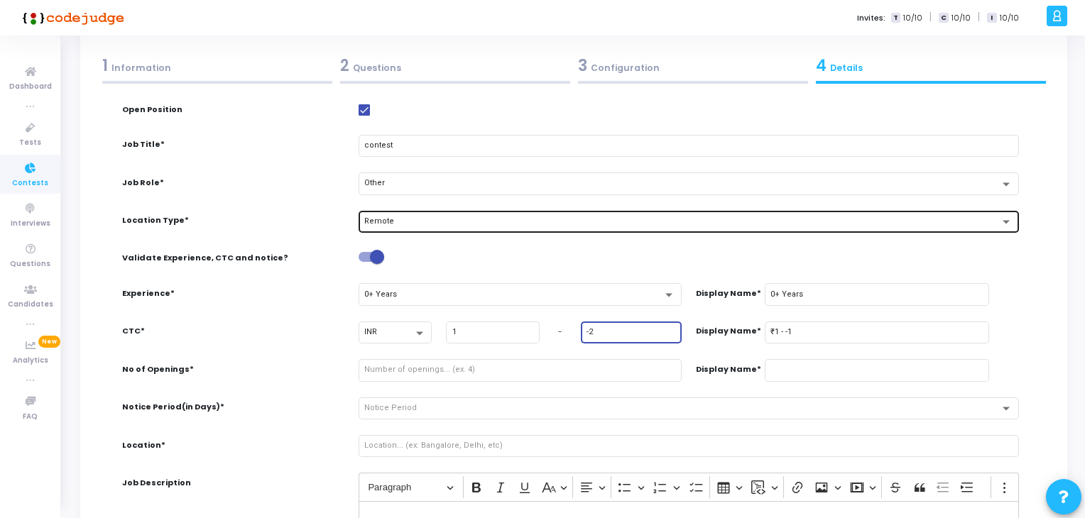
type input "₹1 - -2"
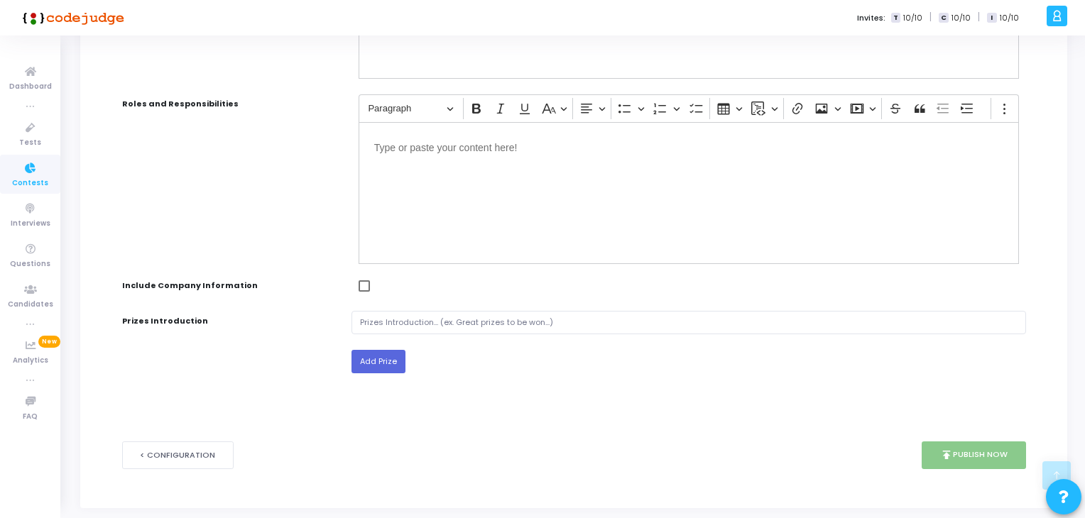
scroll to position [658, 0]
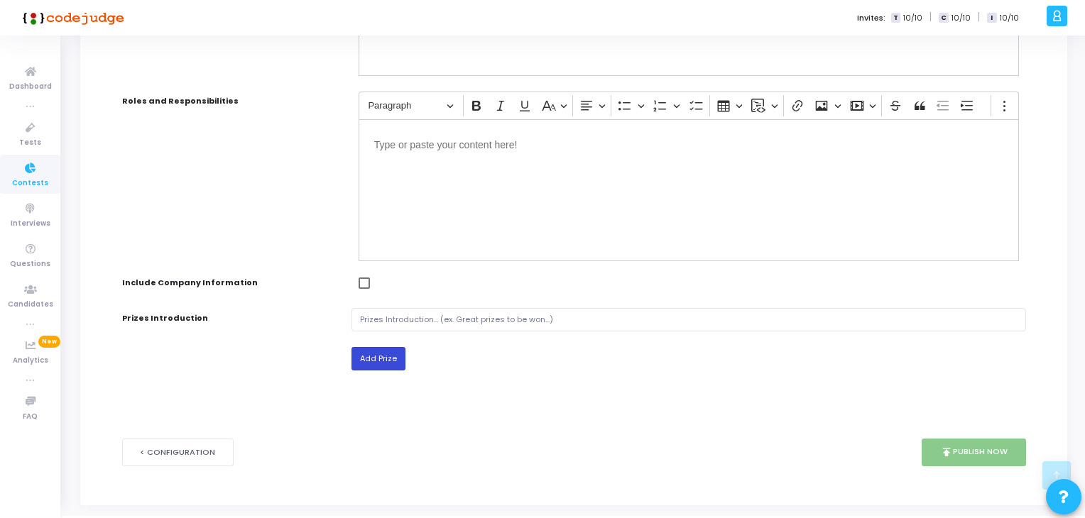
click at [388, 353] on button "Add Prize" at bounding box center [379, 358] width 54 height 23
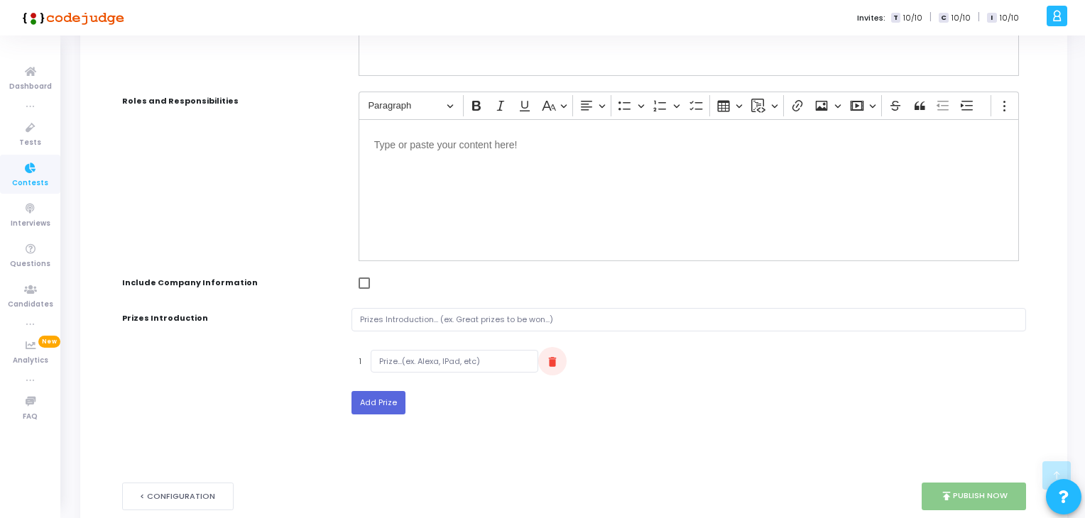
click at [544, 360] on mat-icon "delete" at bounding box center [552, 362] width 17 height 17
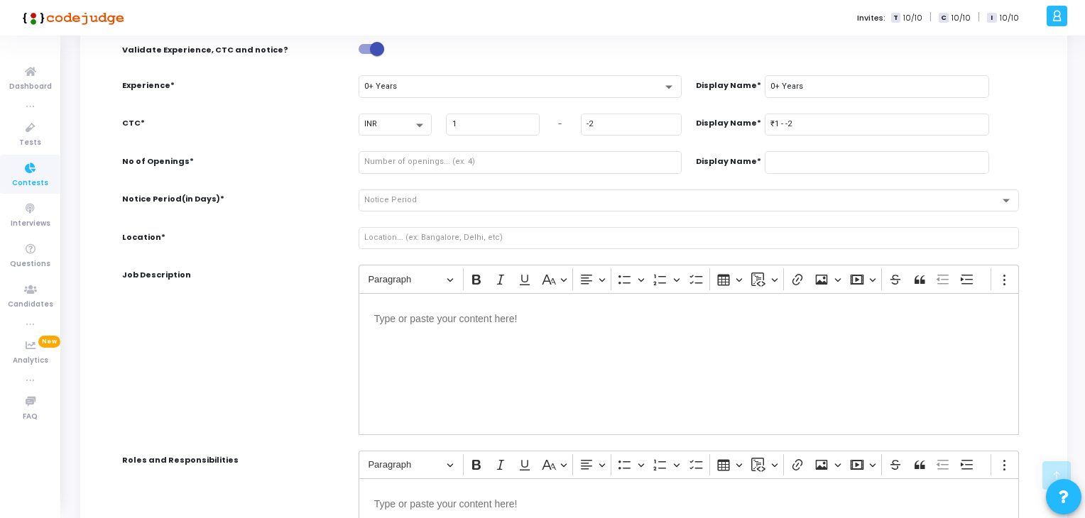
scroll to position [298, 0]
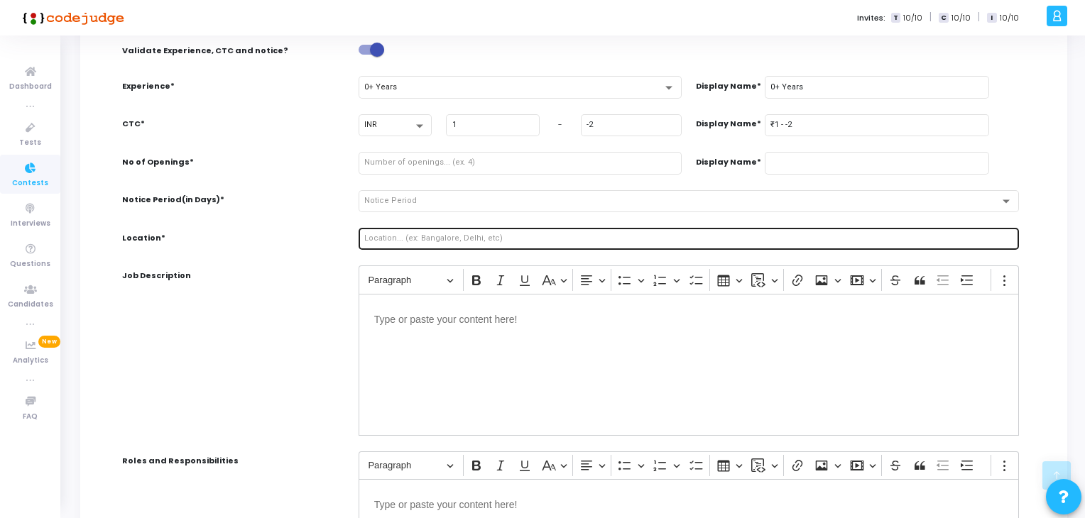
click at [516, 242] on div at bounding box center [688, 238] width 648 height 24
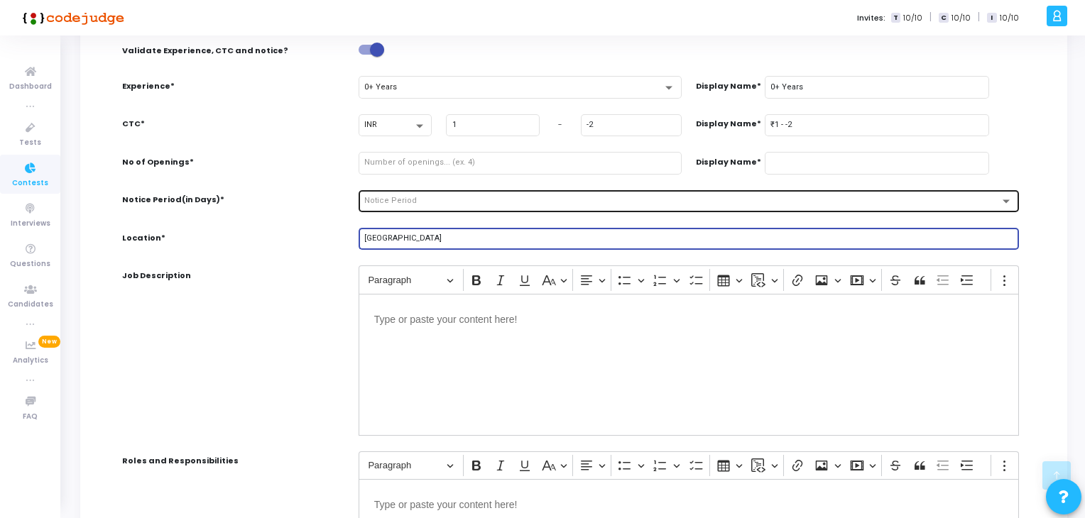
type input "[GEOGRAPHIC_DATA]"
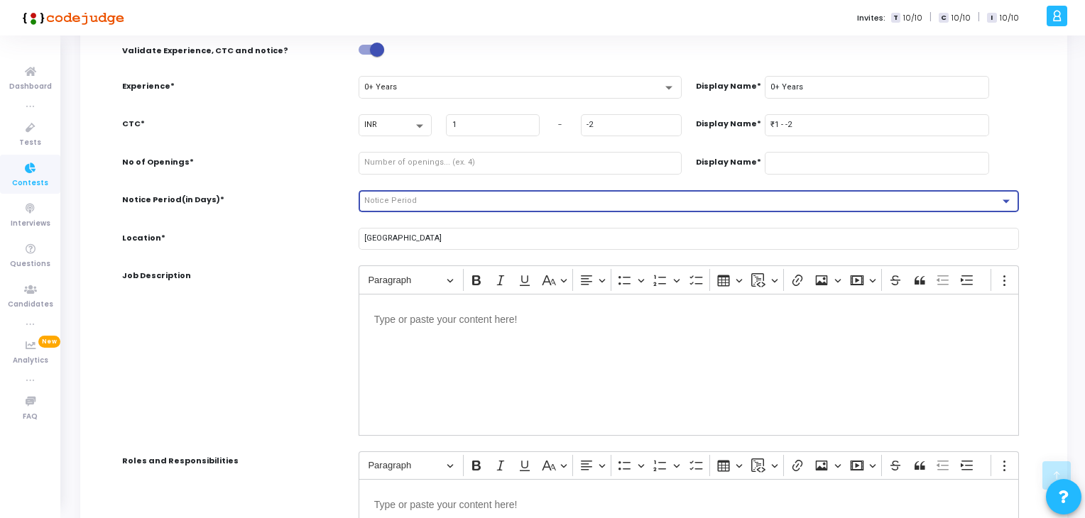
click at [473, 197] on div "Notice Period" at bounding box center [682, 201] width 636 height 9
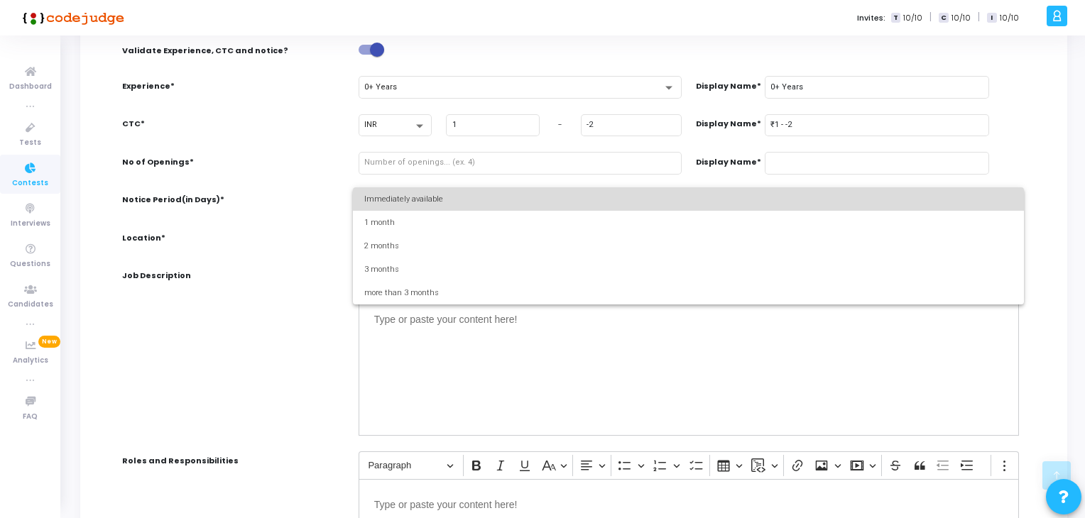
click at [473, 197] on span "Immediately available" at bounding box center [688, 198] width 648 height 23
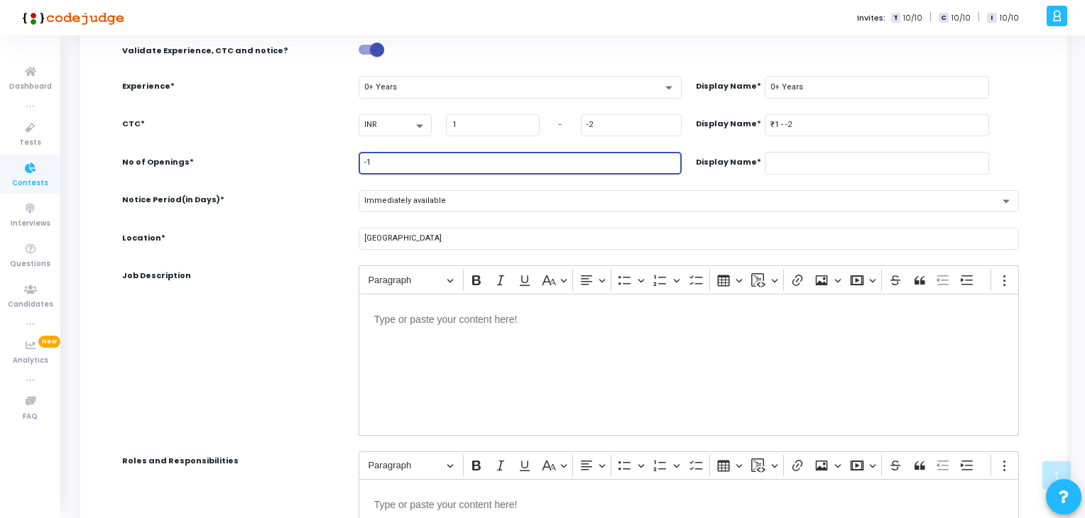
type input "-1"
click at [668, 164] on input "-1" at bounding box center [519, 162] width 311 height 9
type input "-1"
type input "-2"
click at [668, 164] on input "-2" at bounding box center [519, 162] width 311 height 9
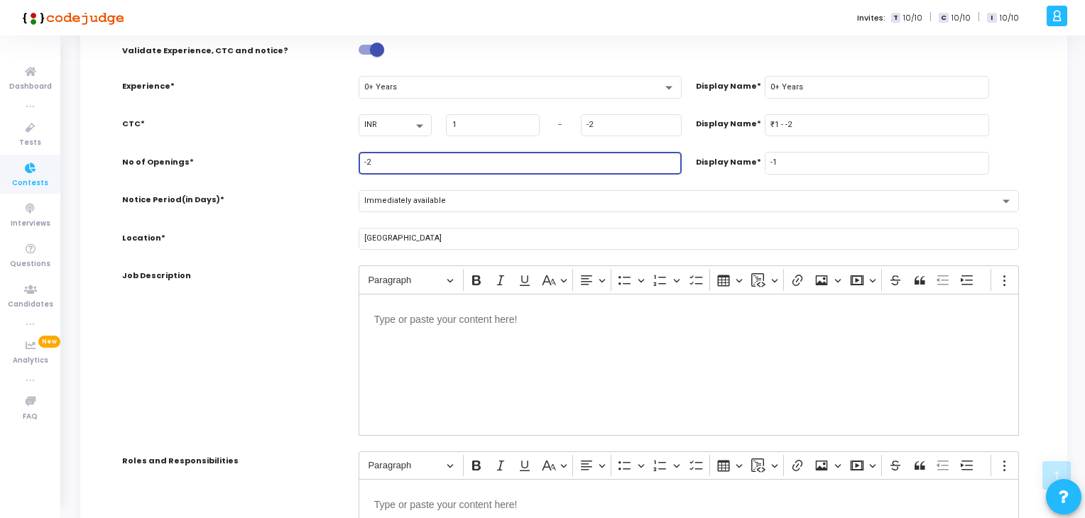
type input "-2"
type input "-3"
click at [668, 164] on input "-3" at bounding box center [519, 162] width 311 height 9
type input "-3"
type input "-4"
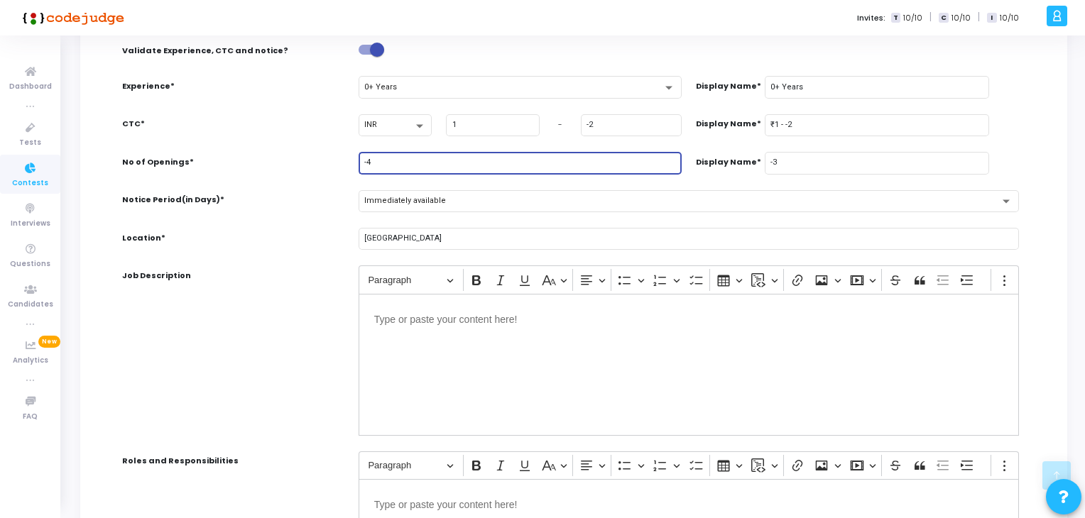
click at [668, 164] on input "-4" at bounding box center [519, 162] width 311 height 9
type input "-4"
type input "-5"
click at [668, 164] on input "-5" at bounding box center [519, 162] width 311 height 9
type input "-5"
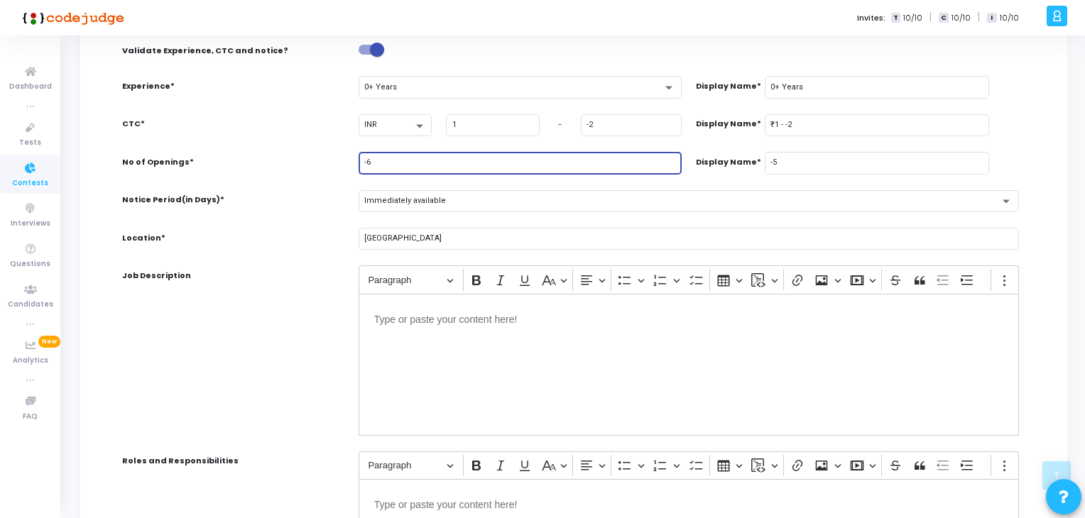
type input "-6"
click at [668, 164] on input "-6" at bounding box center [519, 162] width 311 height 9
type input "-6"
type input "-7"
click at [668, 164] on input "-7" at bounding box center [519, 162] width 311 height 9
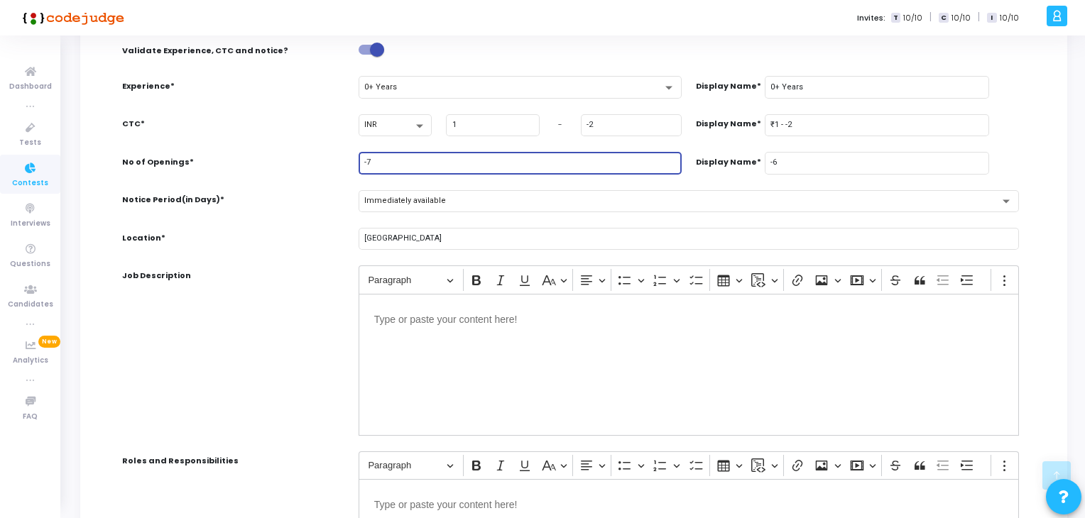
type input "-7"
type input "-8"
click at [668, 164] on input "-8" at bounding box center [519, 162] width 311 height 9
type input "-8"
type input "-9"
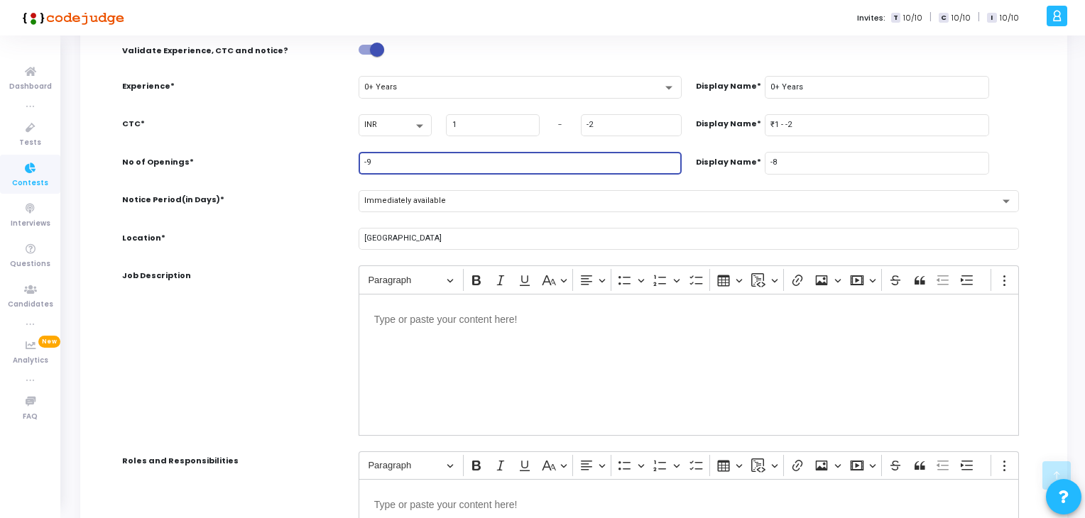
click at [668, 164] on input "-9" at bounding box center [519, 162] width 311 height 9
type input "-9"
type input "-10"
click at [668, 164] on input "-10" at bounding box center [519, 162] width 311 height 9
type input "-10"
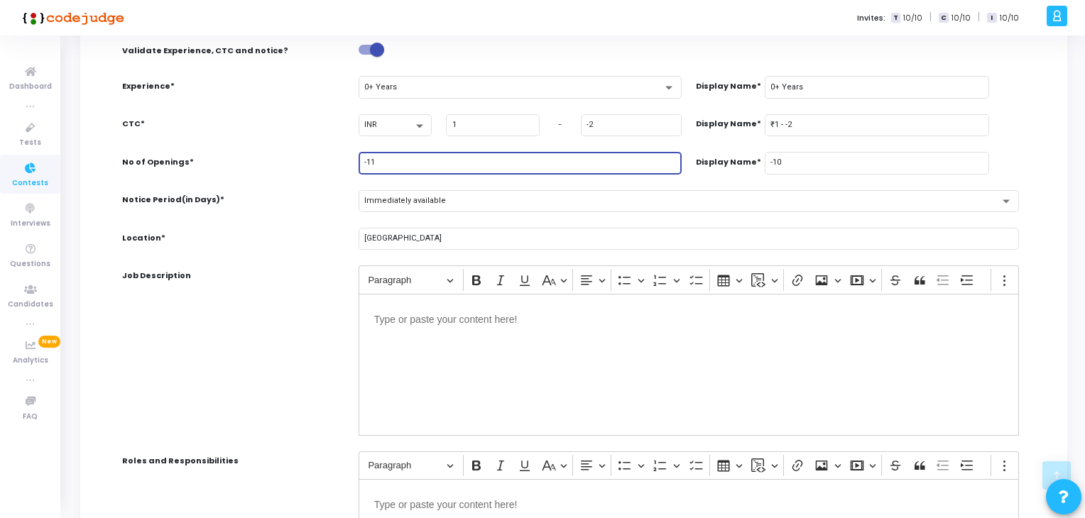
type input "-11"
click at [668, 164] on input "-11" at bounding box center [519, 162] width 311 height 9
type input "-11"
type input "-12"
click at [668, 164] on input "-12" at bounding box center [519, 162] width 311 height 9
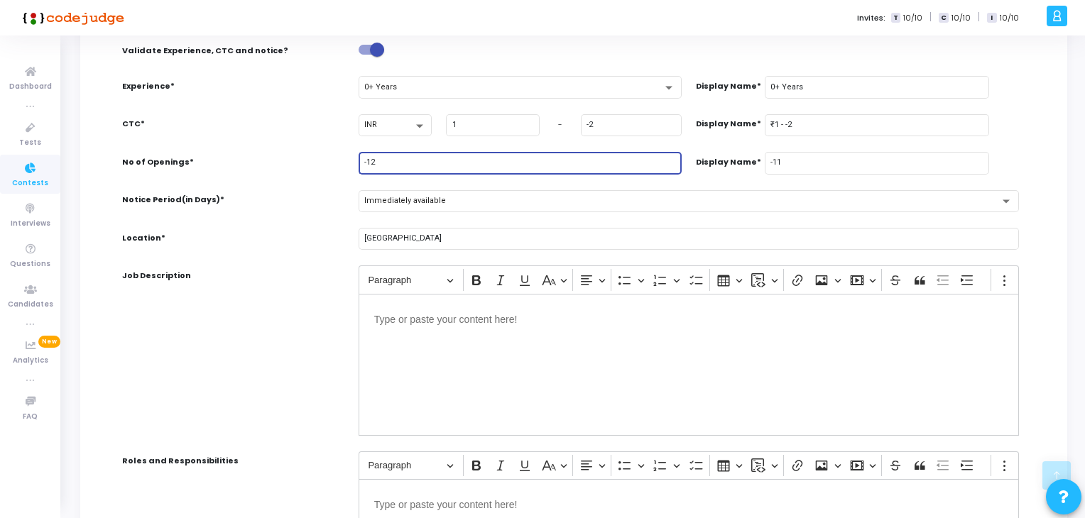
type input "-12"
type input "-13"
click at [668, 164] on input "-13" at bounding box center [519, 162] width 311 height 9
type input "-13"
type input "-14"
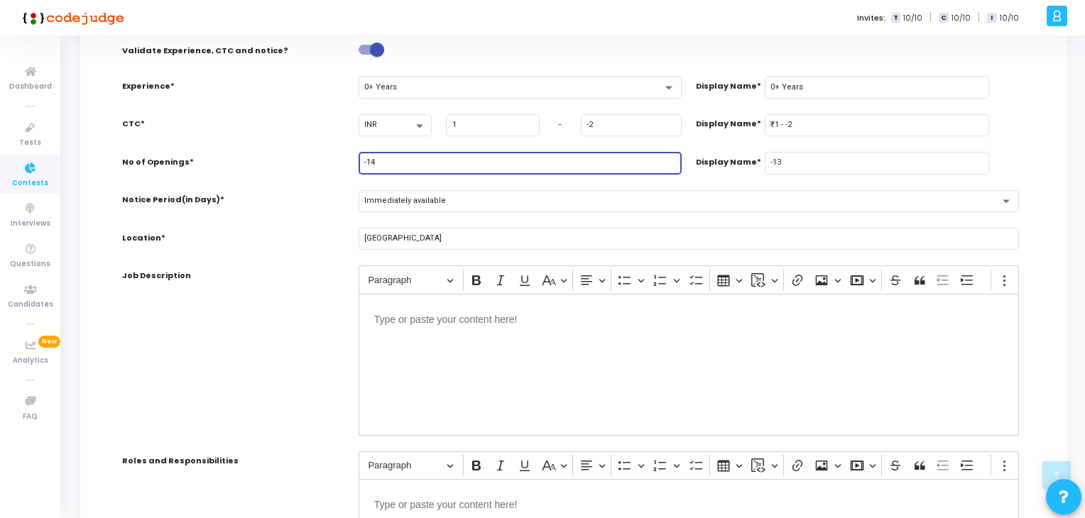
click at [668, 164] on input "-14" at bounding box center [519, 162] width 311 height 9
type input "-14"
type input "-1"
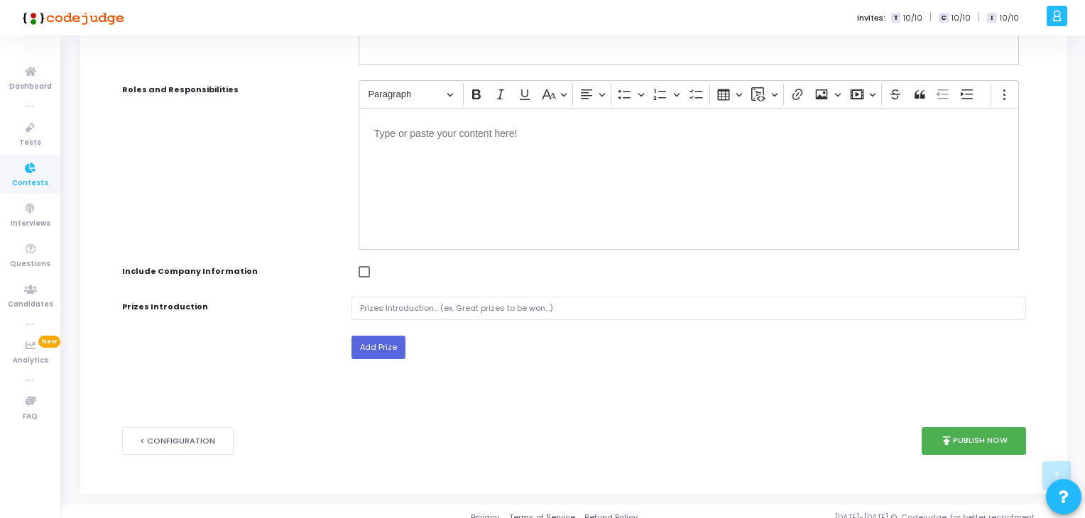
scroll to position [670, 0]
type input "-100"
click at [961, 433] on button "publish Publish Now" at bounding box center [974, 441] width 104 height 28
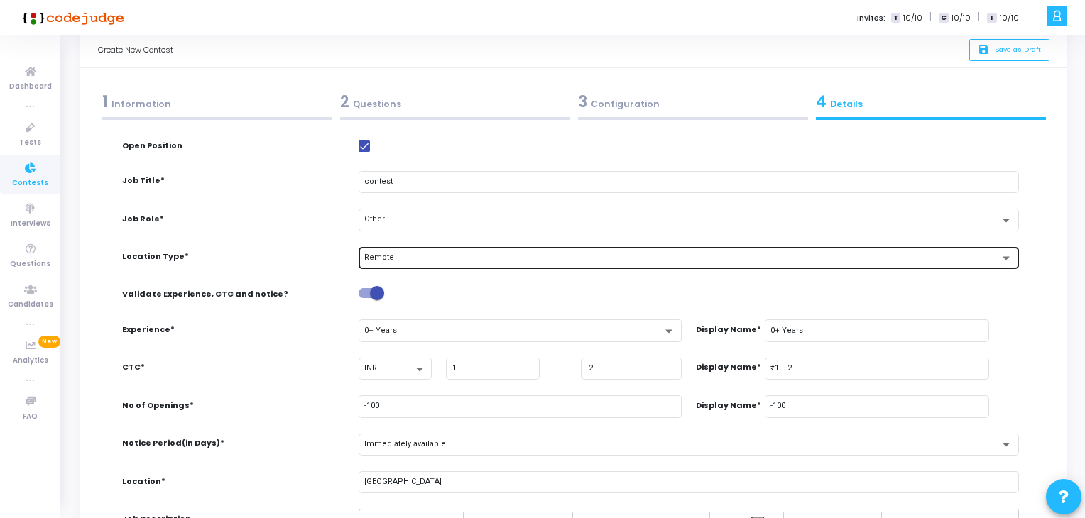
scroll to position [0, 0]
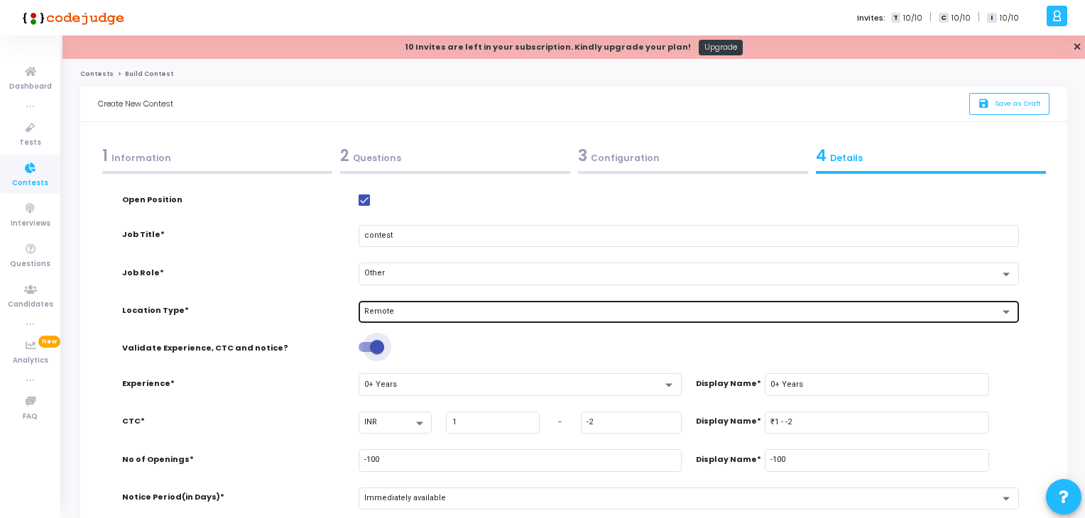
click at [369, 349] on span at bounding box center [372, 347] width 26 height 10
click at [366, 352] on input "checkbox" at bounding box center [365, 352] width 1 height 1
checkbox input "false"
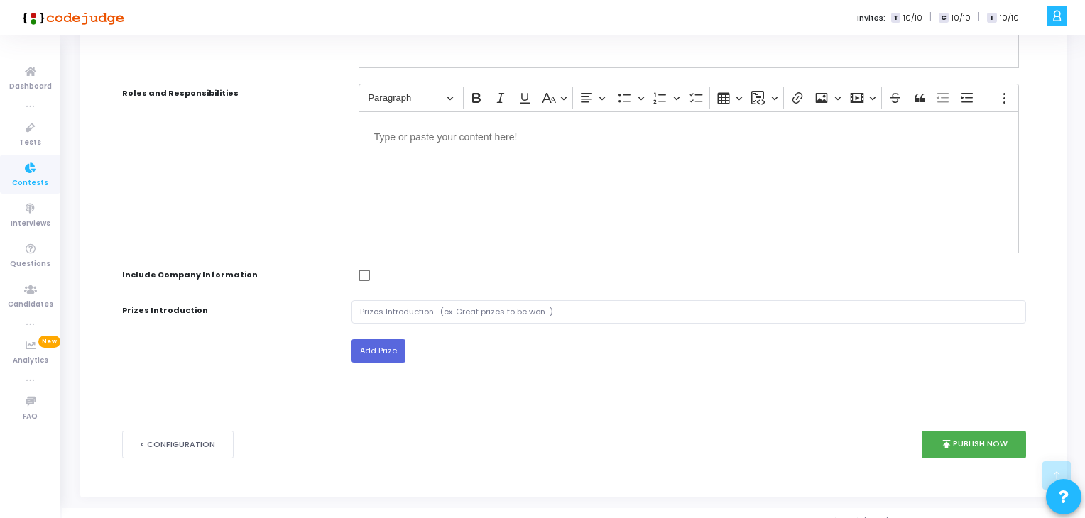
scroll to position [673, 0]
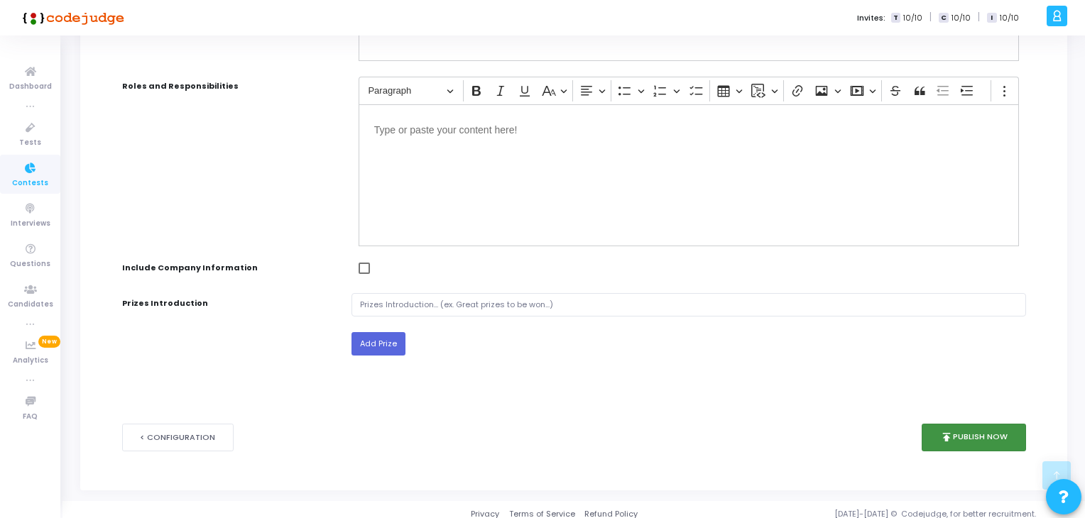
click at [969, 427] on button "publish Publish Now" at bounding box center [974, 438] width 104 height 28
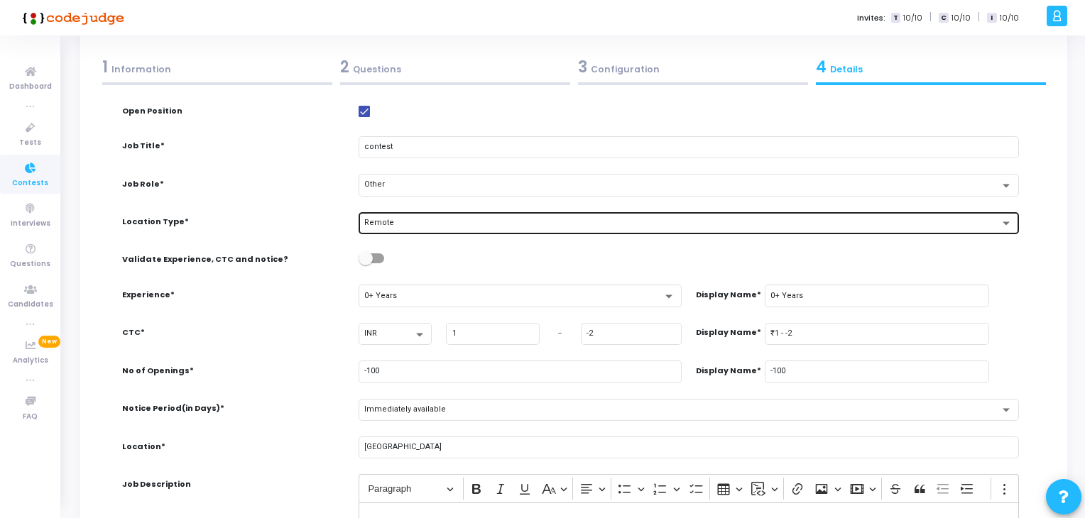
scroll to position [0, 0]
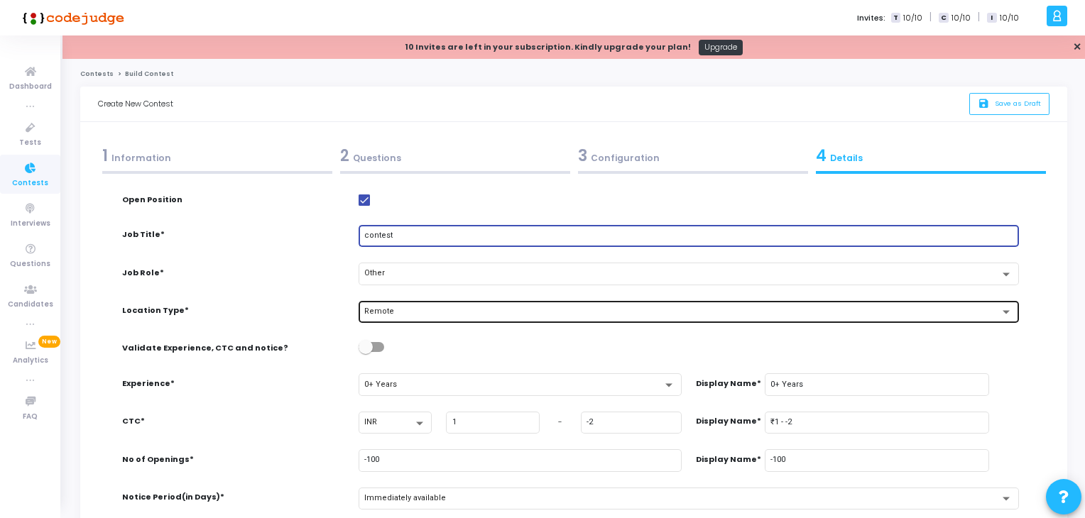
click at [751, 239] on input "contest" at bounding box center [688, 236] width 648 height 9
